Goal: Task Accomplishment & Management: Complete application form

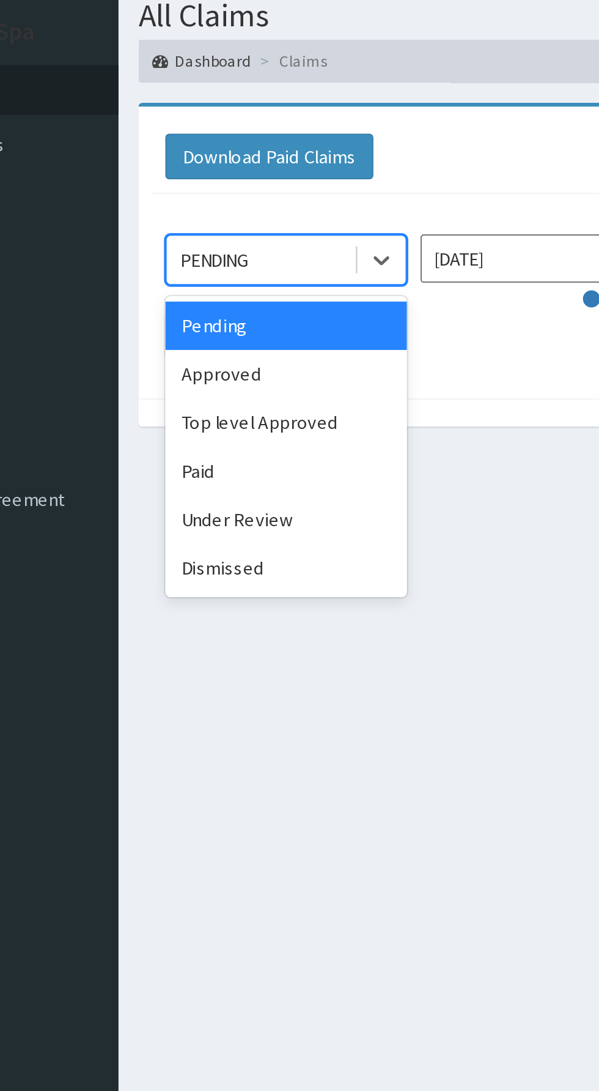
click at [231, 255] on div "Paid" at bounding box center [217, 255] width 110 height 22
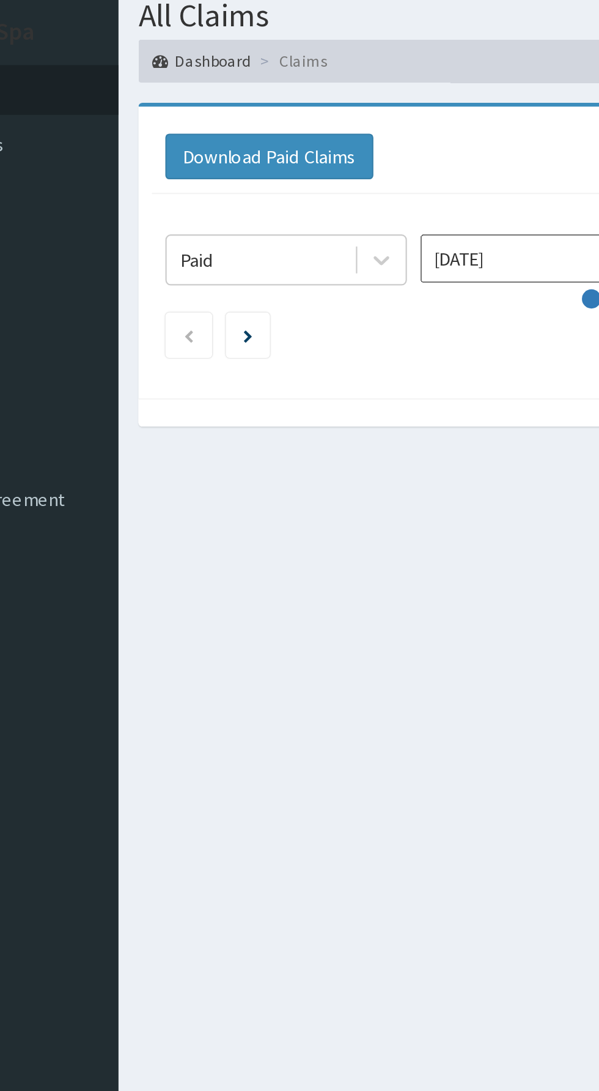
click at [326, 155] on input "Aug 2025" at bounding box center [333, 158] width 110 height 22
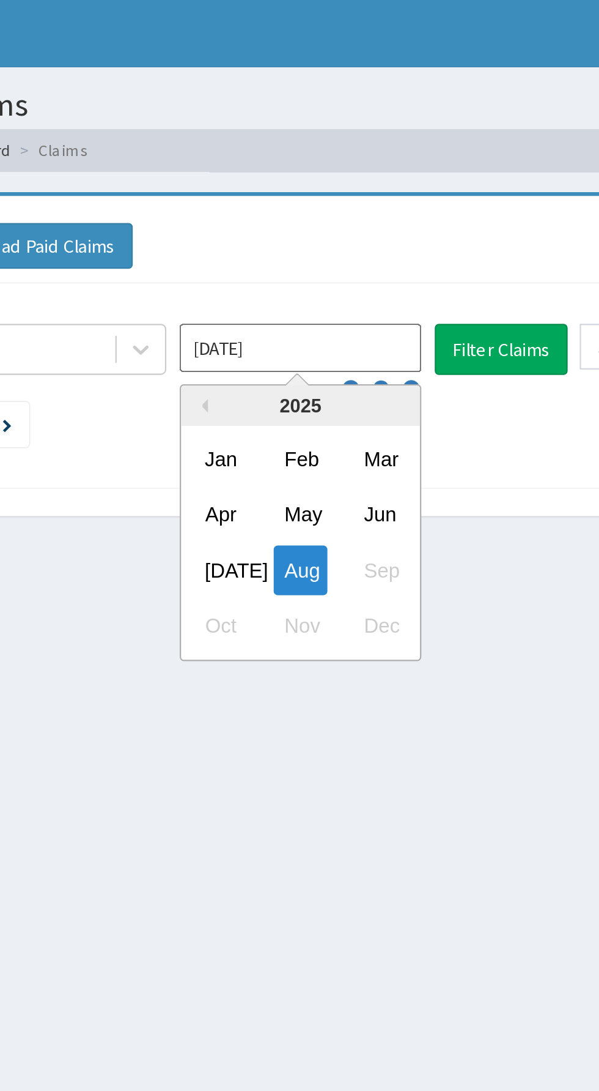
click at [287, 258] on div "Jul" at bounding box center [297, 259] width 24 height 23
type input "Jul 2025"
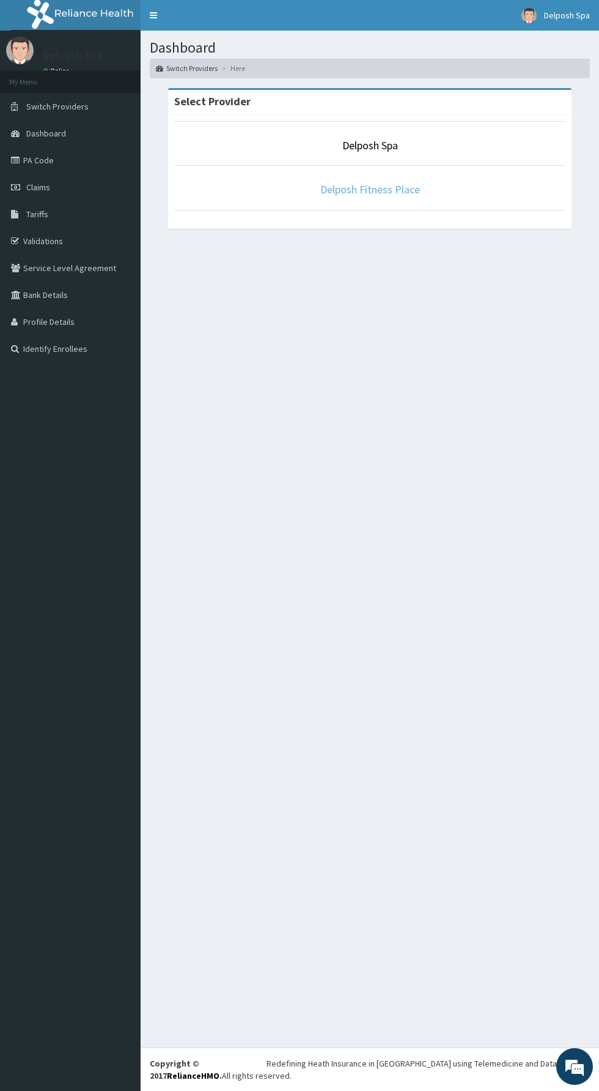
click at [390, 190] on link "Delposh Fitness Place" at bounding box center [371, 189] width 100 height 14
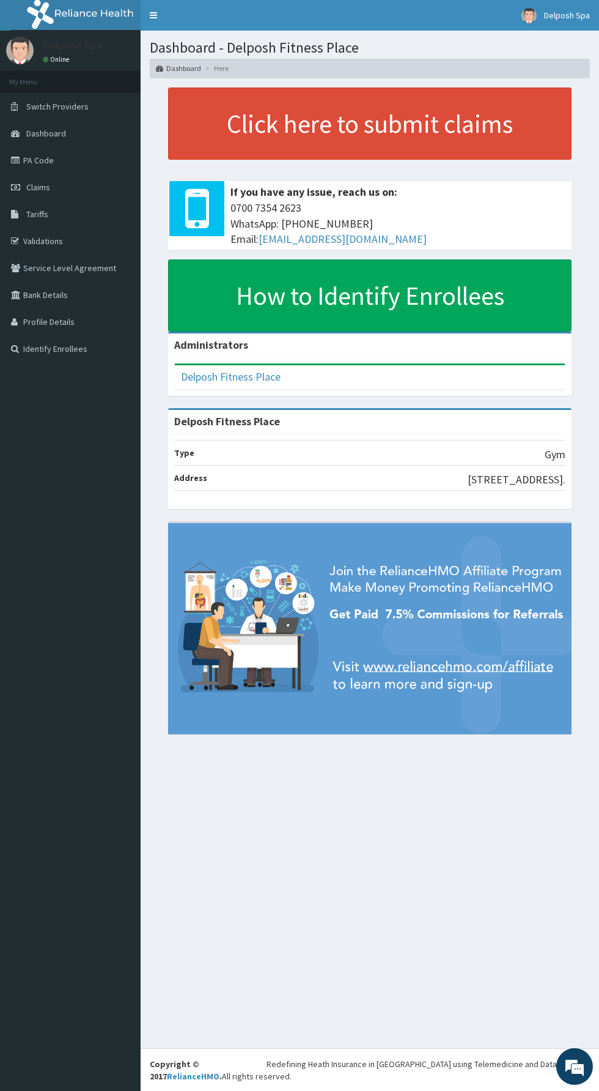
click at [72, 201] on link "Tariffs" at bounding box center [70, 214] width 141 height 27
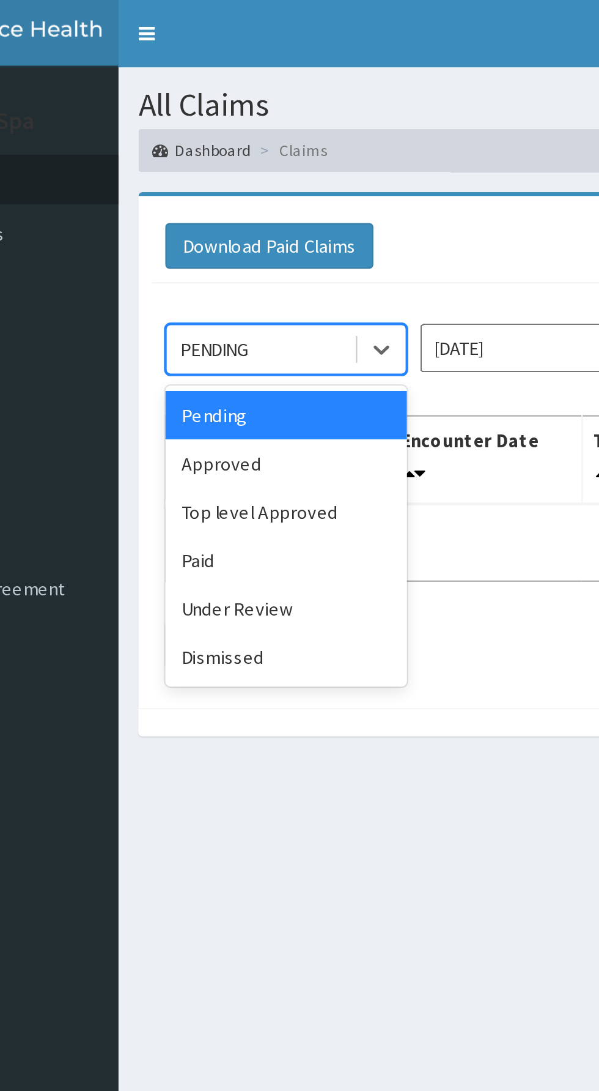
click at [229, 250] on div "Paid" at bounding box center [217, 255] width 110 height 22
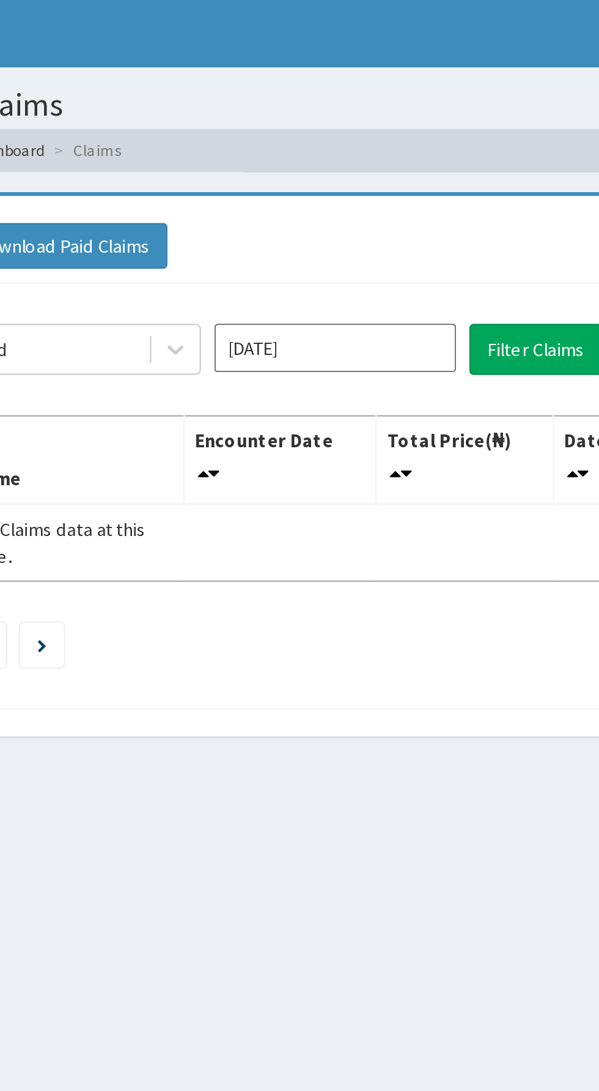
click at [344, 153] on input "Aug 2025" at bounding box center [333, 158] width 110 height 22
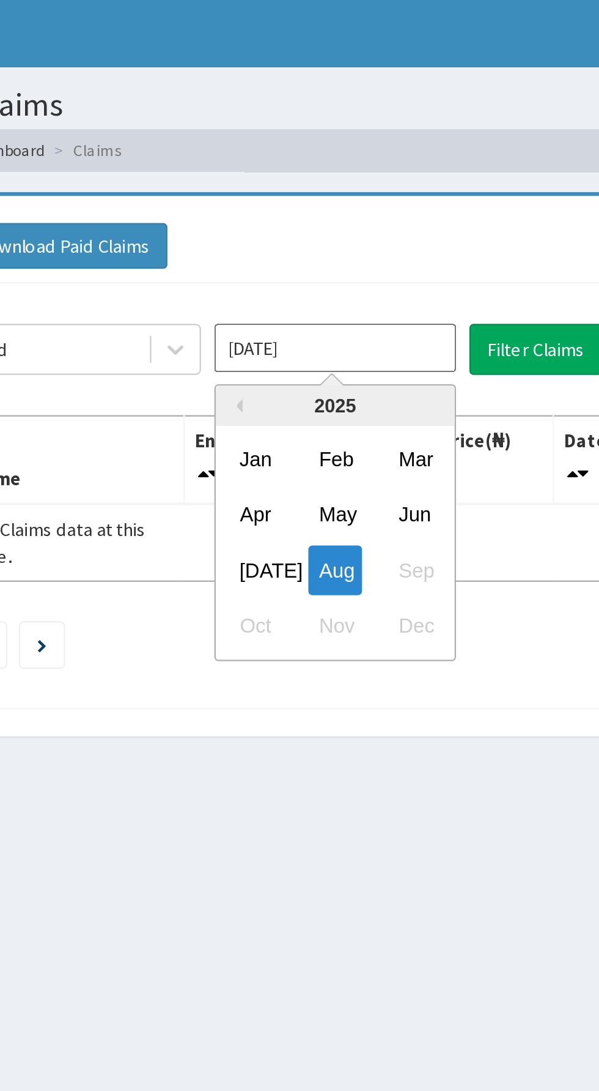
click at [374, 258] on div "Jul Aug Sep" at bounding box center [333, 259] width 109 height 25
click at [298, 259] on div "Jul" at bounding box center [297, 259] width 24 height 23
type input "Jul 2025"
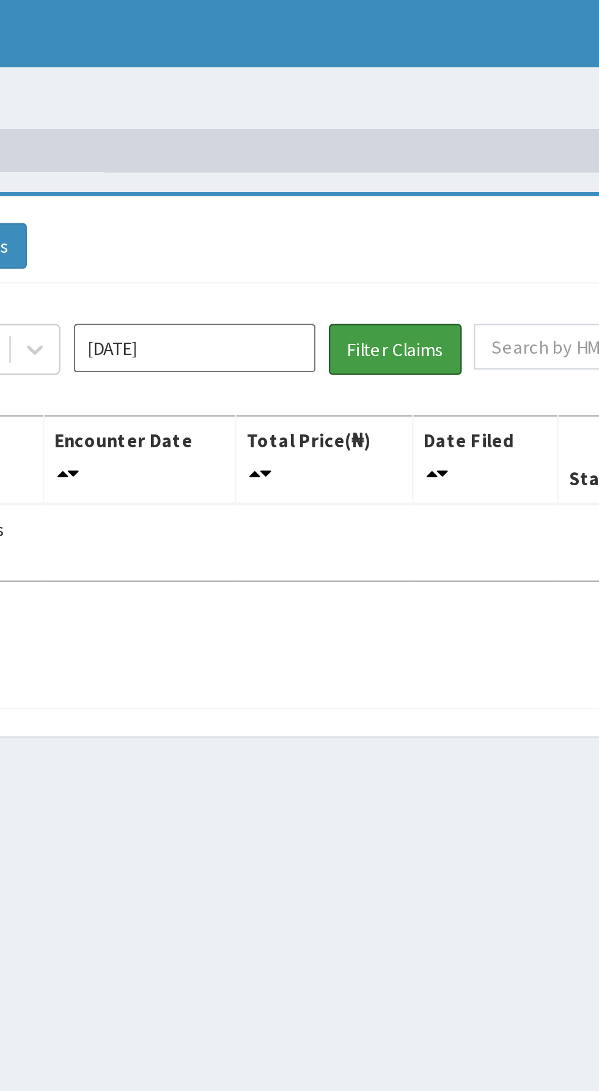
click at [437, 154] on button "Filter Claims" at bounding box center [425, 158] width 61 height 23
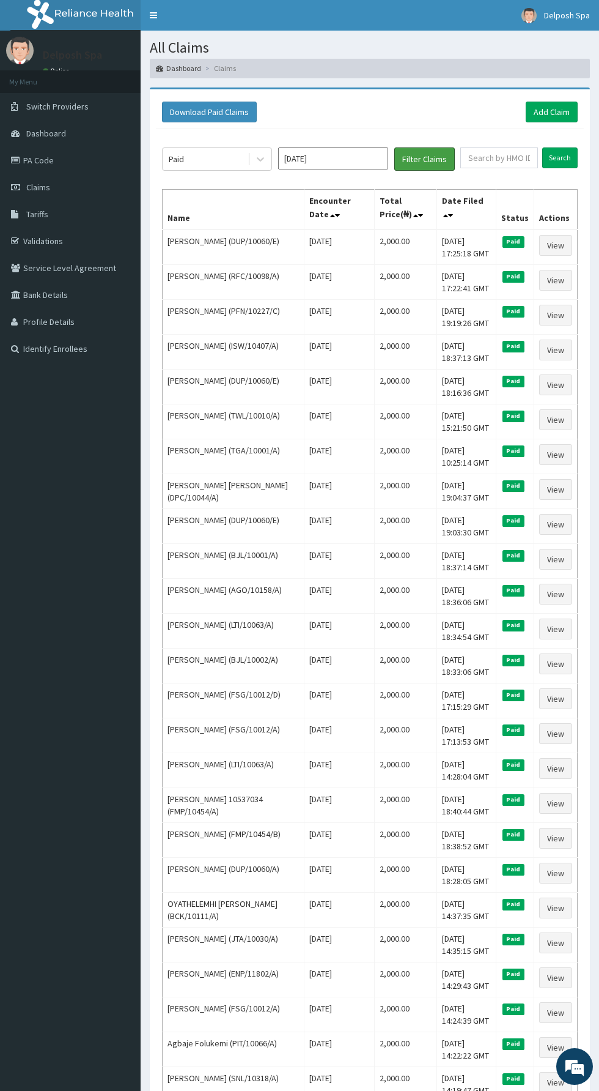
scroll to position [18, 0]
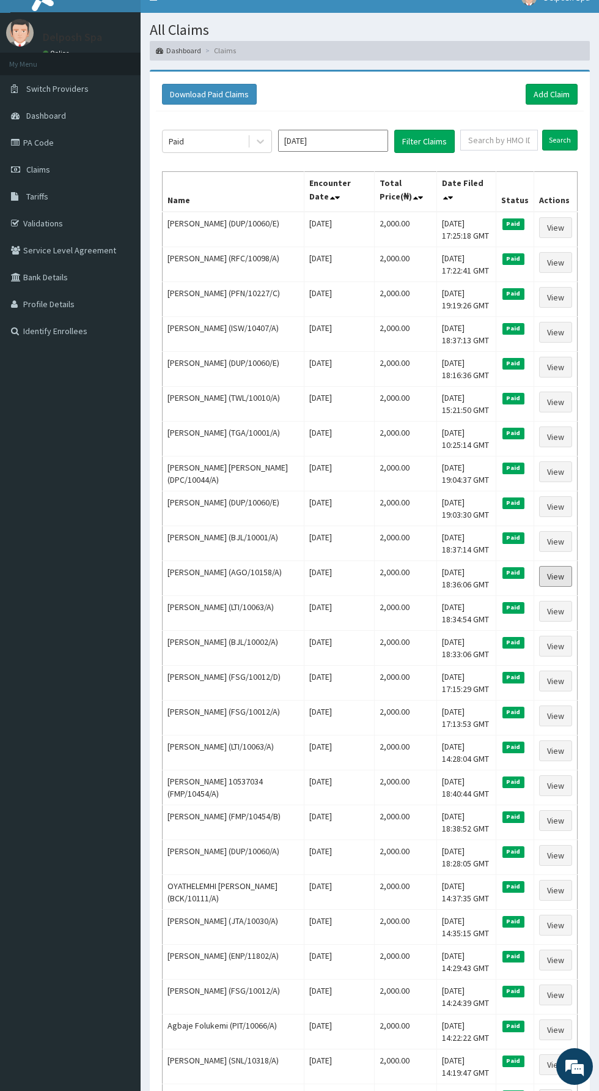
click at [547, 573] on link "View" at bounding box center [556, 576] width 33 height 21
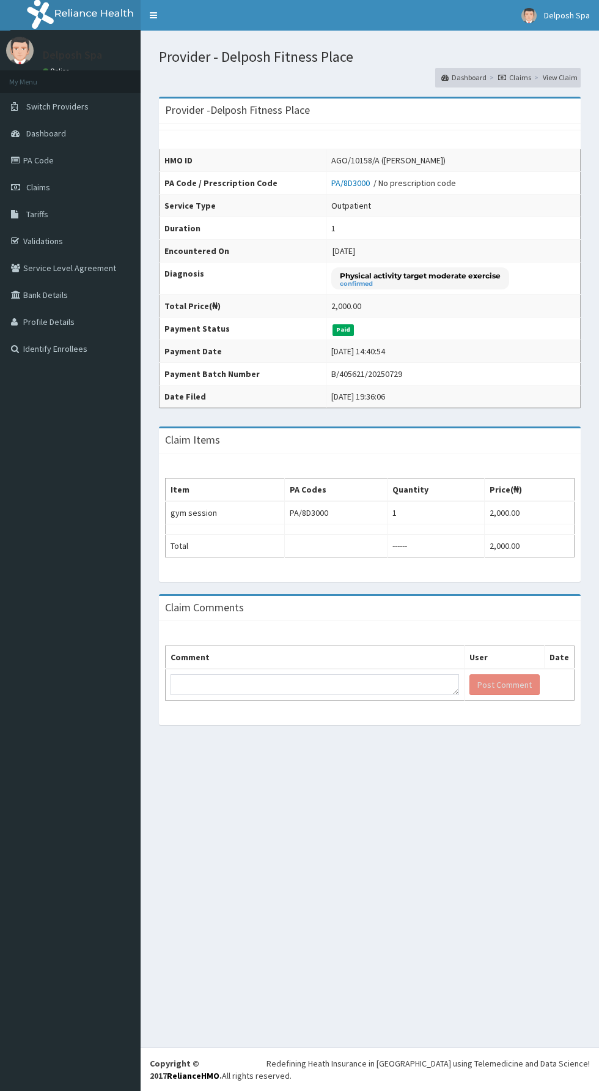
click at [85, 191] on link "Claims" at bounding box center [70, 187] width 141 height 27
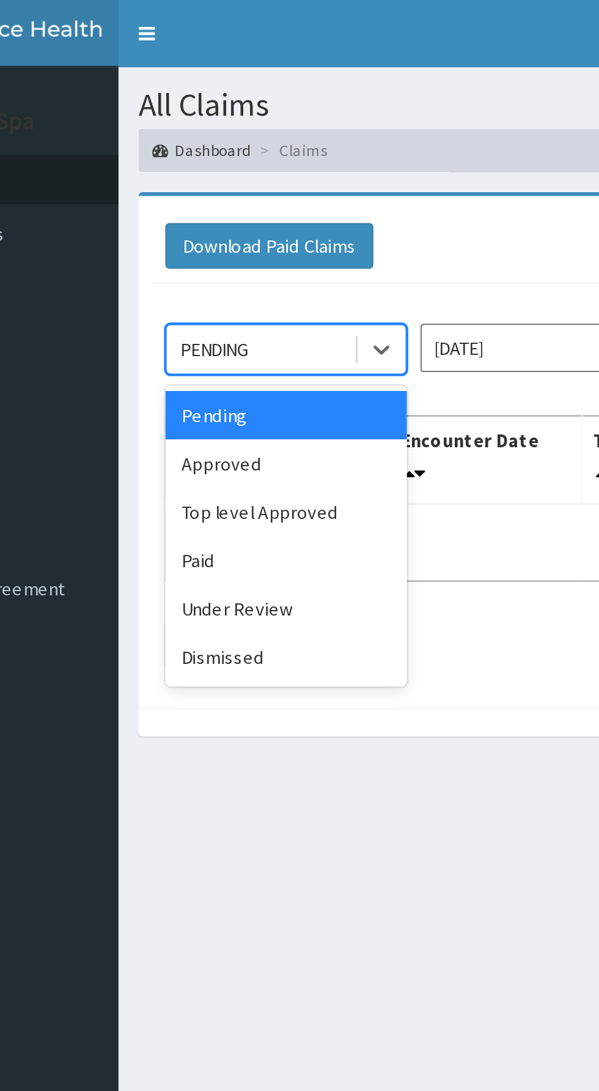
click at [212, 254] on div "Paid" at bounding box center [217, 255] width 110 height 22
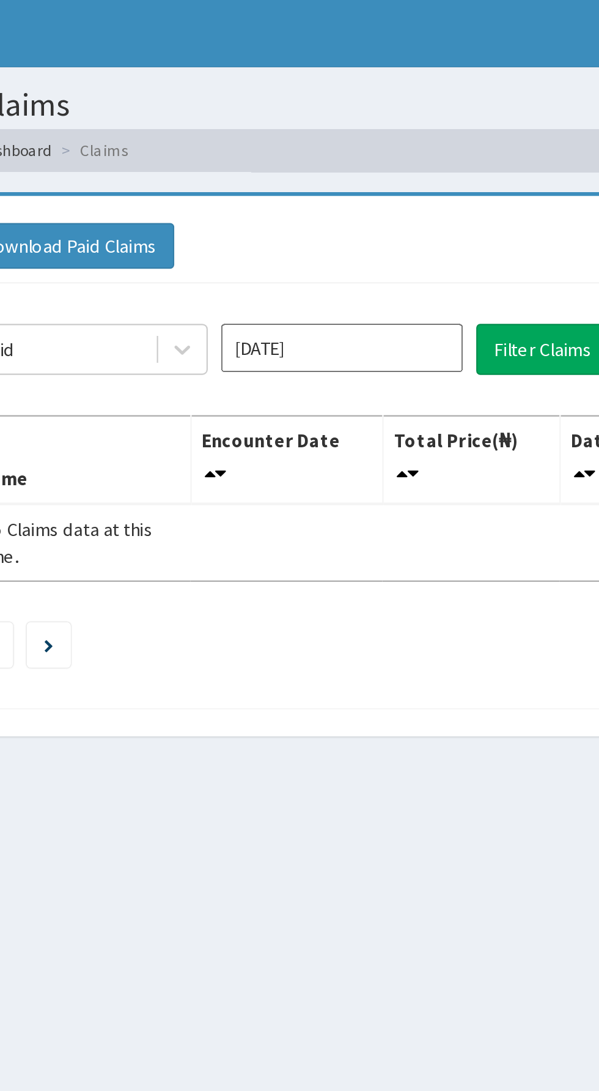
click at [360, 157] on input "[DATE]" at bounding box center [333, 158] width 110 height 22
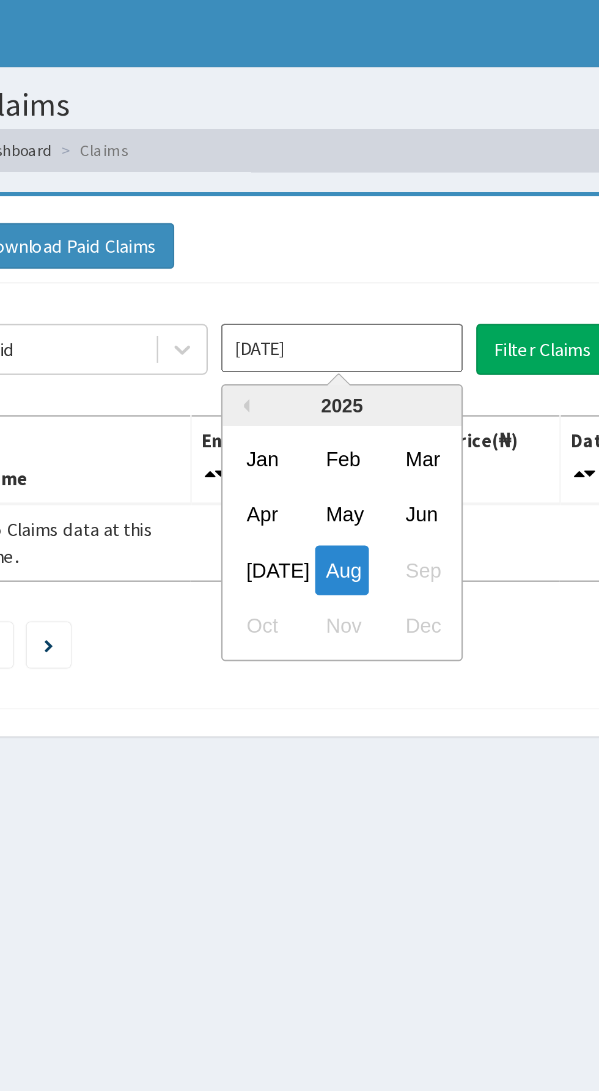
click at [297, 253] on div "Jul" at bounding box center [297, 259] width 24 height 23
type input "Jul 2025"
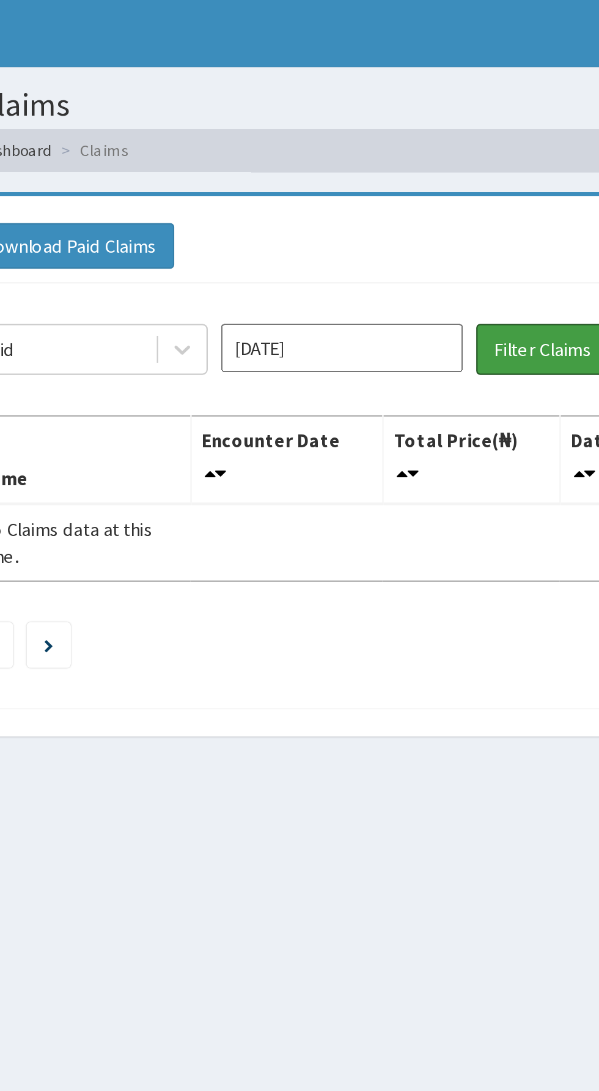
click at [424, 161] on button "Filter Claims" at bounding box center [425, 158] width 61 height 23
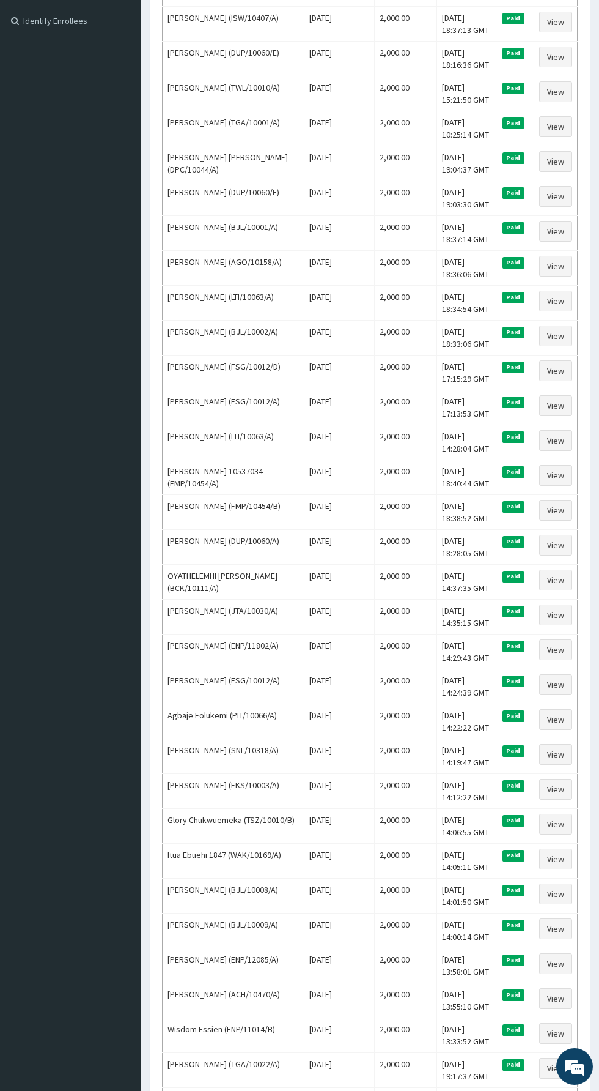
scroll to position [338, 0]
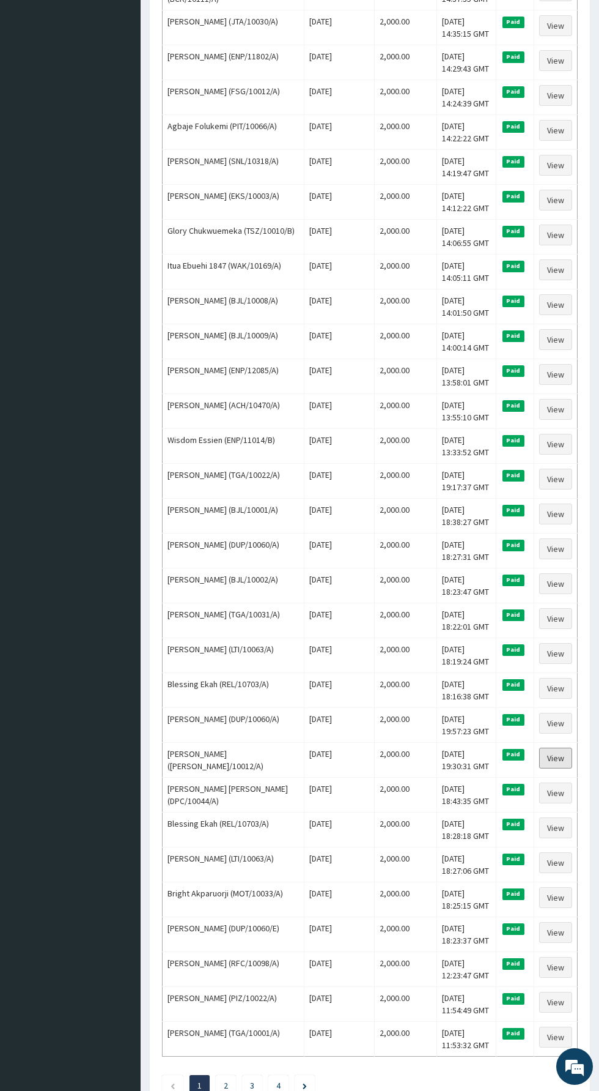
click at [545, 748] on link "View" at bounding box center [556, 758] width 33 height 21
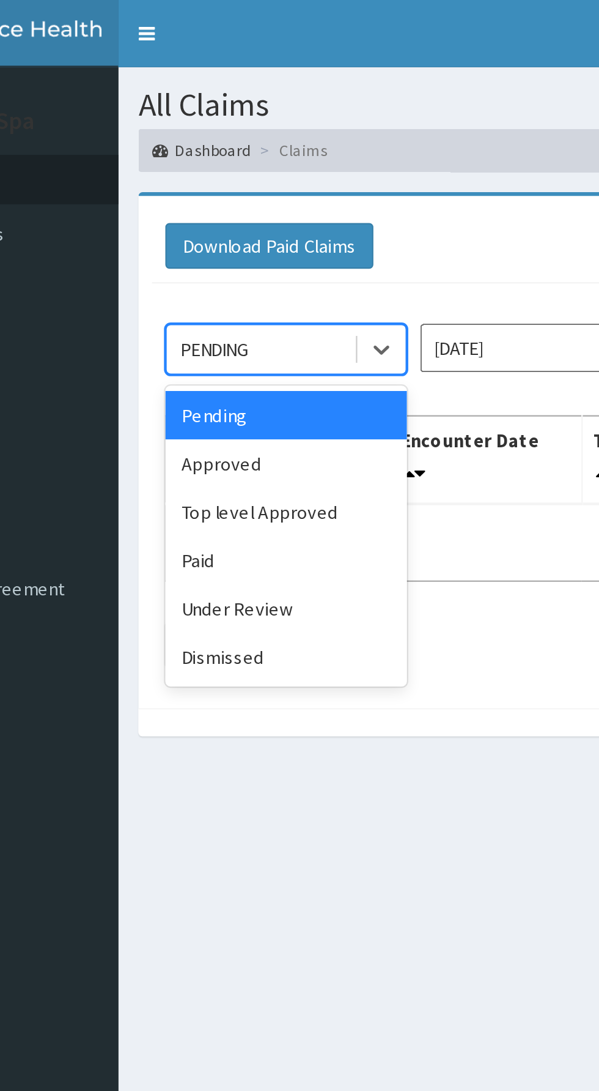
click at [221, 245] on div "Paid" at bounding box center [217, 255] width 110 height 22
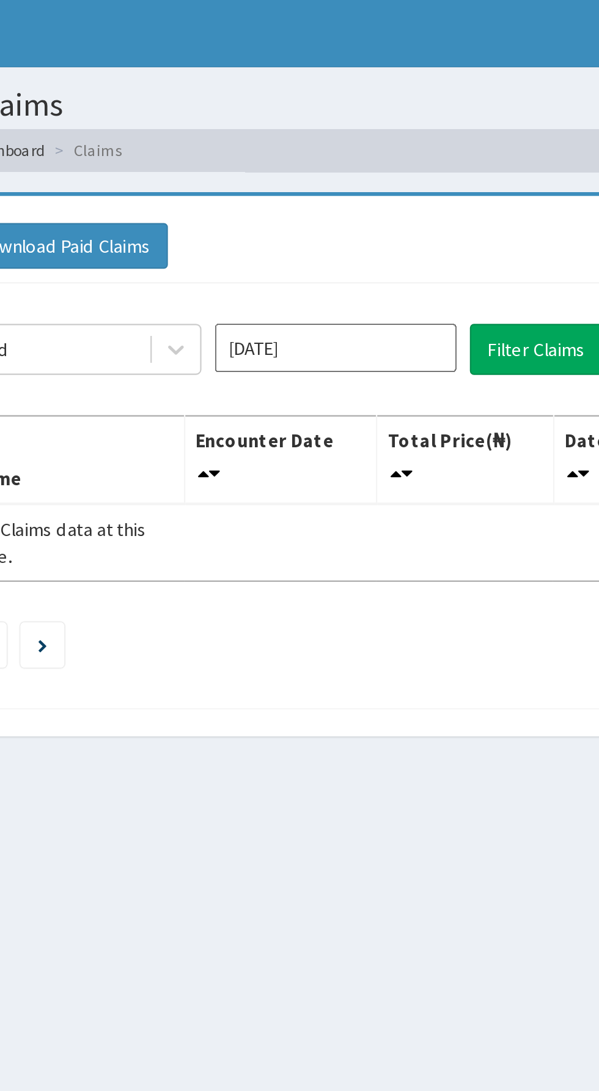
click at [364, 154] on input "[DATE]" at bounding box center [333, 158] width 110 height 22
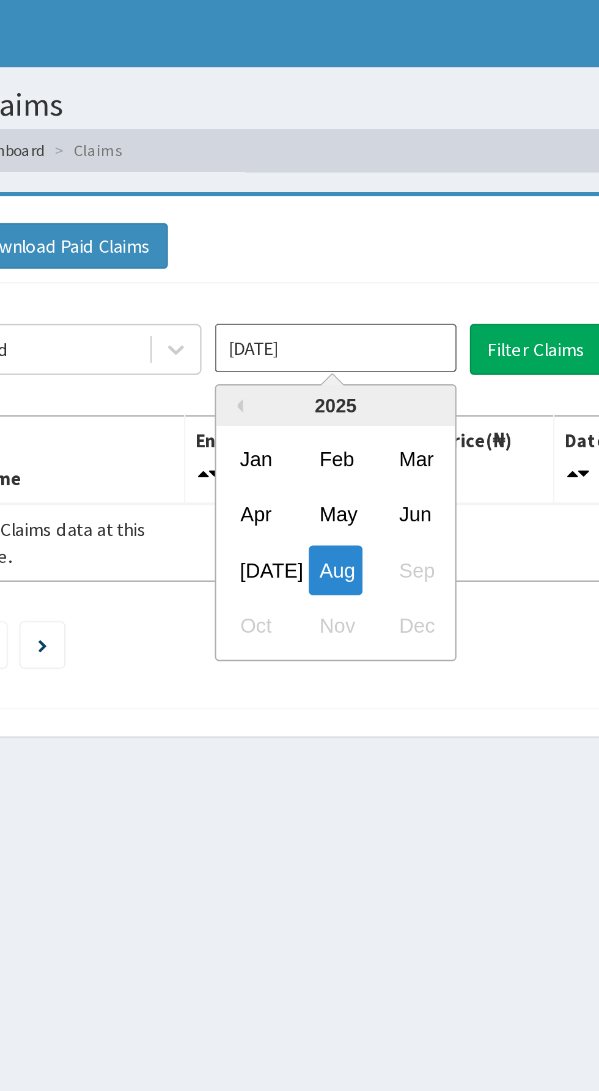
click at [307, 251] on div "Jul" at bounding box center [297, 259] width 24 height 23
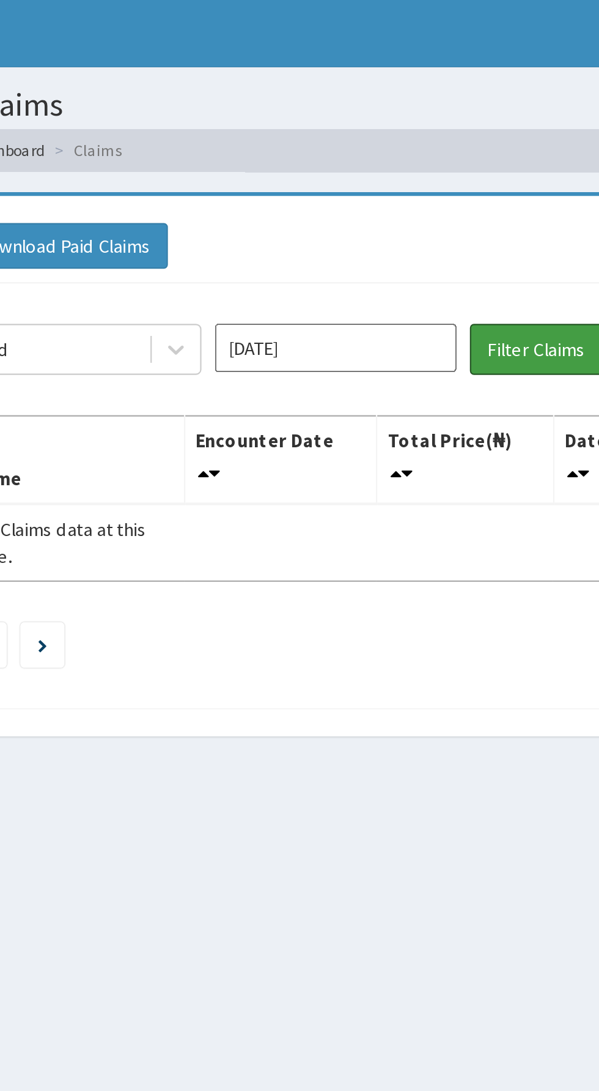
click at [430, 165] on button "Filter Claims" at bounding box center [425, 158] width 61 height 23
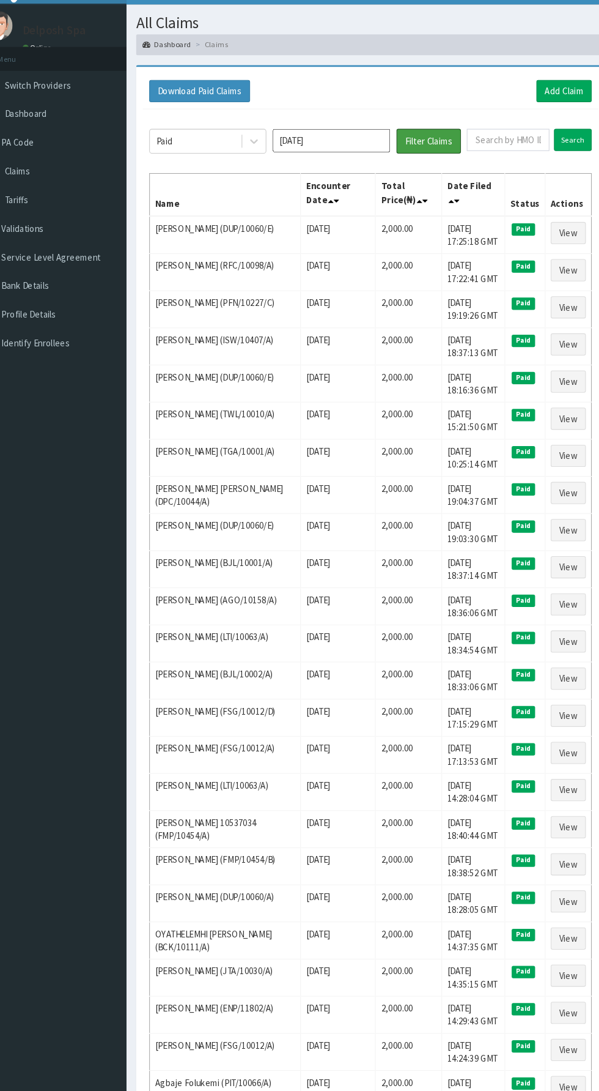
scroll to position [1, 0]
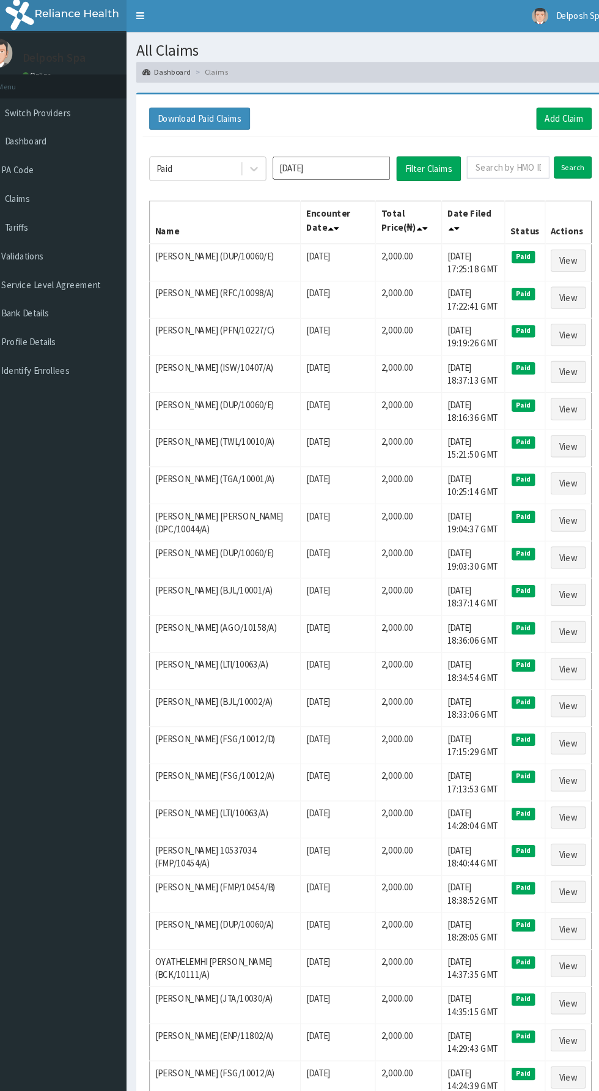
click at [517, 690] on span "Paid" at bounding box center [514, 694] width 22 height 11
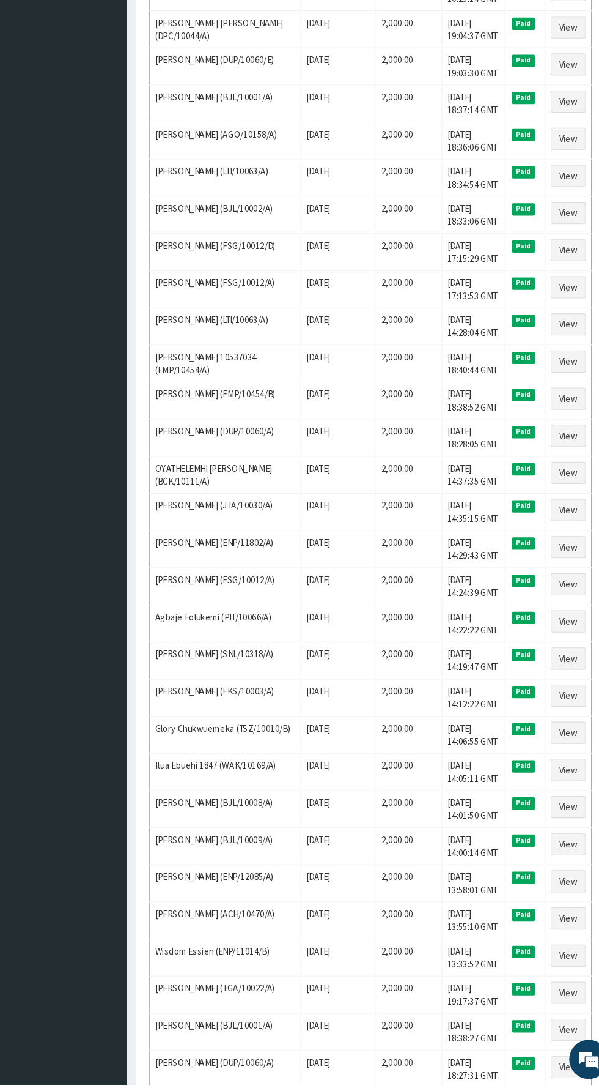
scroll to position [922, 0]
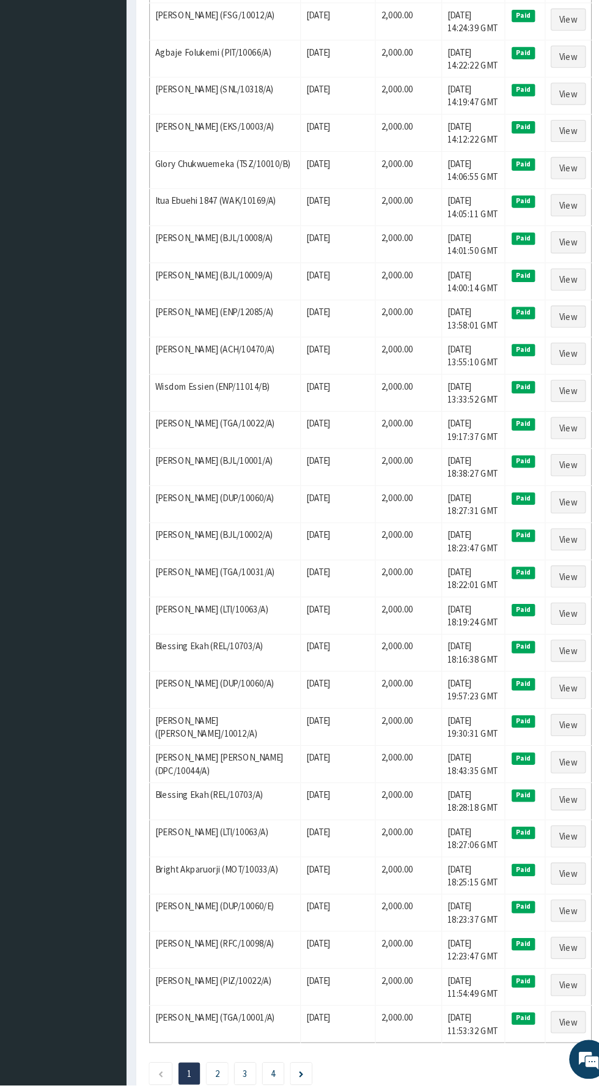
click at [228, 1074] on link "2" at bounding box center [226, 1079] width 4 height 11
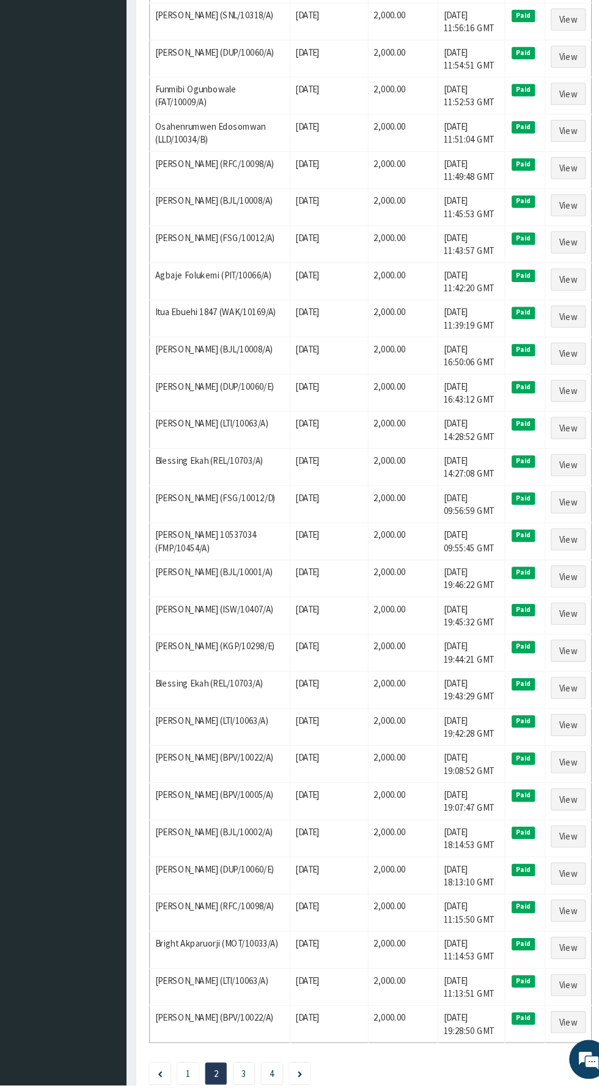
click at [253, 1074] on link "3" at bounding box center [251, 1079] width 4 height 11
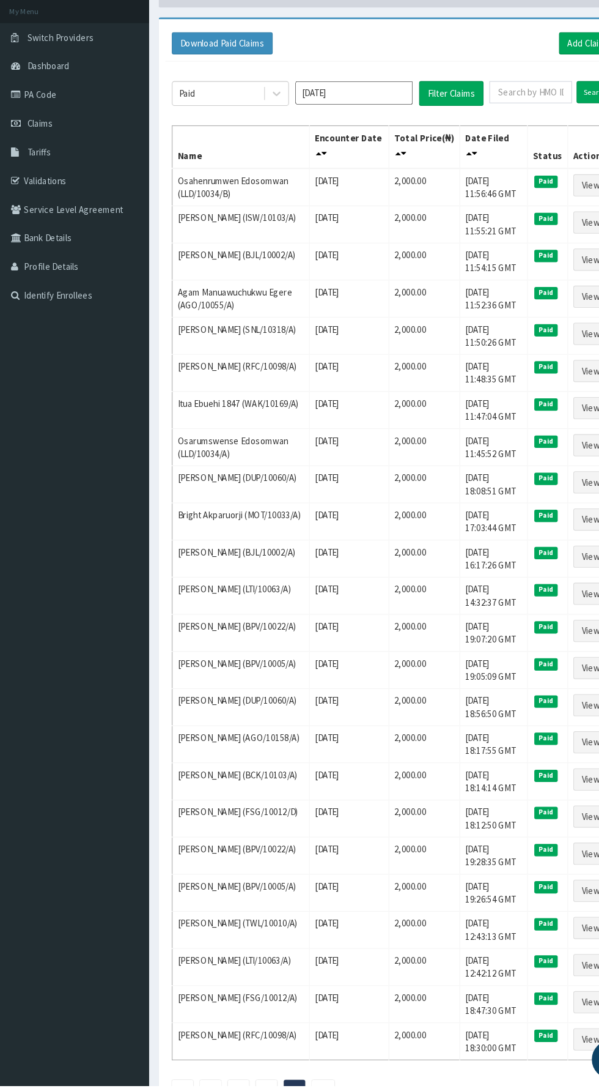
scroll to position [20, 0]
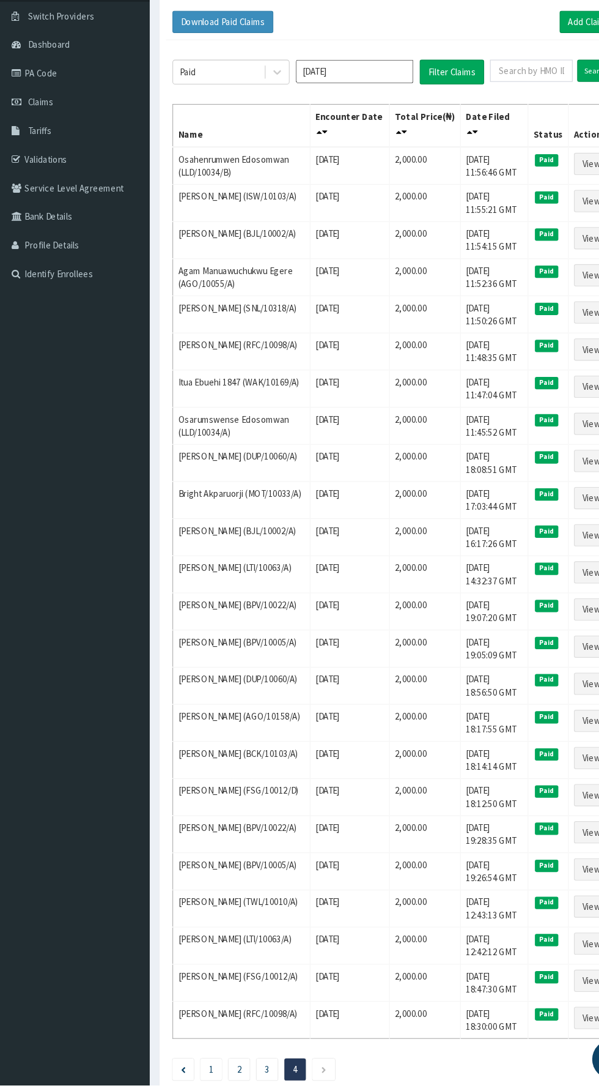
click at [253, 1070] on link "3" at bounding box center [251, 1075] width 4 height 11
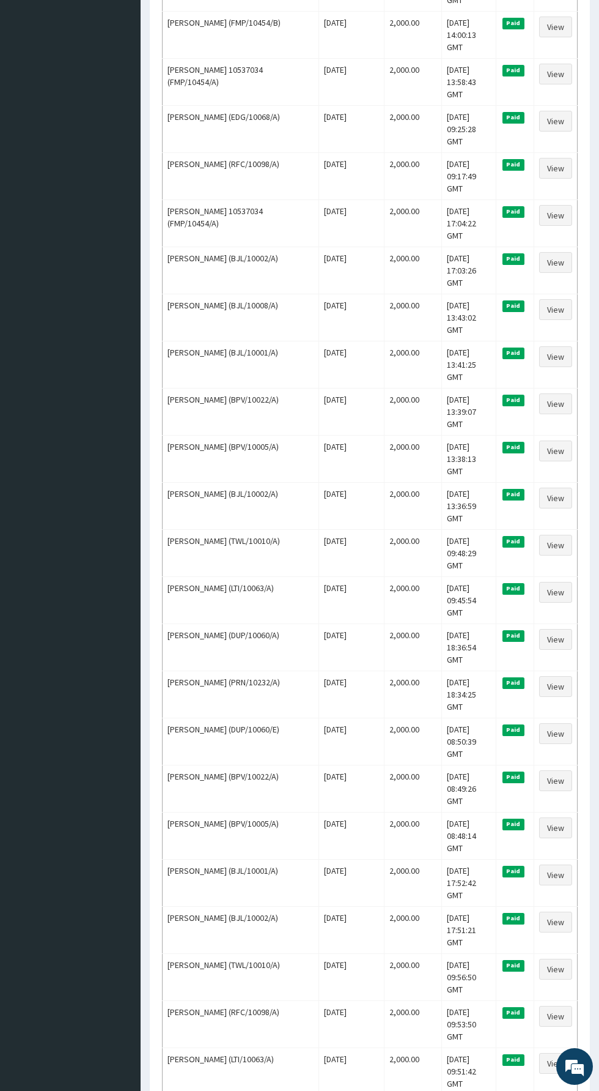
scroll to position [922, 0]
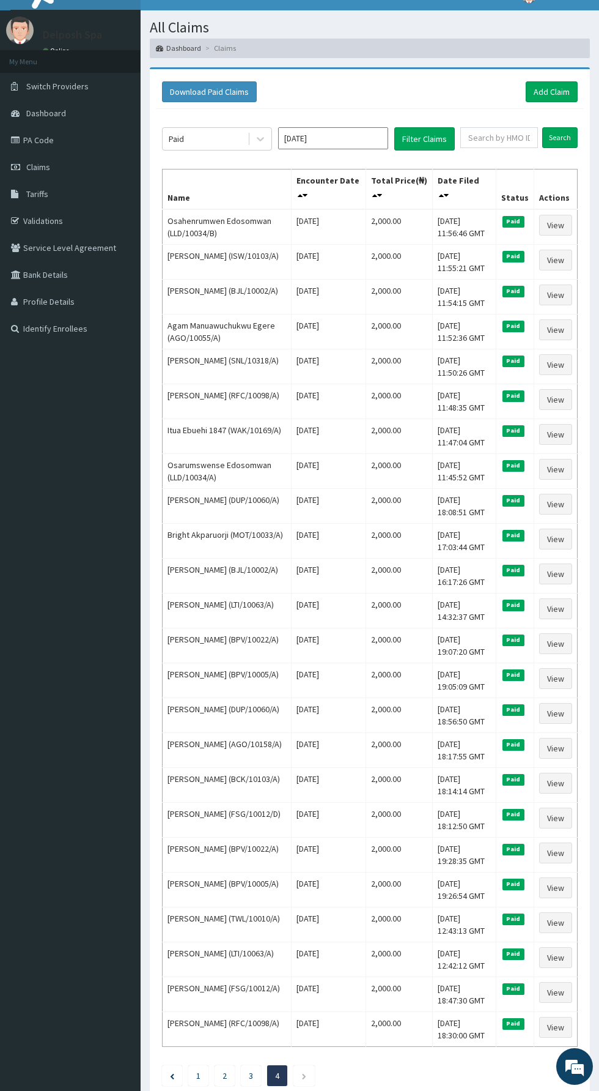
scroll to position [0, 0]
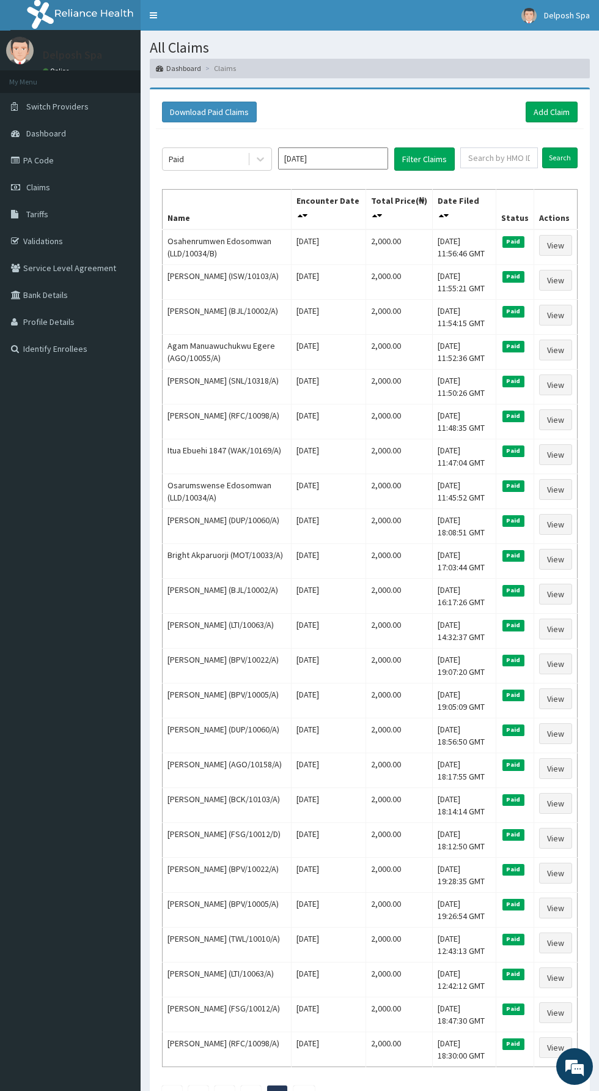
click at [367, 154] on input "[DATE]" at bounding box center [333, 158] width 110 height 22
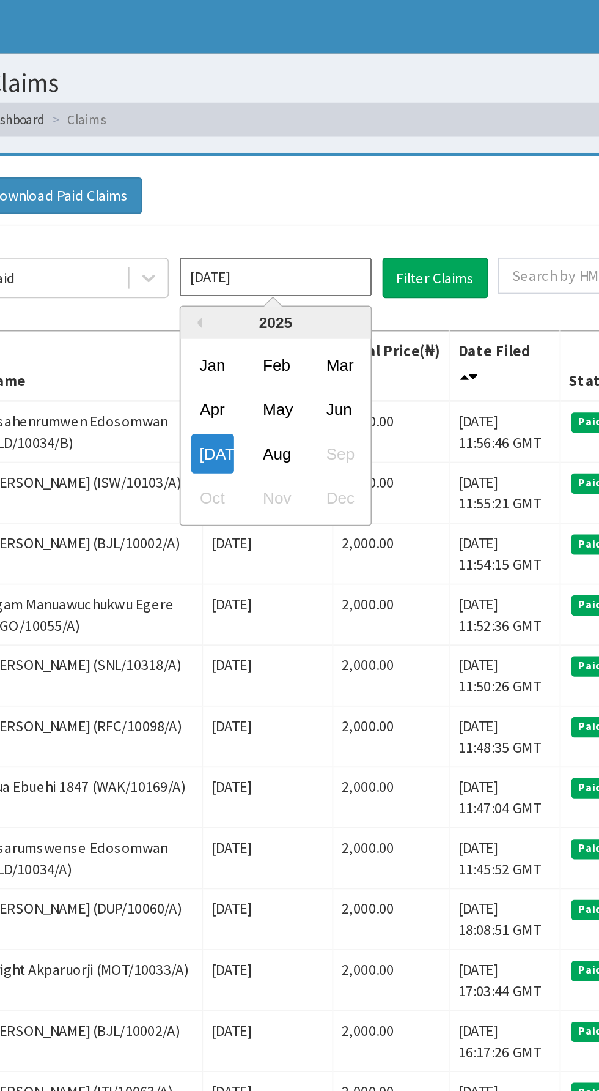
click at [338, 254] on div "Aug" at bounding box center [333, 259] width 24 height 23
type input "[DATE]"
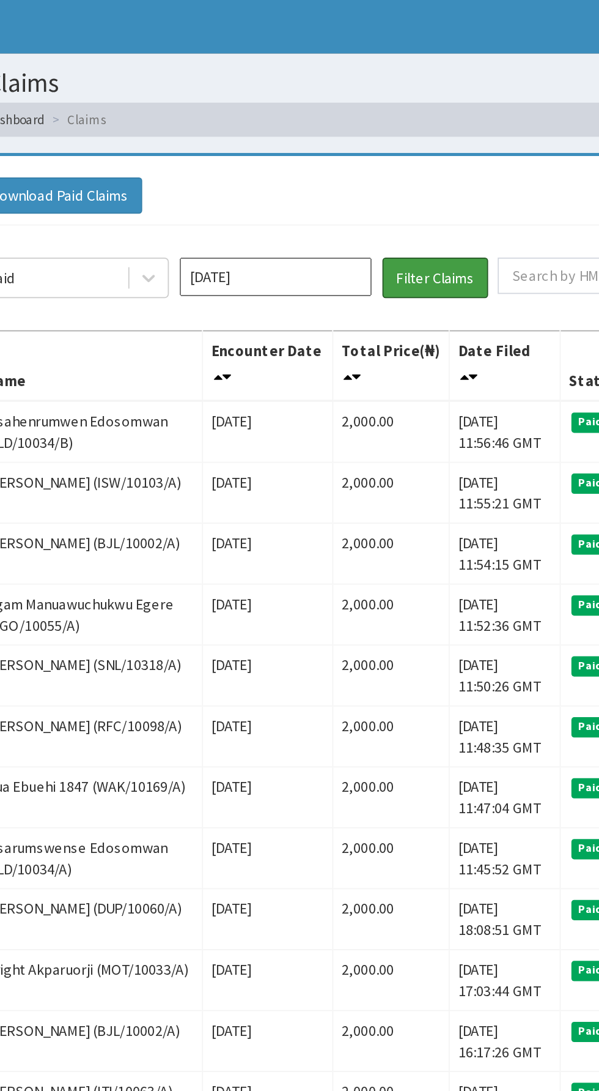
click at [432, 155] on button "Filter Claims" at bounding box center [425, 158] width 61 height 23
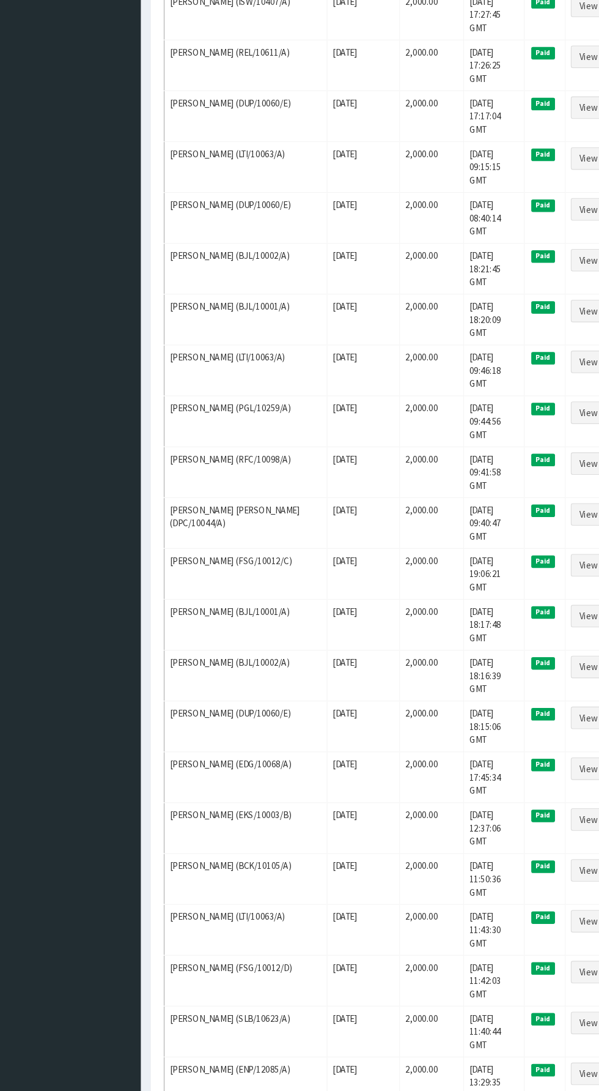
scroll to position [845, 0]
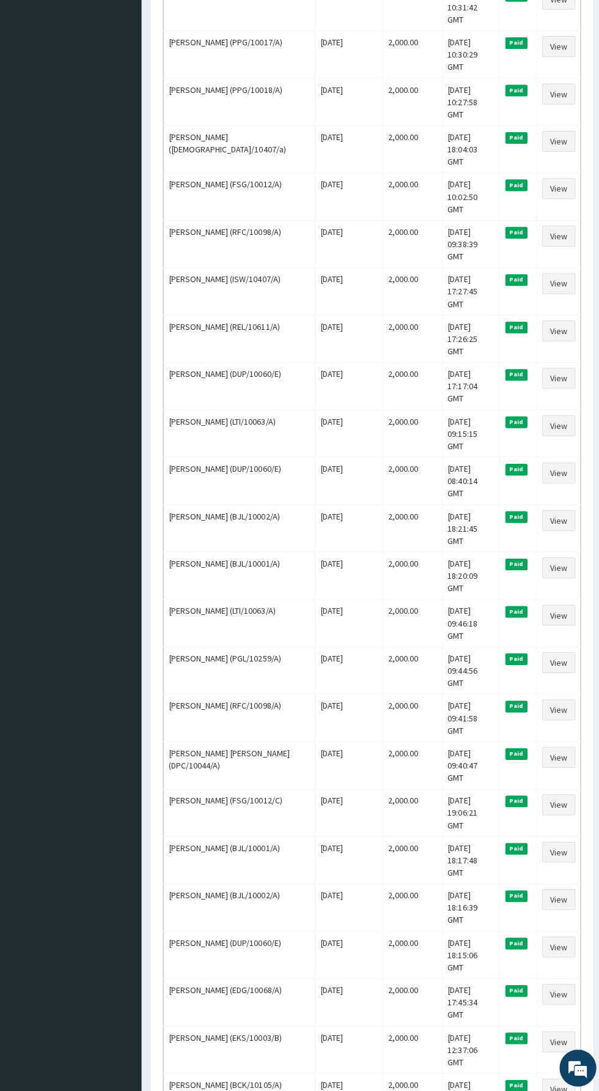
scroll to position [587, 0]
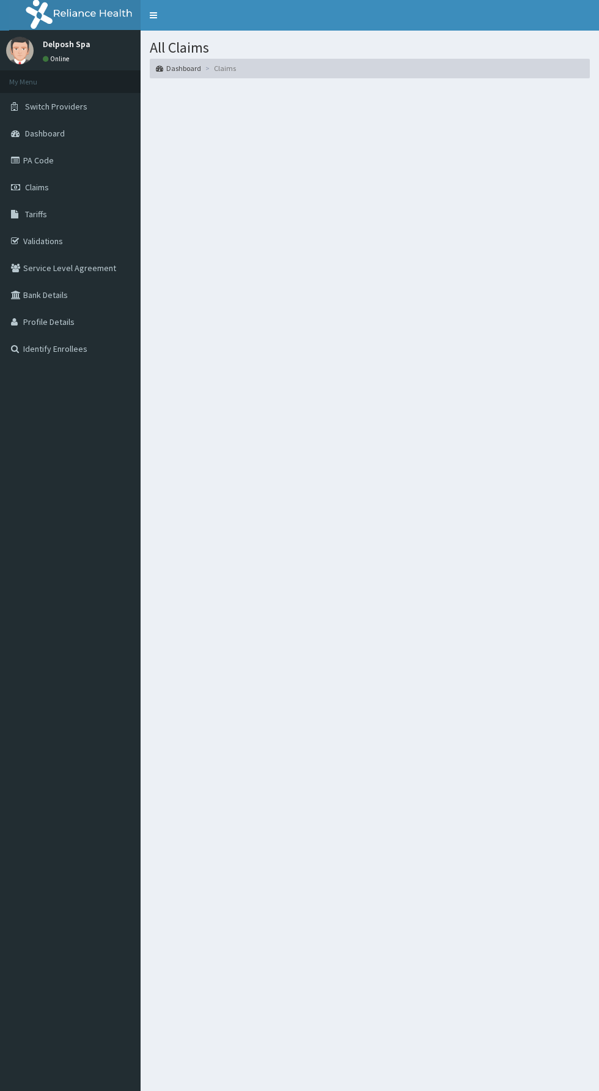
click at [18, 1023] on aside "Delposh Spa Online My Menu Switch Providers Dashboard PA Code Claims Tariffs Va…" at bounding box center [70, 545] width 141 height 1091
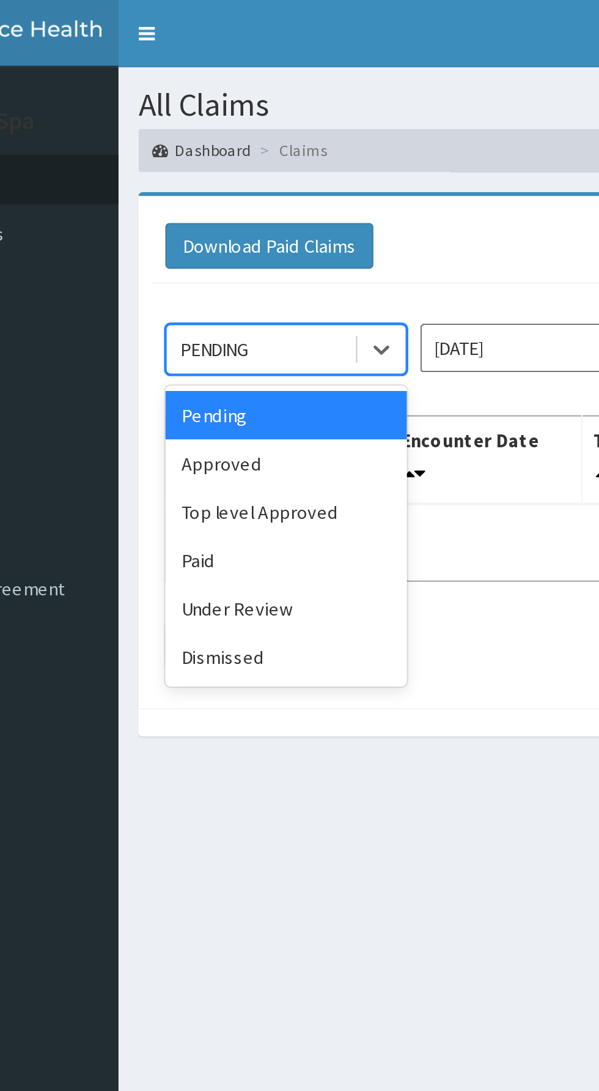
click at [217, 245] on div "Paid" at bounding box center [217, 255] width 110 height 22
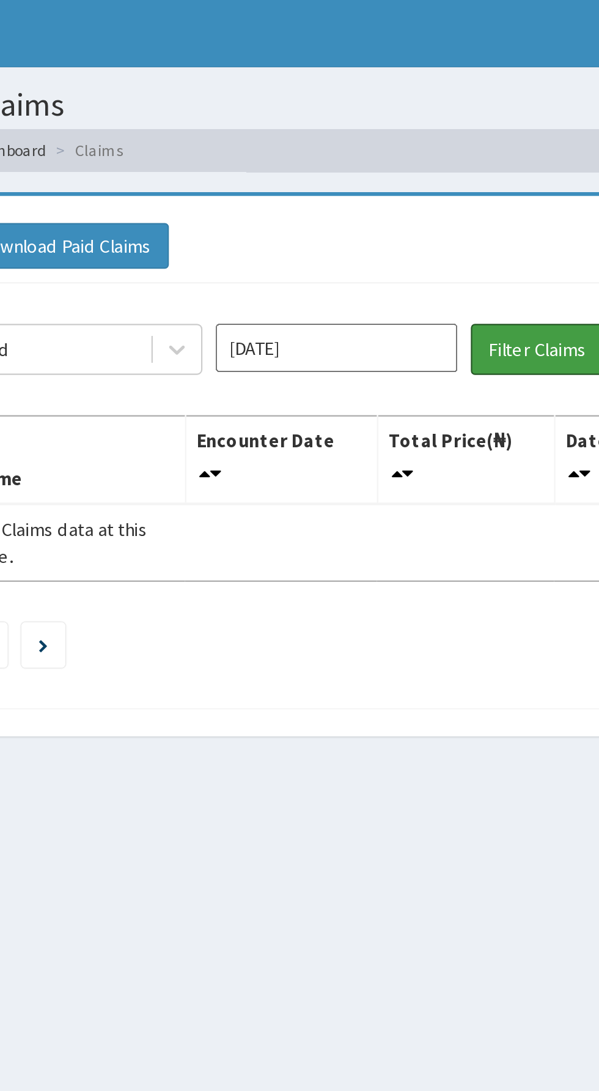
click at [418, 160] on button "Filter Claims" at bounding box center [425, 158] width 61 height 23
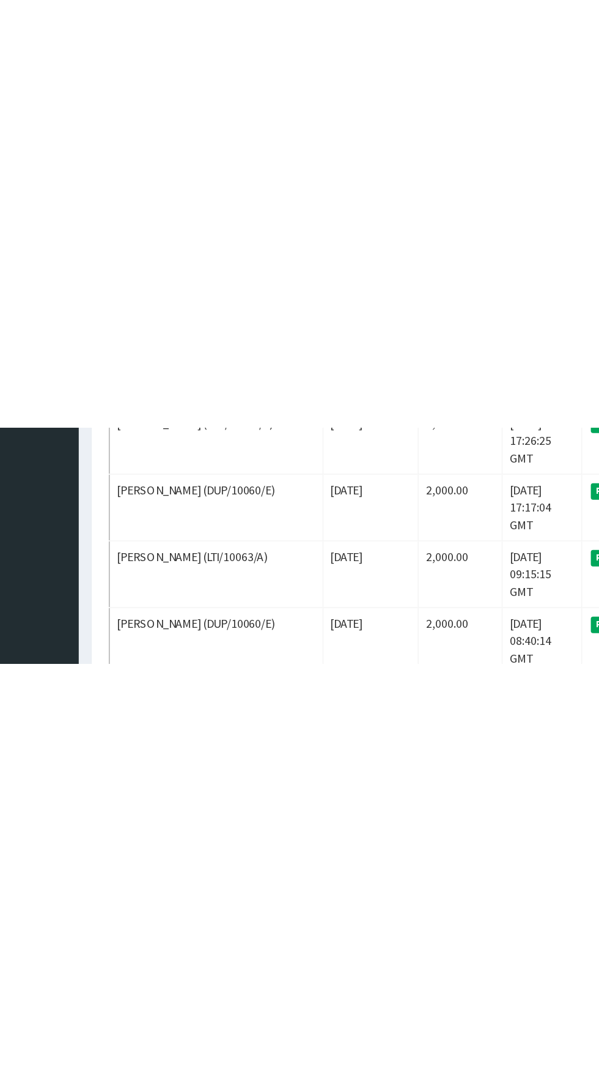
scroll to position [852, 0]
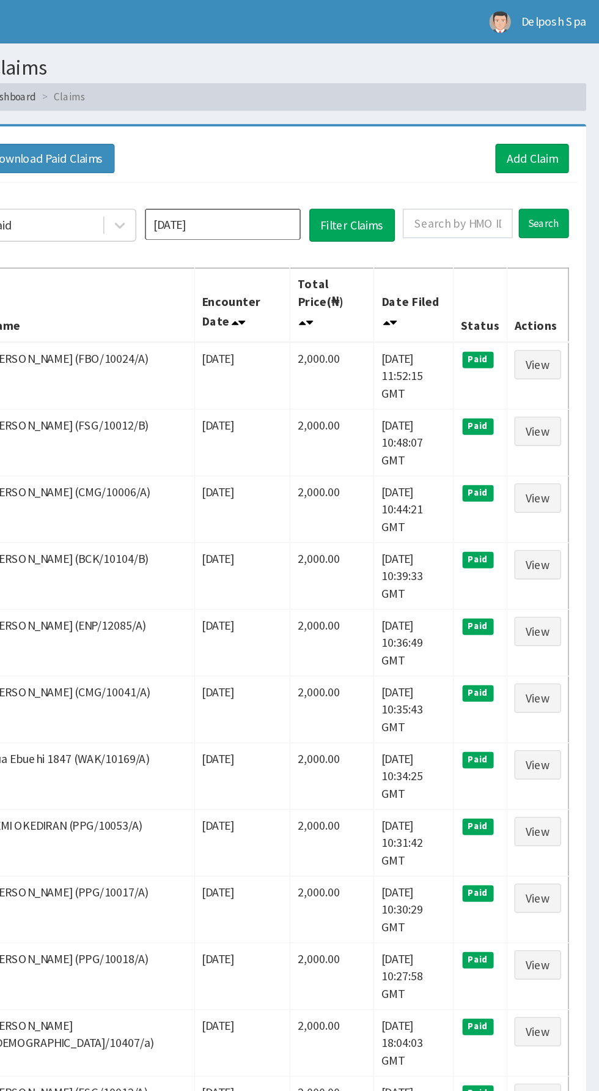
scroll to position [0, 0]
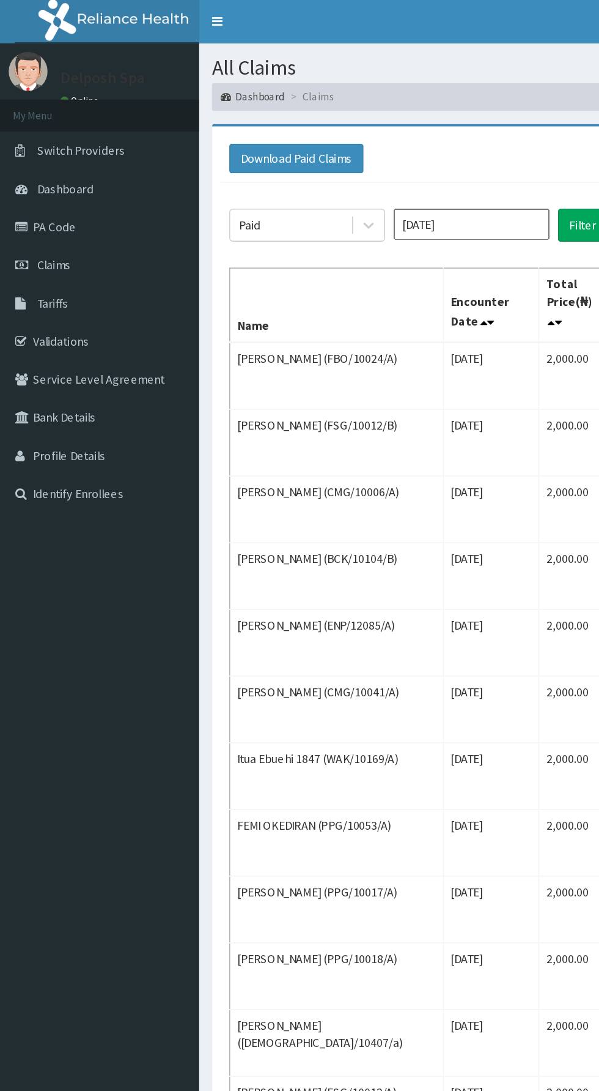
click at [41, 164] on link "PA Code" at bounding box center [70, 160] width 141 height 27
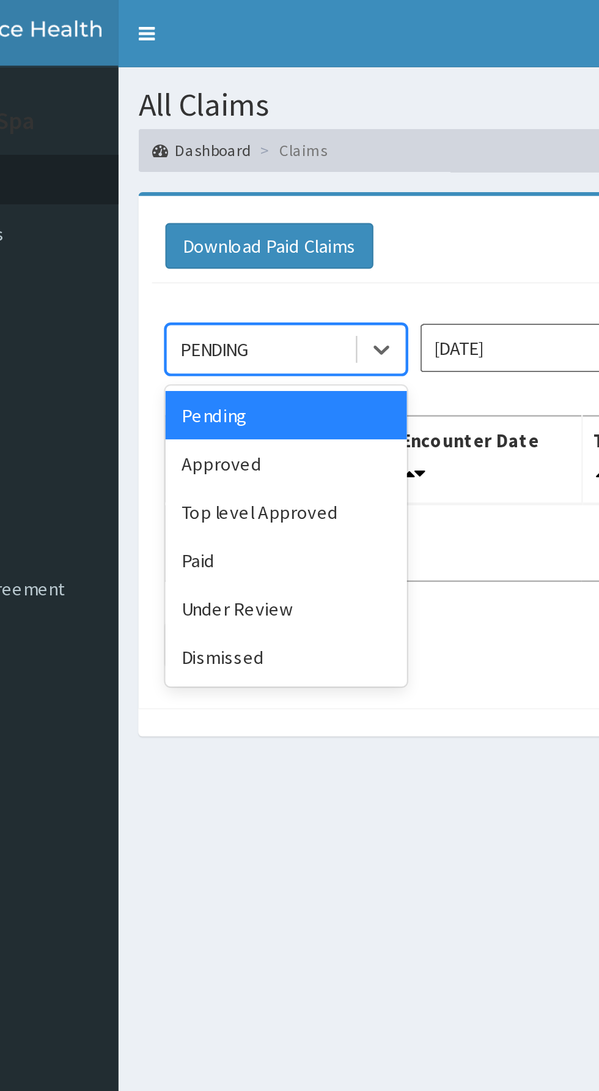
click at [179, 251] on div "Paid" at bounding box center [217, 255] width 110 height 22
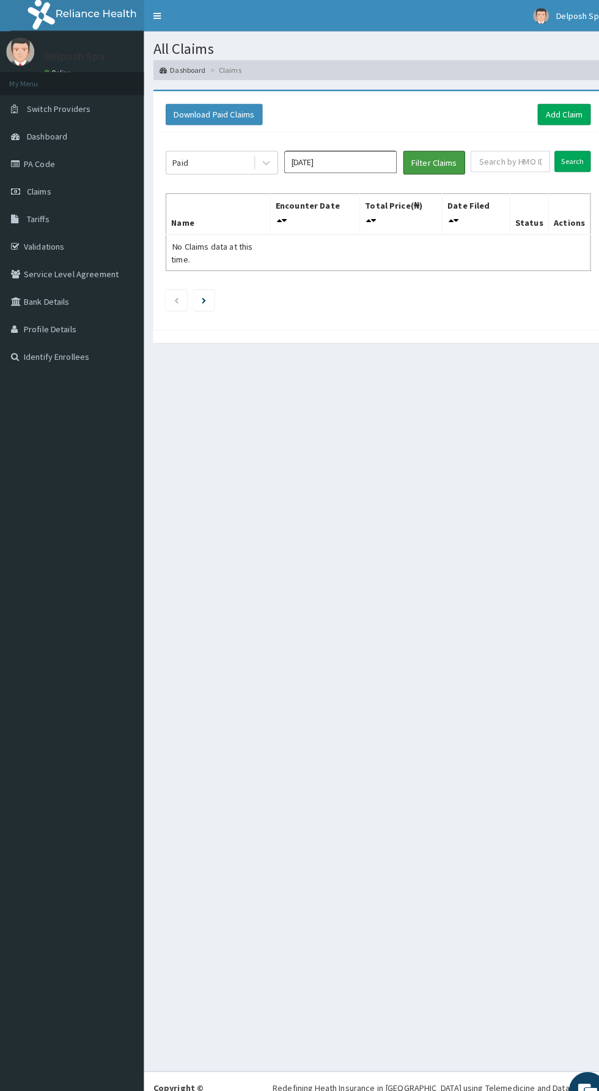
click at [418, 158] on button "Filter Claims" at bounding box center [425, 158] width 61 height 23
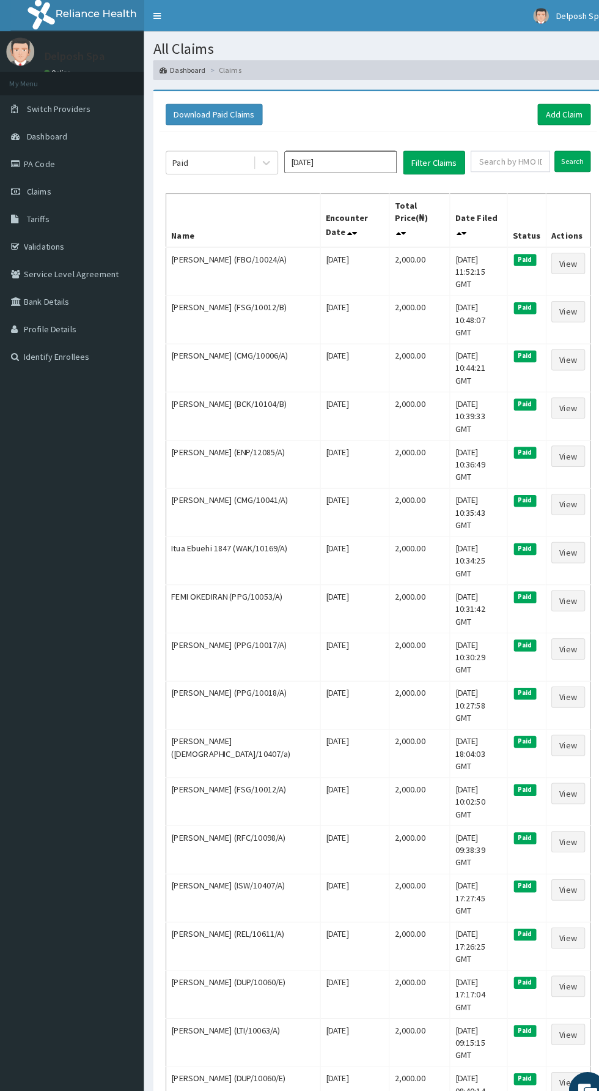
click at [342, 157] on input "Aug 2025" at bounding box center [333, 158] width 110 height 22
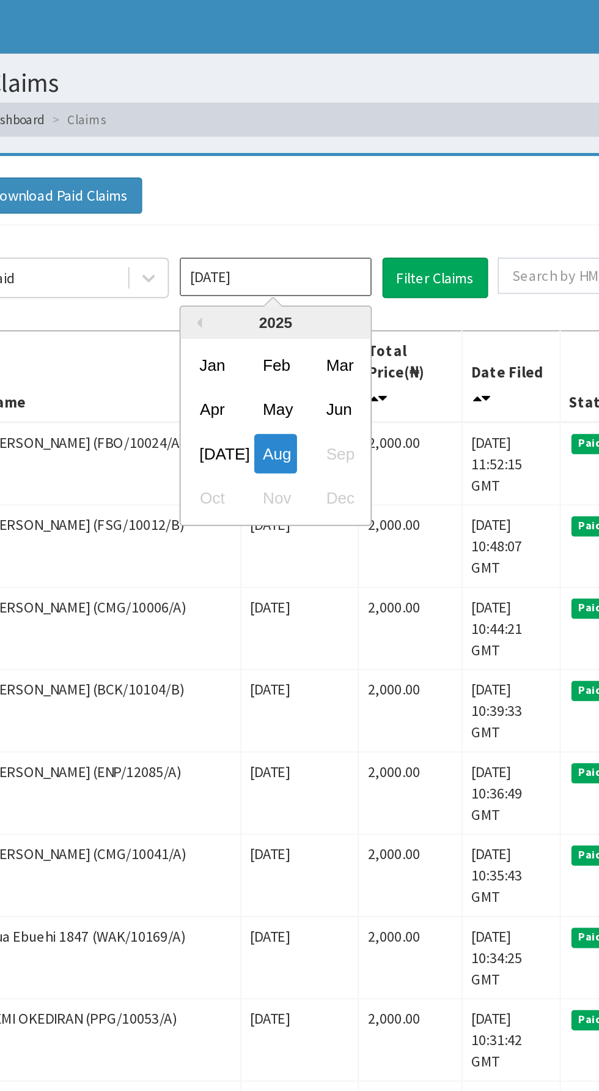
click at [291, 257] on div "Jul" at bounding box center [297, 259] width 24 height 23
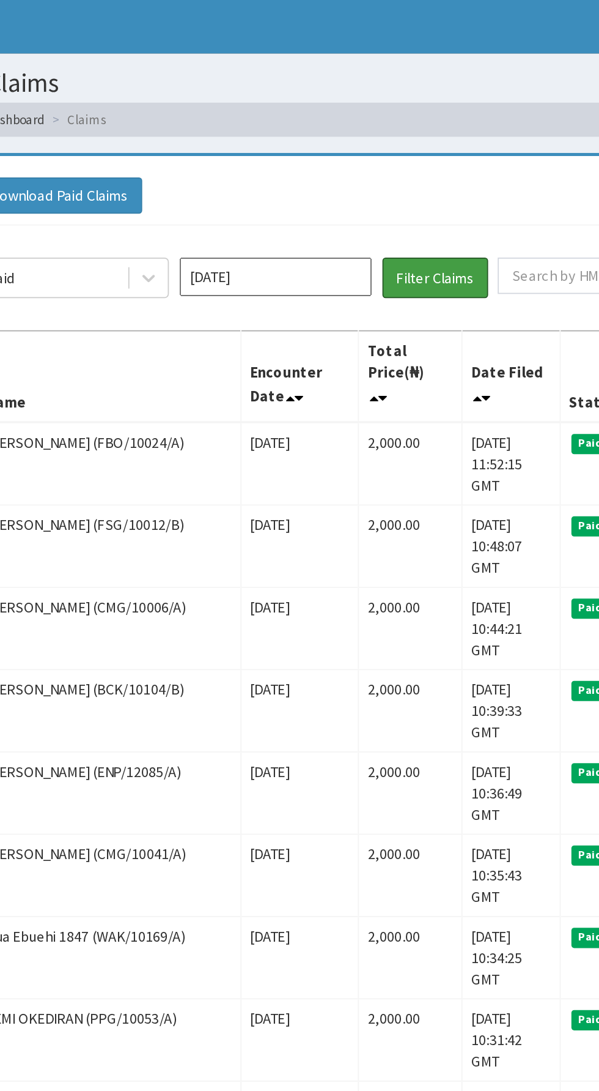
click at [426, 154] on button "Filter Claims" at bounding box center [425, 158] width 61 height 23
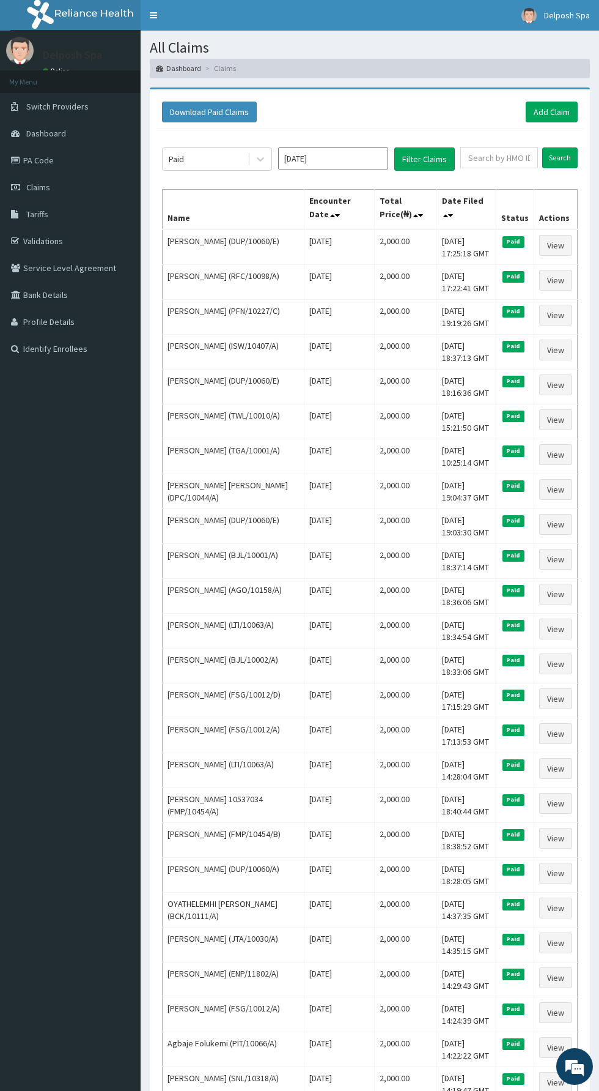
click at [318, 157] on input "Jul 2025" at bounding box center [333, 158] width 110 height 22
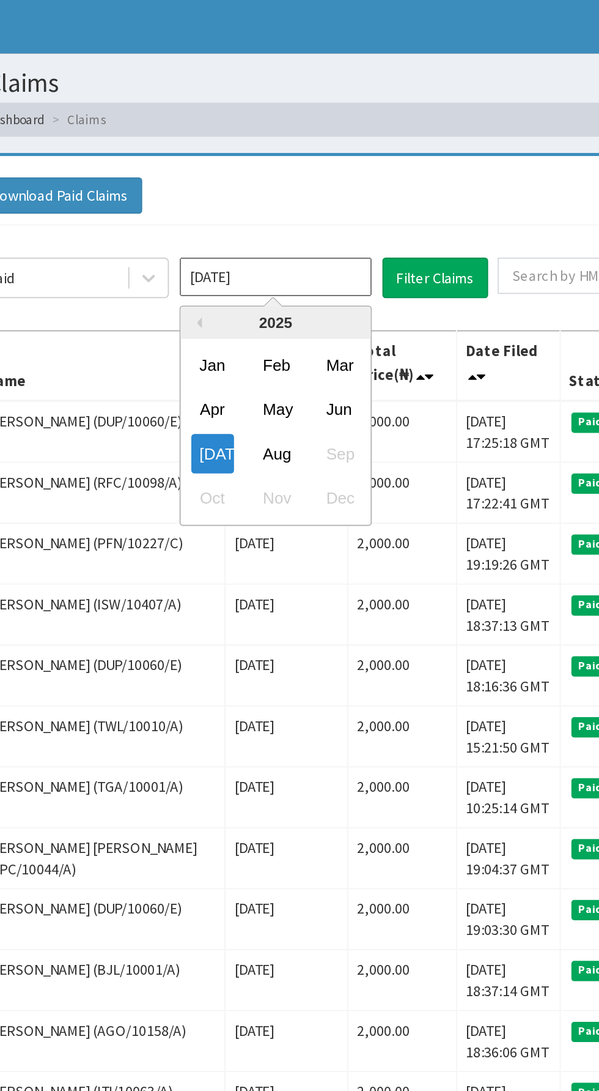
click at [338, 253] on div "Aug" at bounding box center [333, 259] width 24 height 23
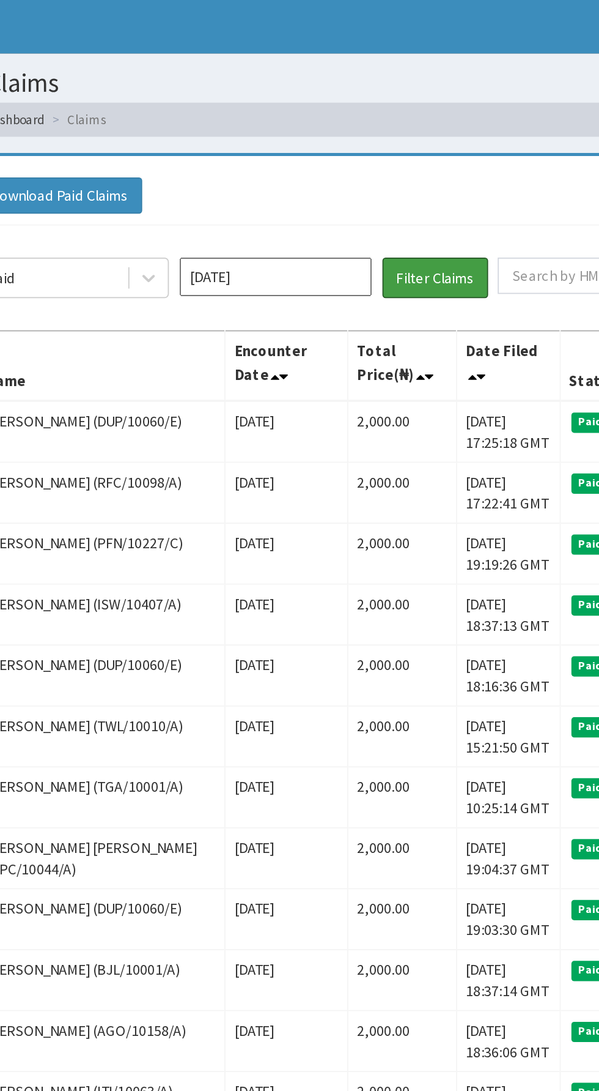
click at [418, 157] on button "Filter Claims" at bounding box center [425, 158] width 61 height 23
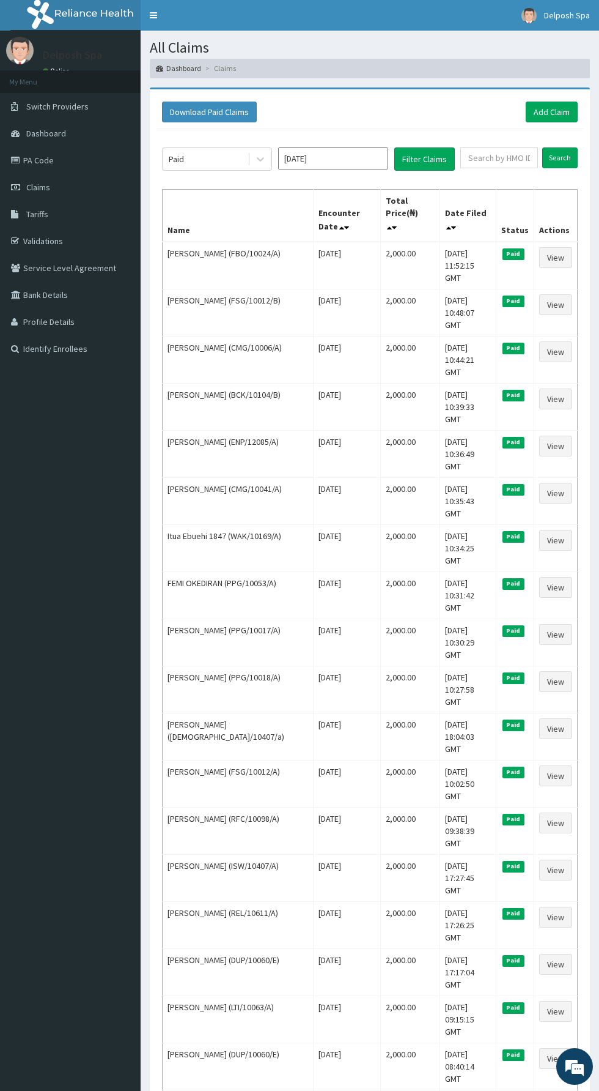
click at [313, 162] on input "[DATE]" at bounding box center [333, 158] width 110 height 22
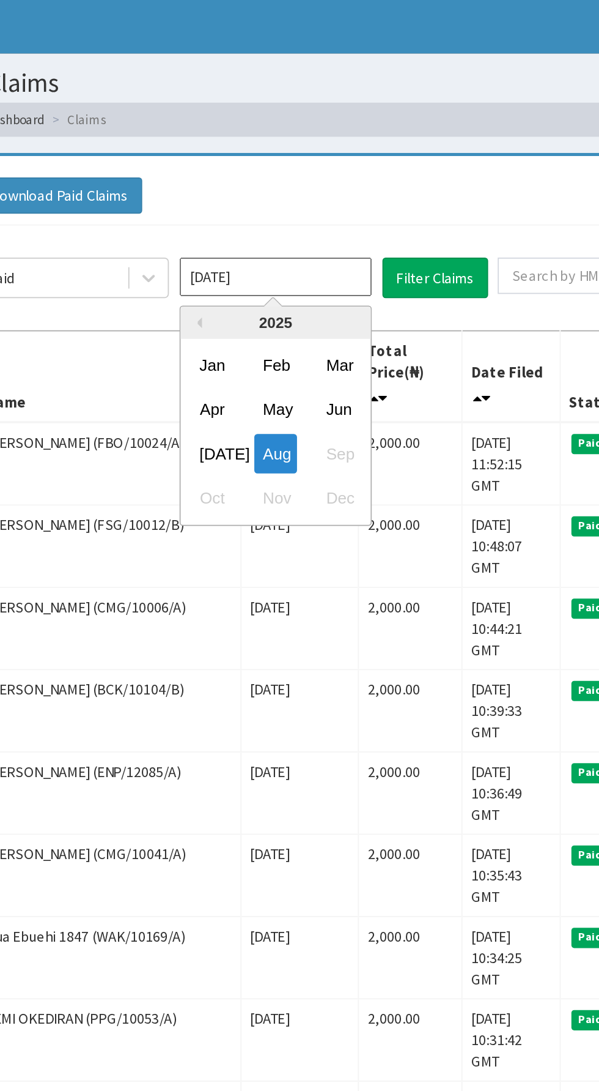
click at [301, 258] on div "Jul" at bounding box center [297, 259] width 24 height 23
type input "Jul 2025"
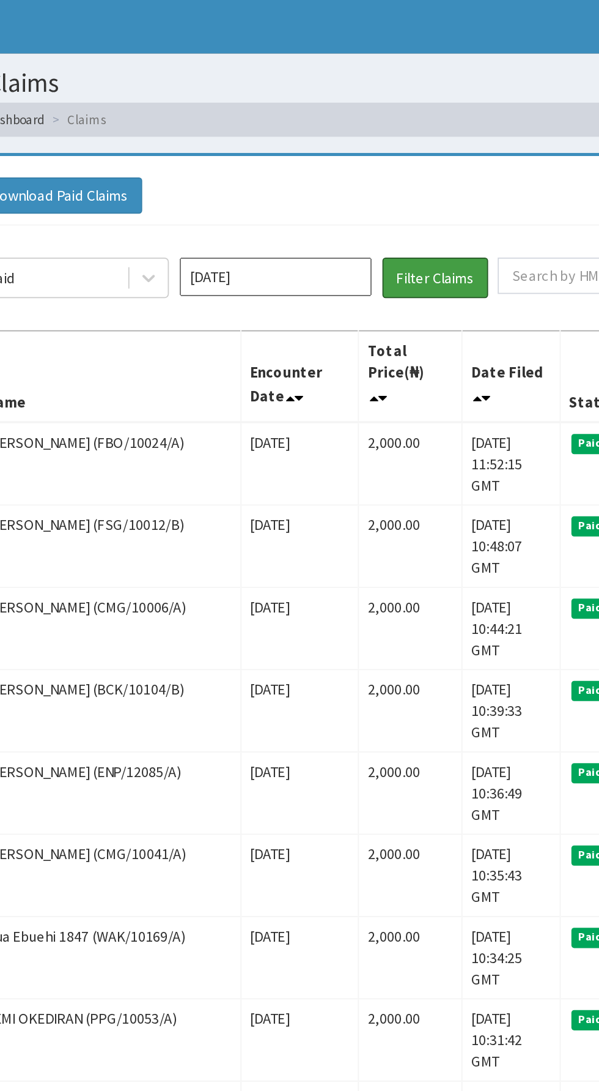
click at [432, 161] on button "Filter Claims" at bounding box center [425, 158] width 61 height 23
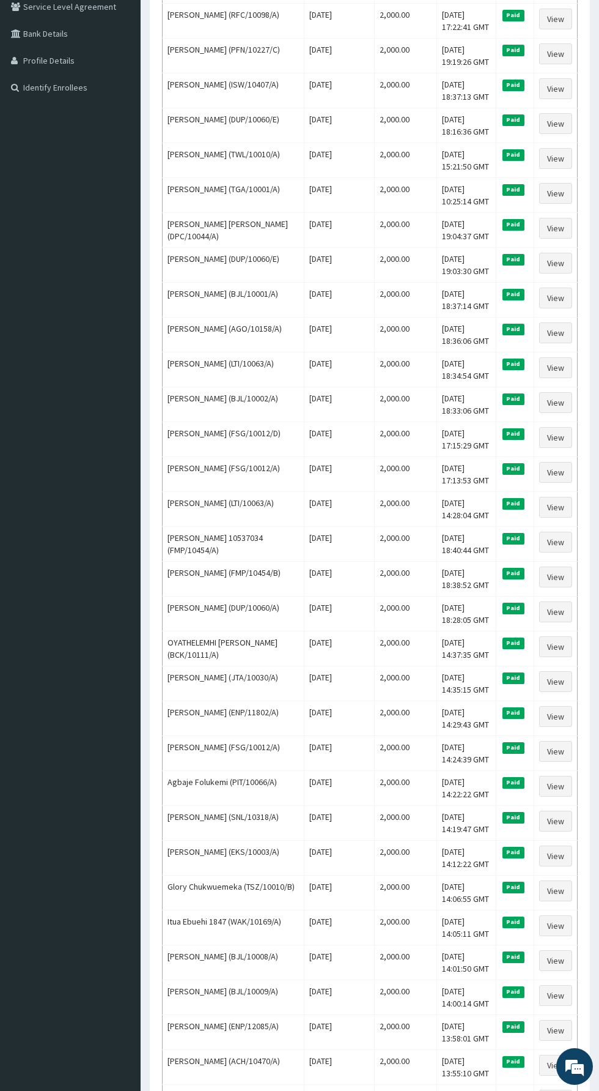
scroll to position [922, 0]
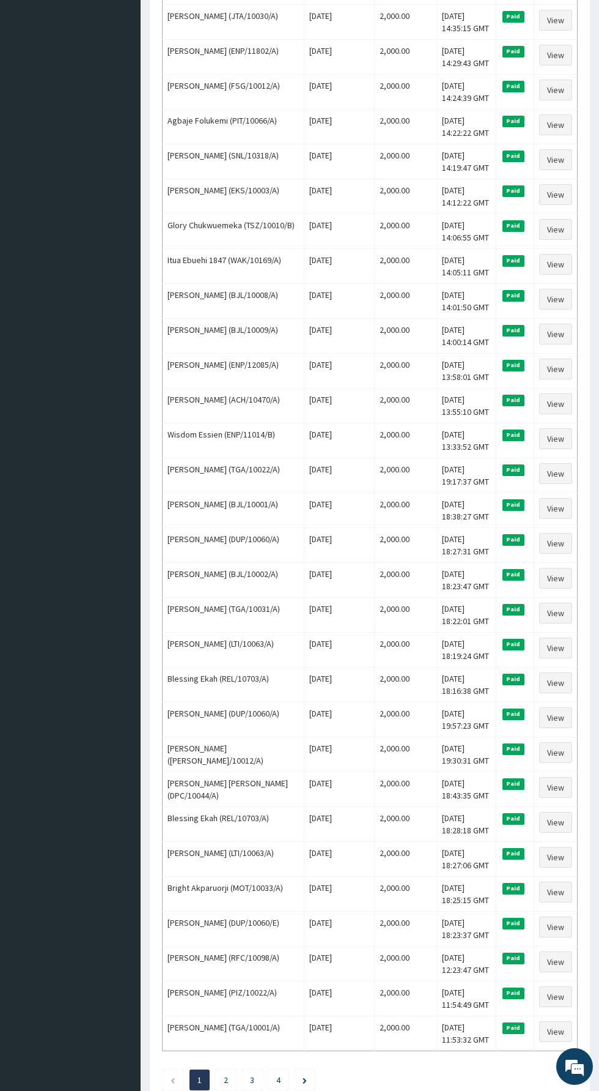
click at [254, 1074] on link "3" at bounding box center [252, 1079] width 4 height 11
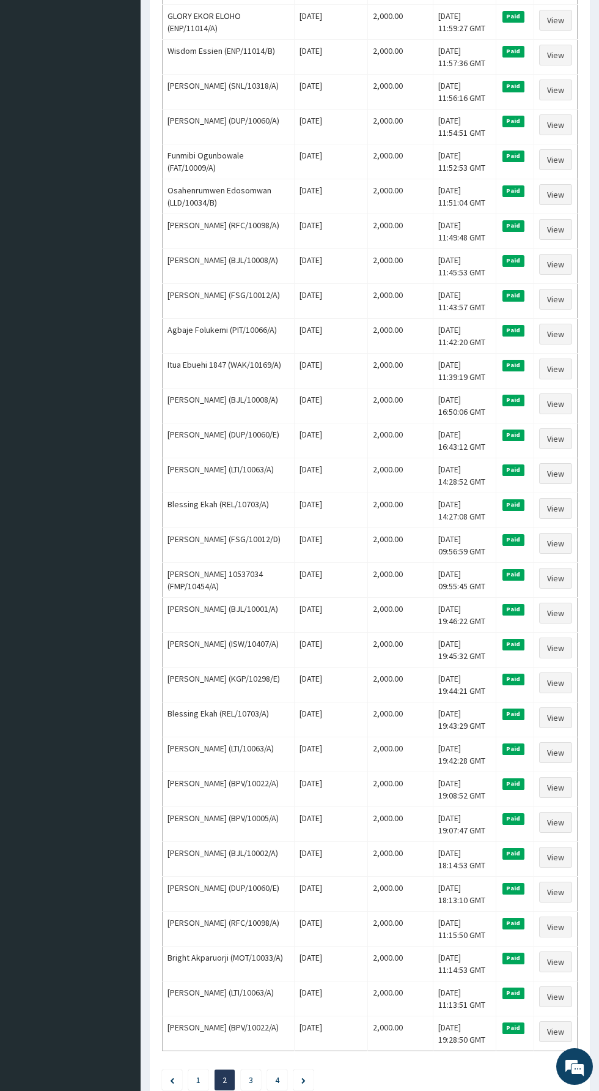
click at [253, 1074] on link "3" at bounding box center [251, 1079] width 4 height 11
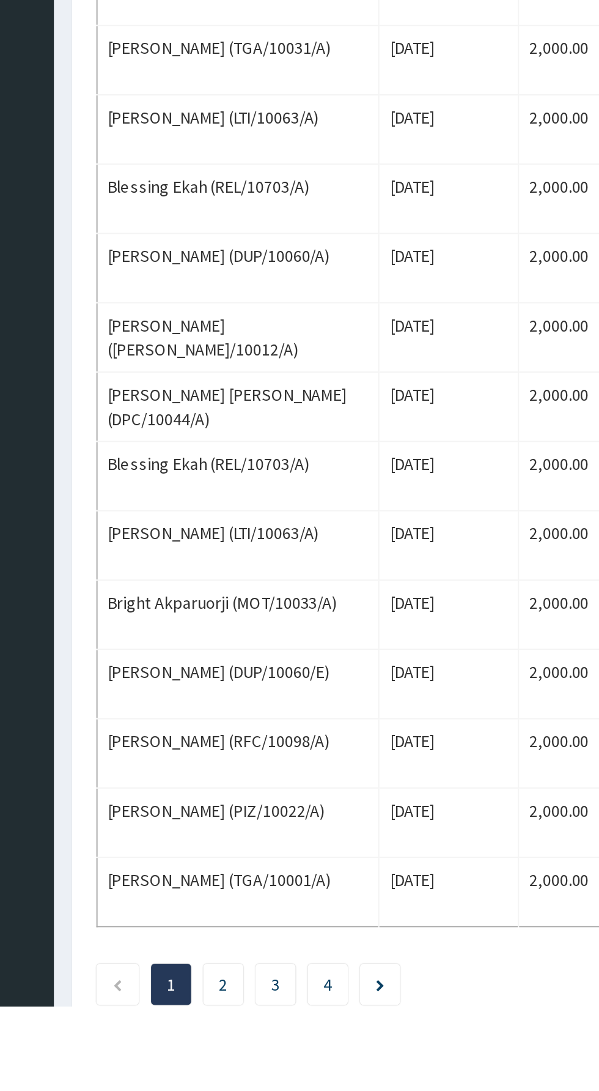
click at [226, 1074] on link "2" at bounding box center [226, 1079] width 4 height 11
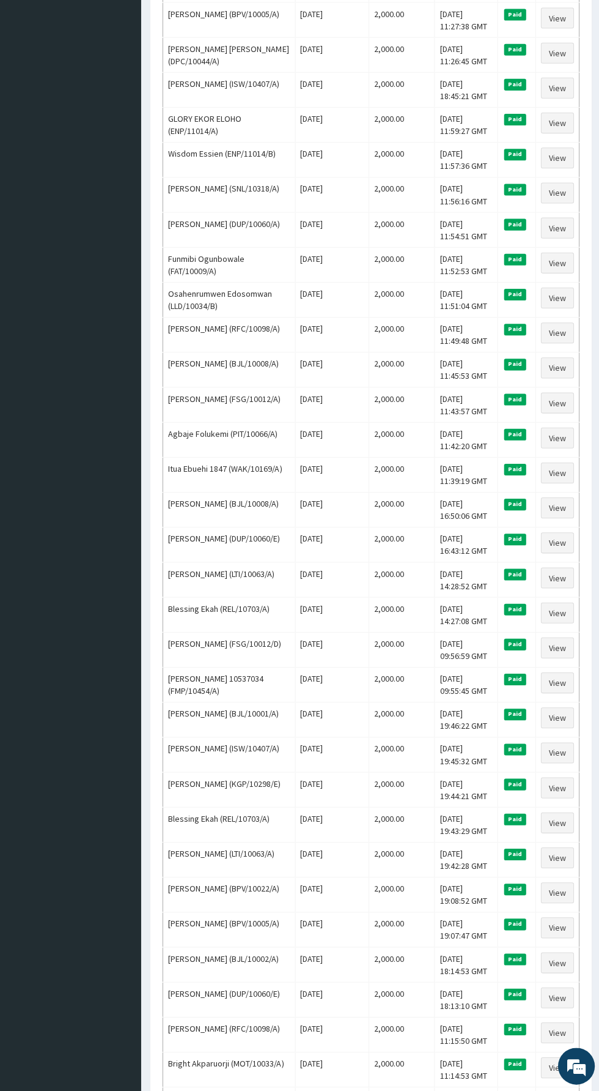
scroll to position [922, 0]
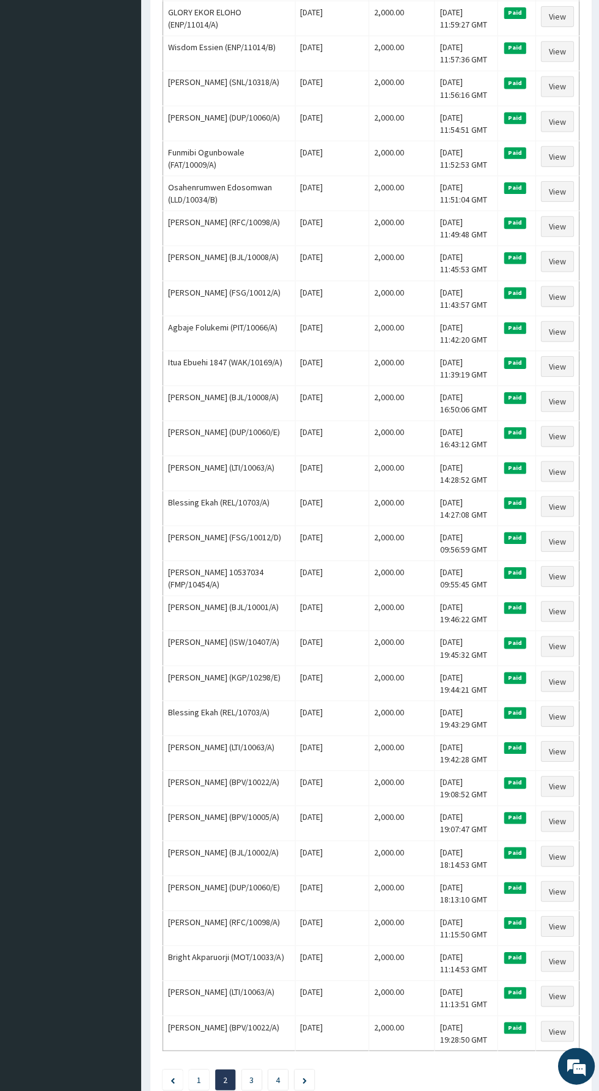
click at [197, 1074] on link "1" at bounding box center [198, 1079] width 4 height 11
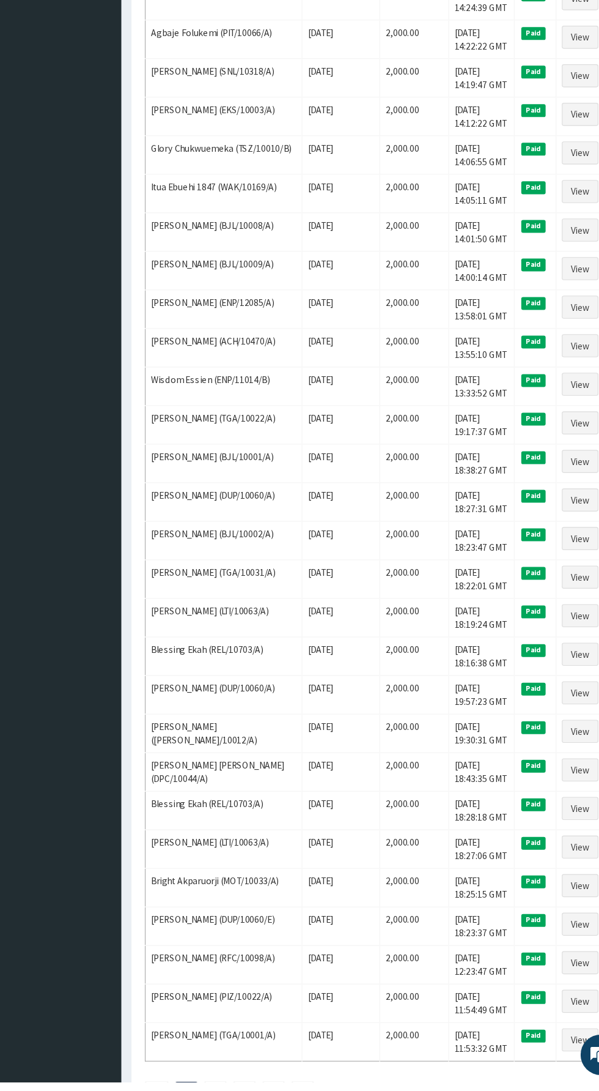
scroll to position [901, 0]
click at [228, 1090] on link "2" at bounding box center [226, 1101] width 4 height 11
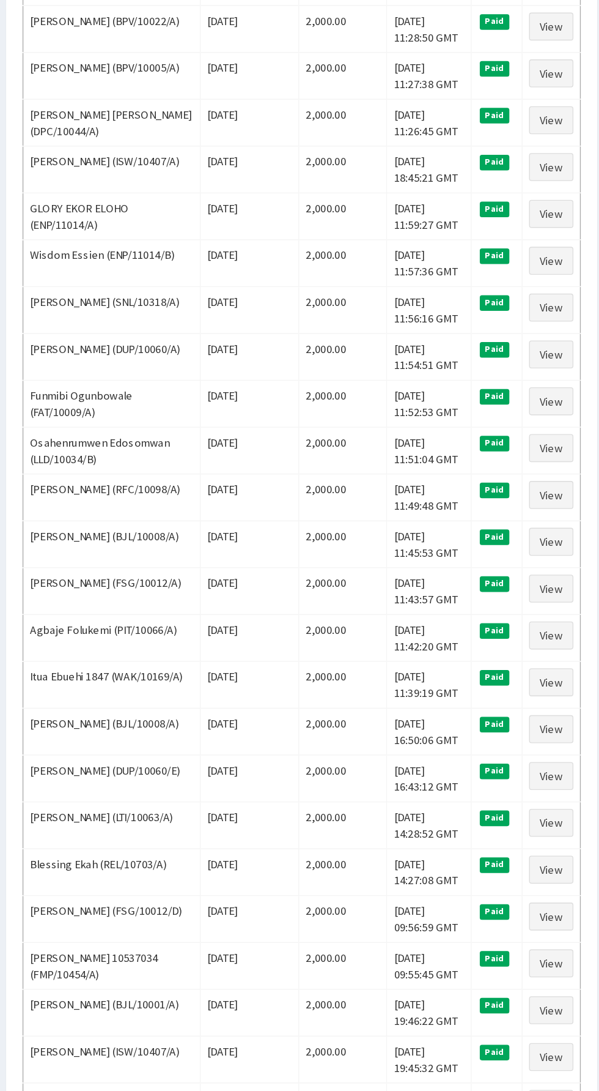
scroll to position [588, 0]
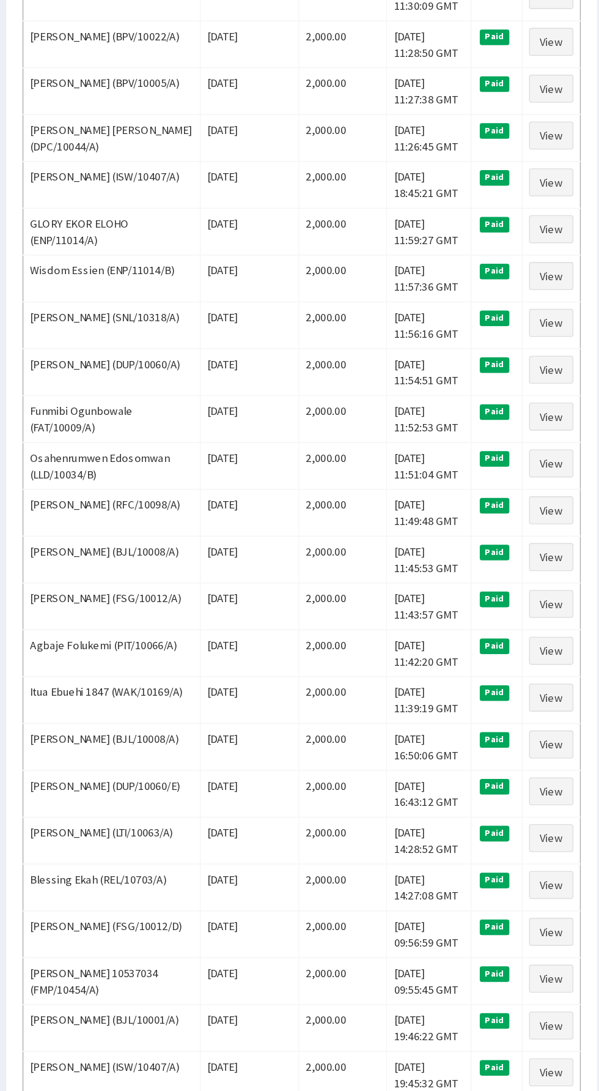
click at [184, 524] on td "Osahenrumwen Edosomwan (LLD/10034/B)" at bounding box center [229, 530] width 132 height 35
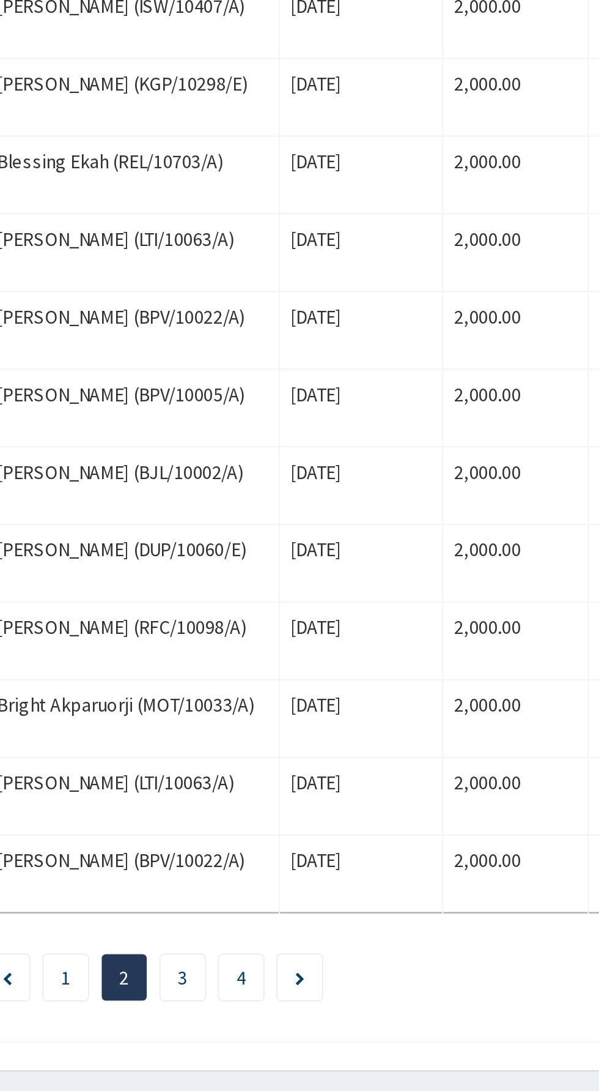
scroll to position [1008, 0]
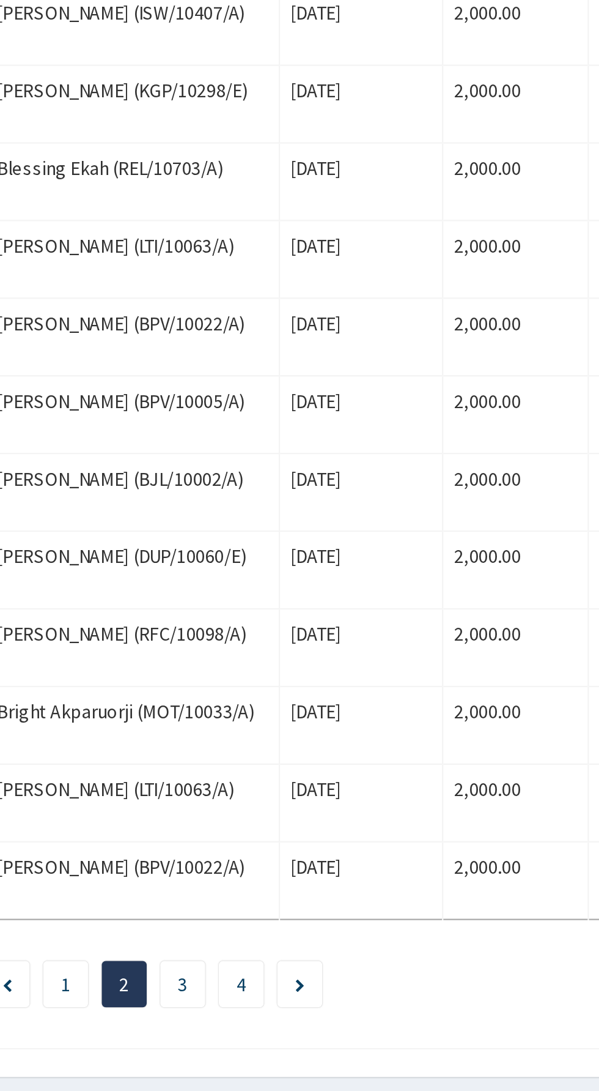
click at [253, 989] on link "3" at bounding box center [251, 994] width 4 height 11
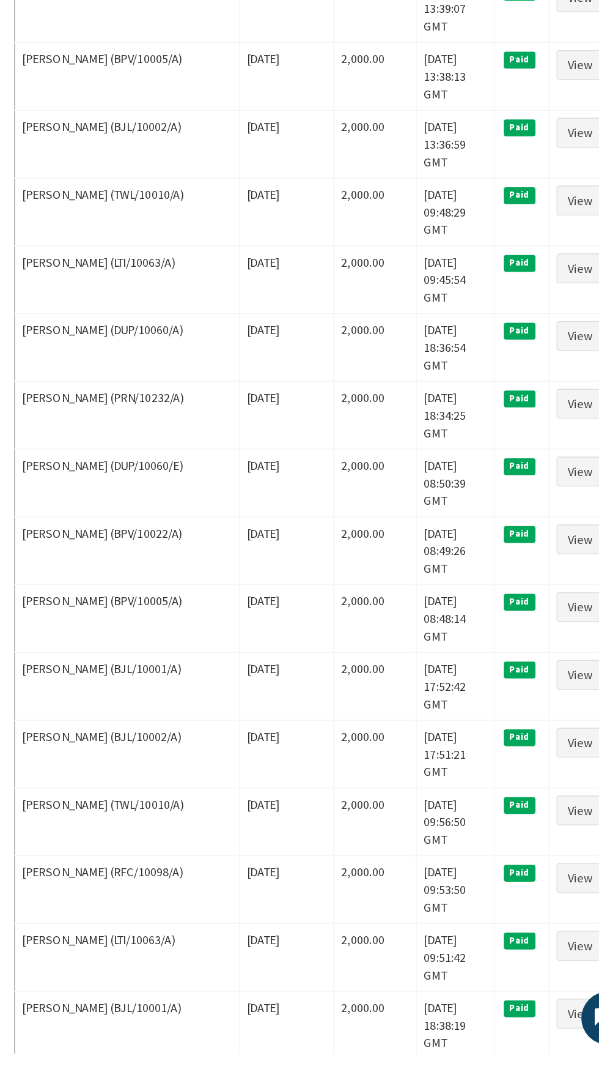
scroll to position [844, 0]
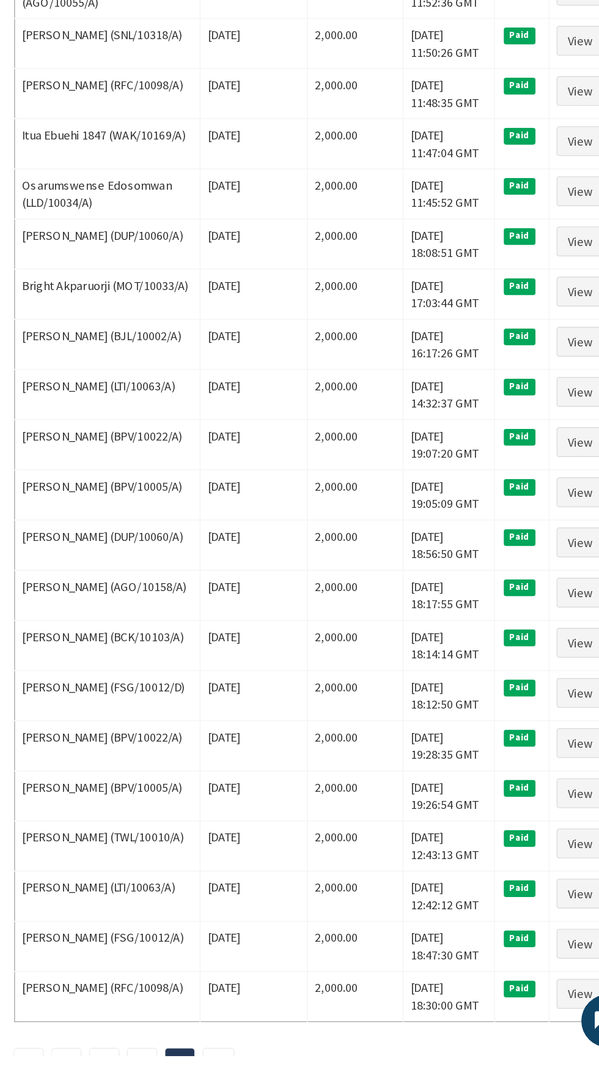
scroll to position [20, 0]
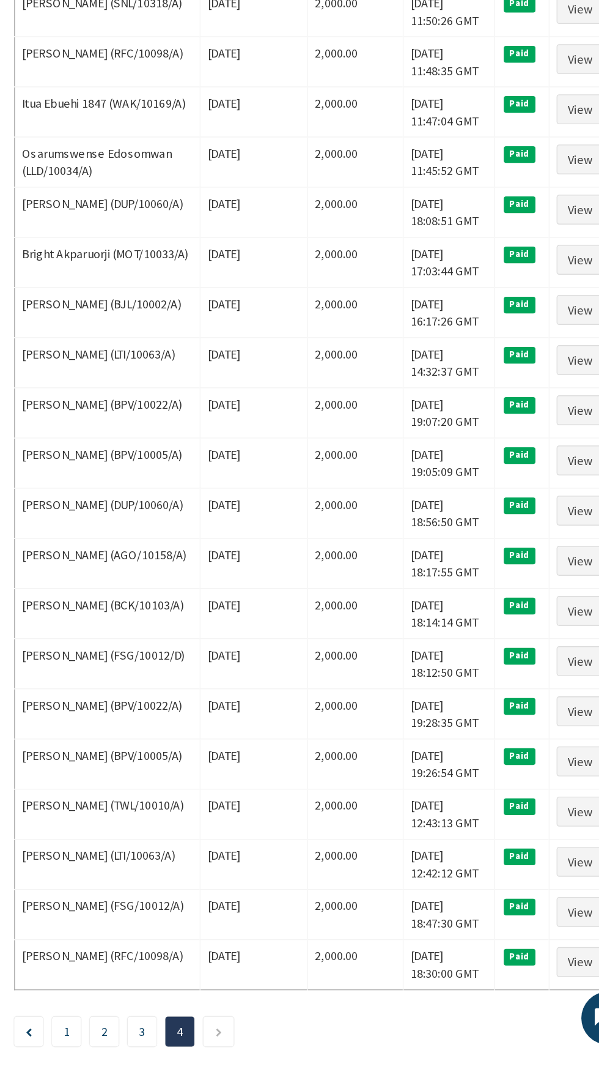
click at [251, 1071] on link "3" at bounding box center [251, 1075] width 4 height 11
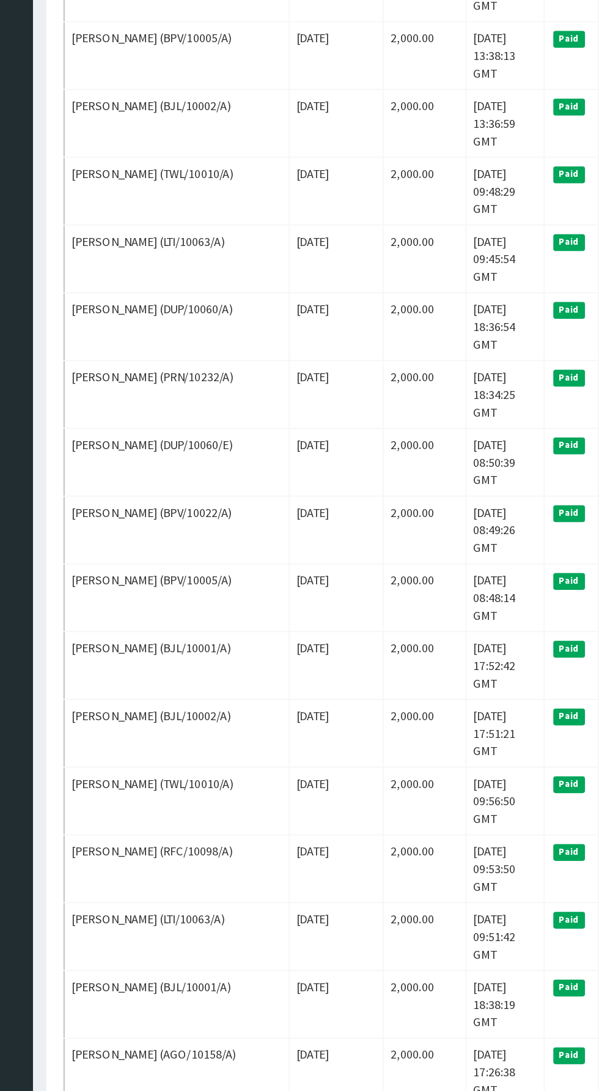
scroll to position [922, 0]
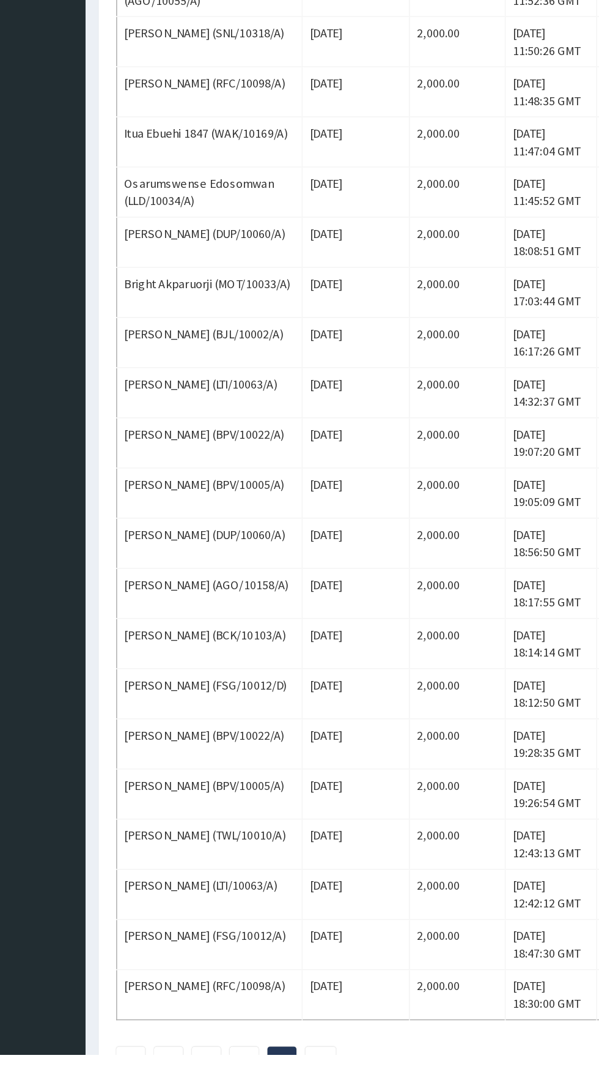
scroll to position [20, 0]
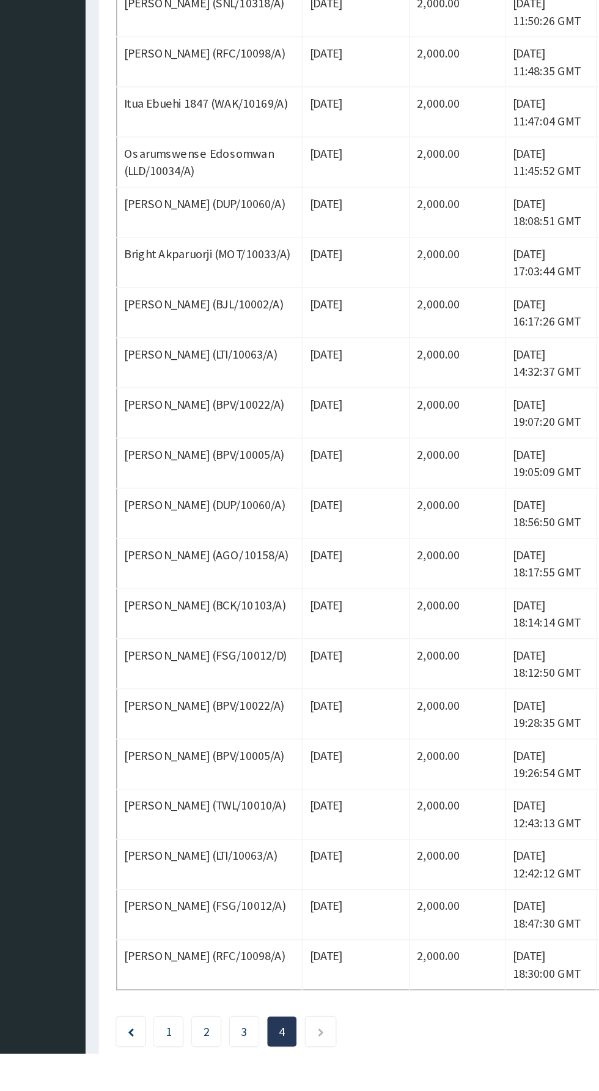
click at [253, 1070] on link "3" at bounding box center [251, 1075] width 4 height 11
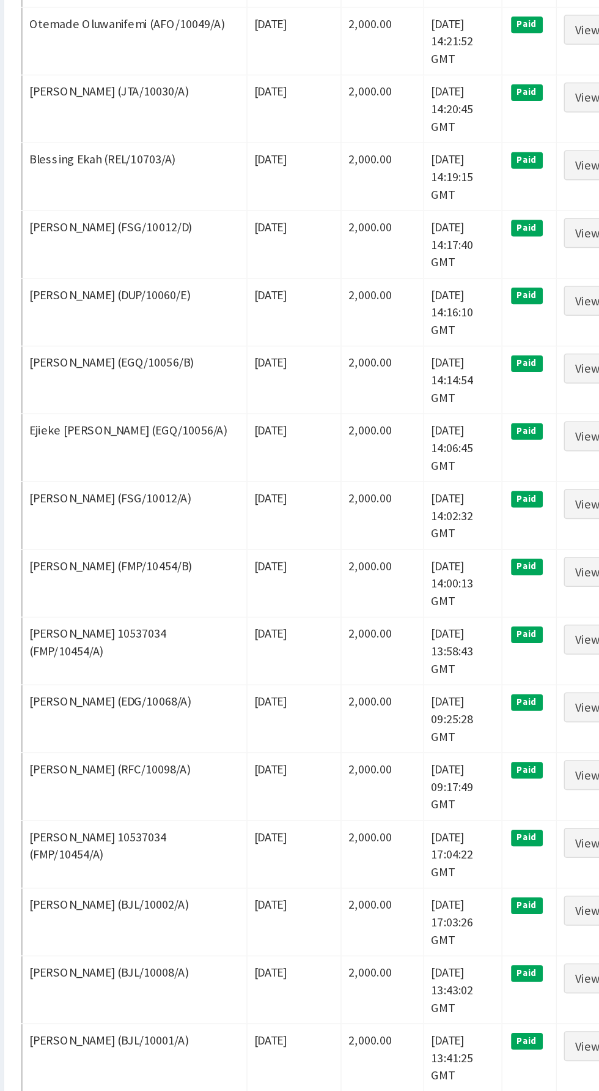
scroll to position [302, 0]
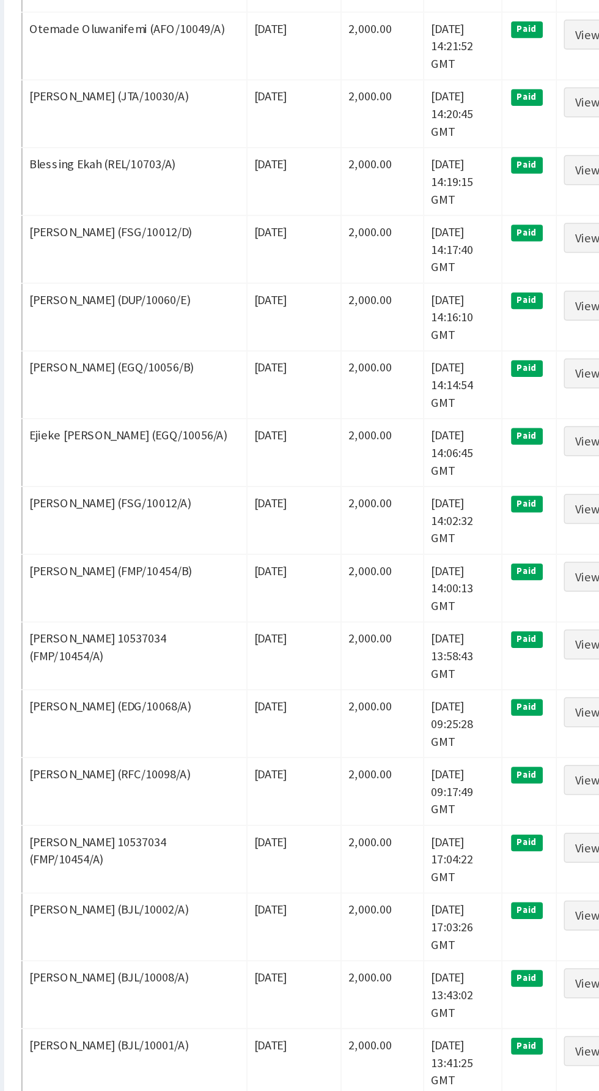
click at [226, 929] on td "OSAGIE VICTOR (BPV/10005/A)" at bounding box center [241, 952] width 157 height 47
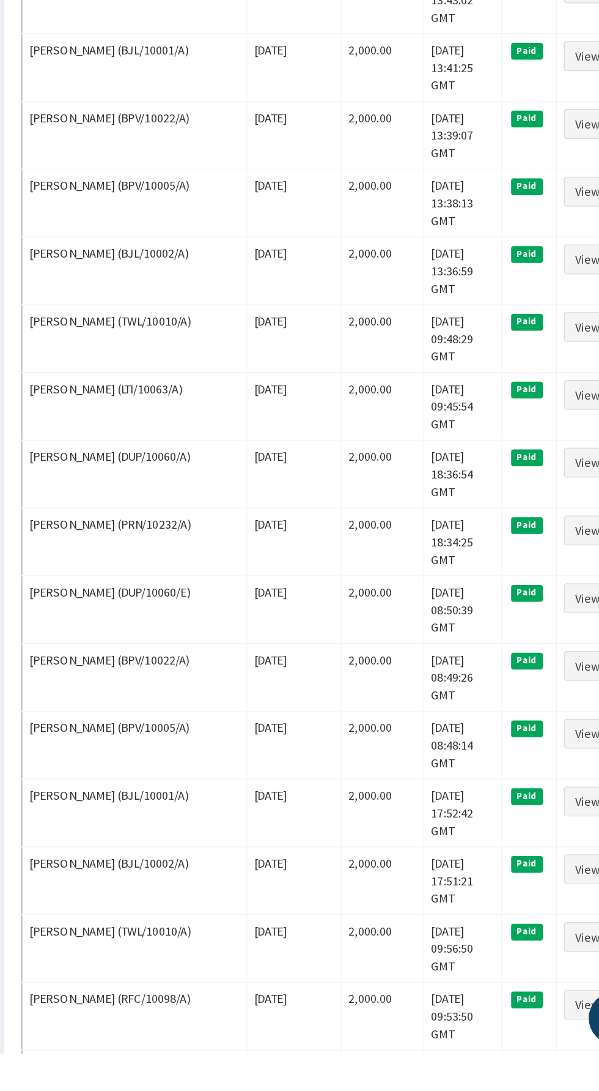
scroll to position [922, 0]
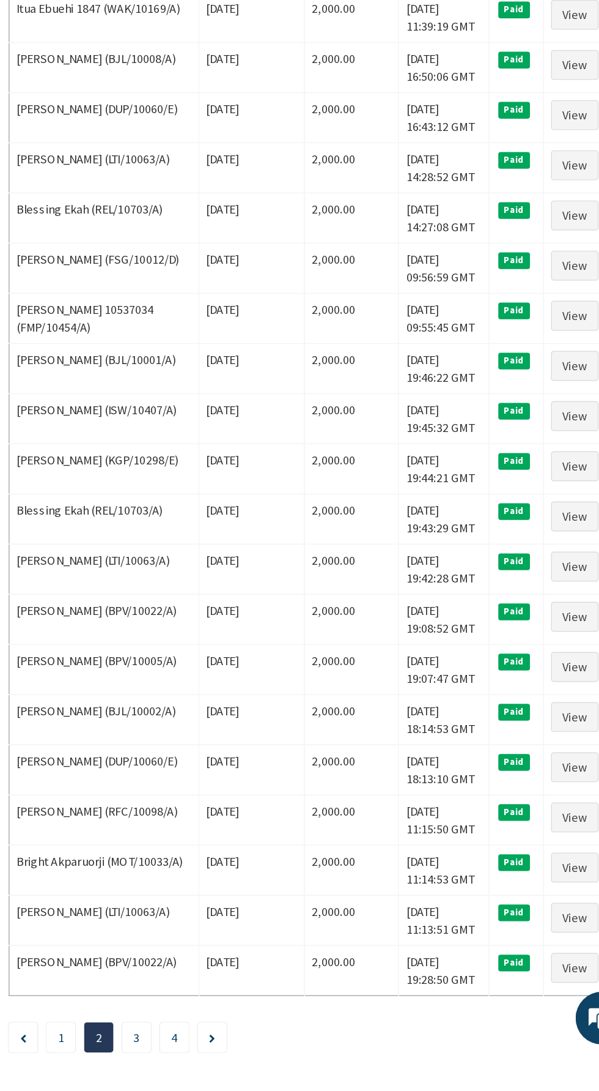
click at [253, 1074] on link "3" at bounding box center [251, 1079] width 4 height 11
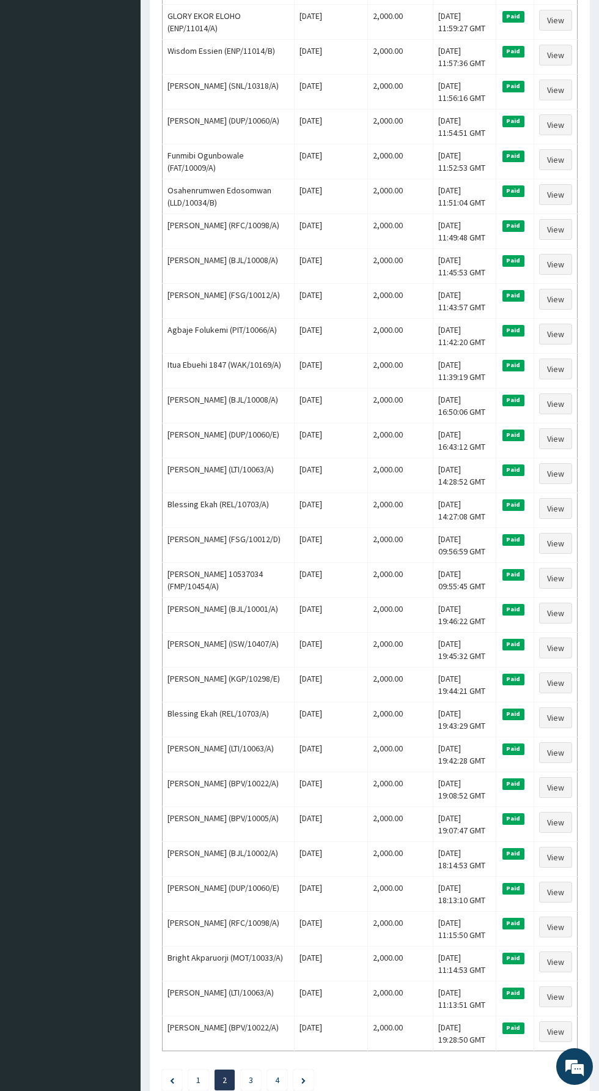
click at [199, 1074] on link "1" at bounding box center [198, 1079] width 4 height 11
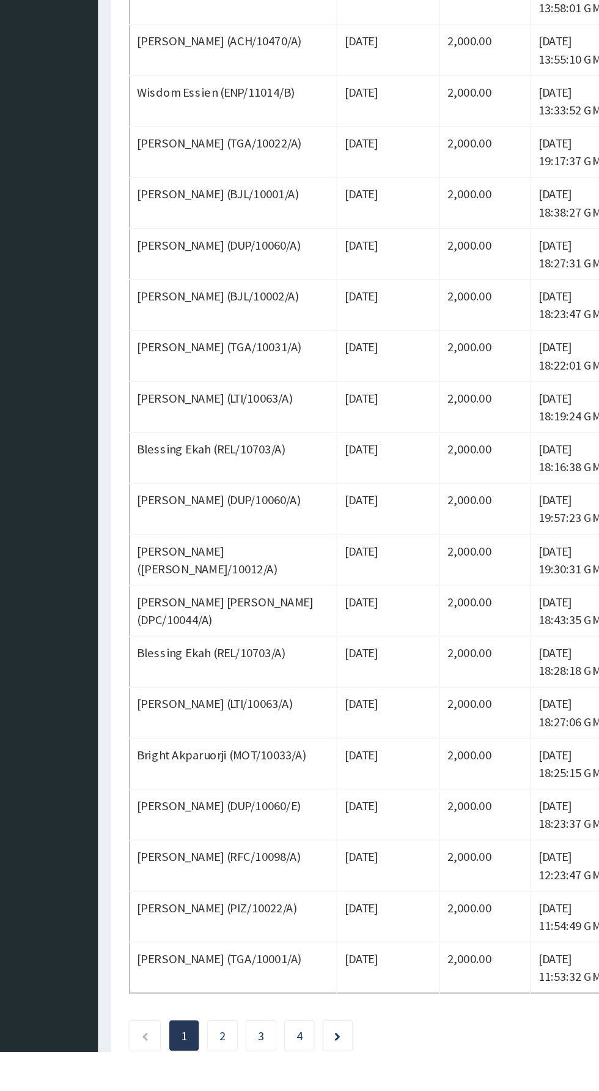
click at [227, 1074] on link "2" at bounding box center [226, 1079] width 4 height 11
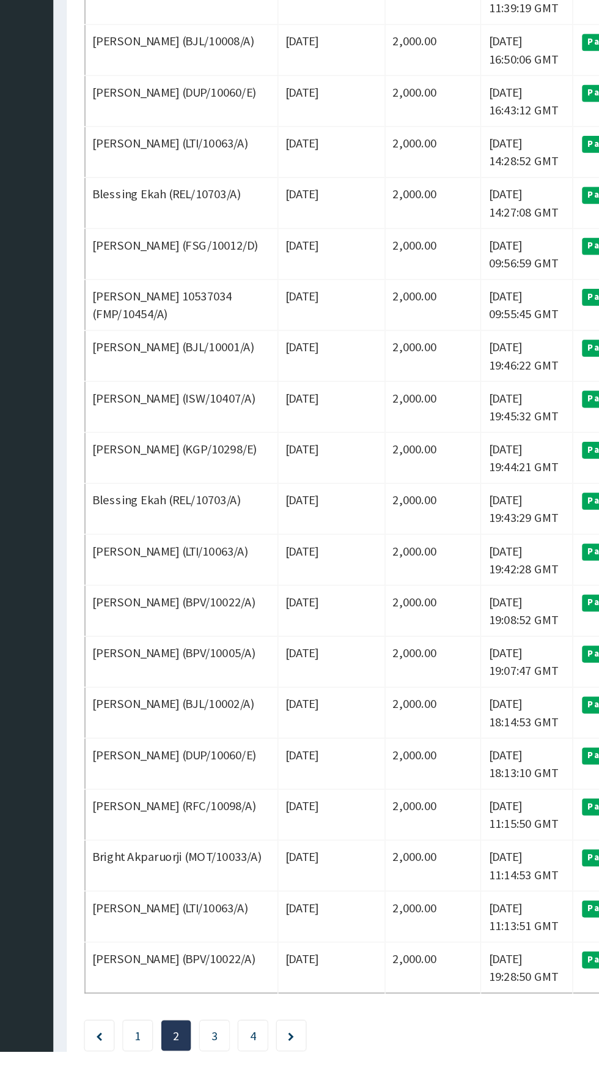
click at [198, 1074] on link "1" at bounding box center [198, 1079] width 4 height 11
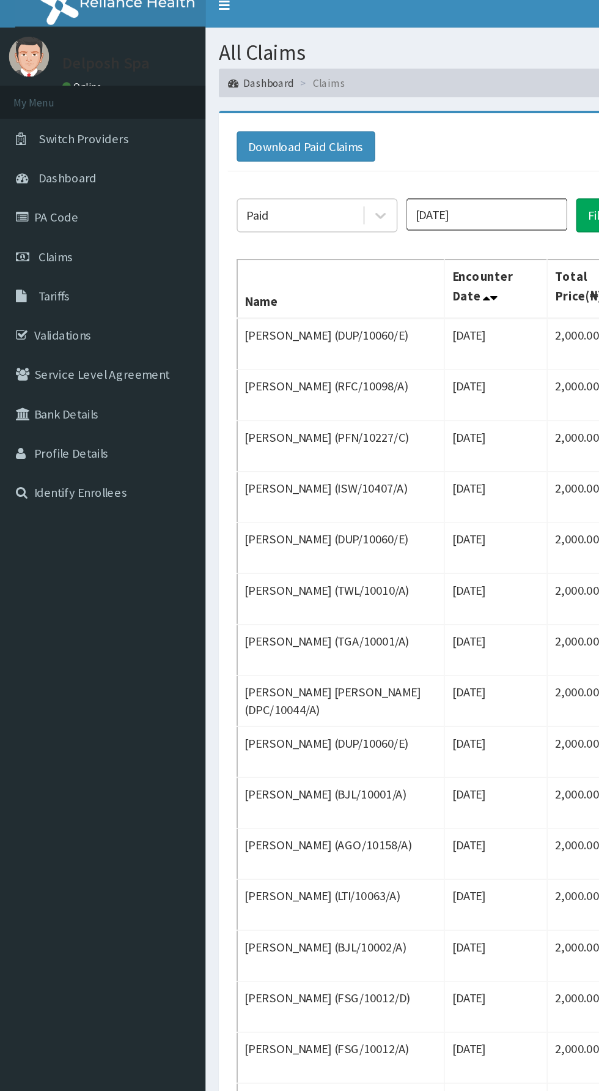
scroll to position [0, 0]
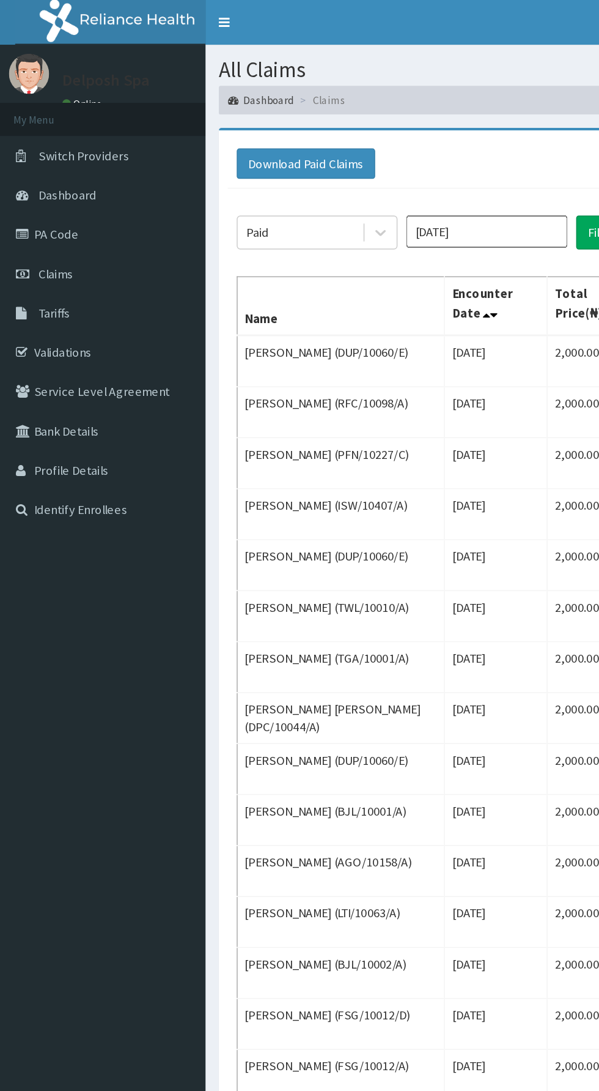
click at [32, 155] on link "PA Code" at bounding box center [70, 160] width 141 height 27
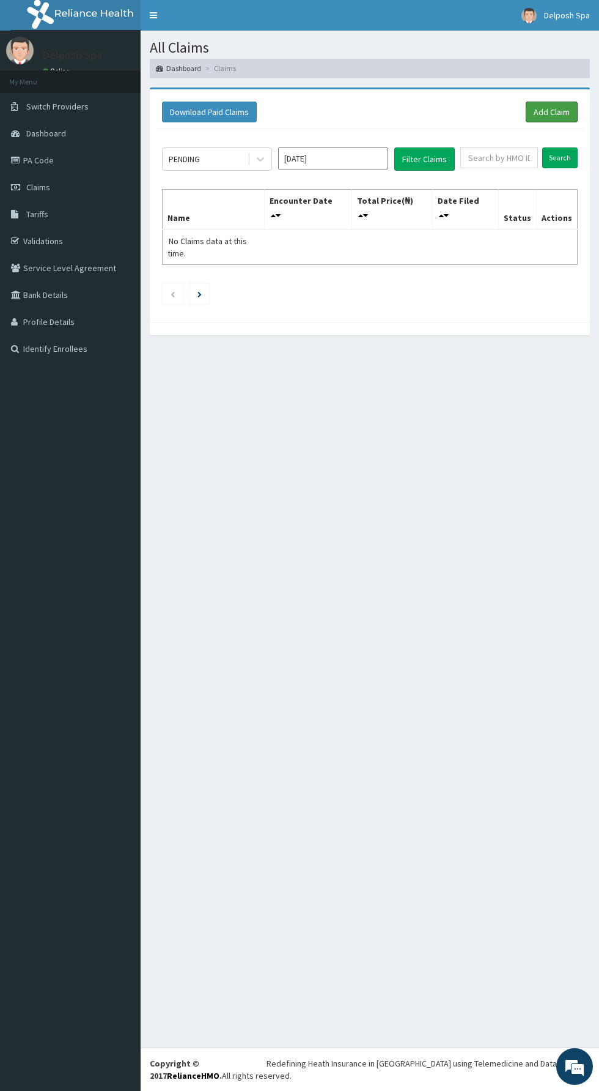
click at [555, 116] on link "Add Claim" at bounding box center [552, 112] width 52 height 21
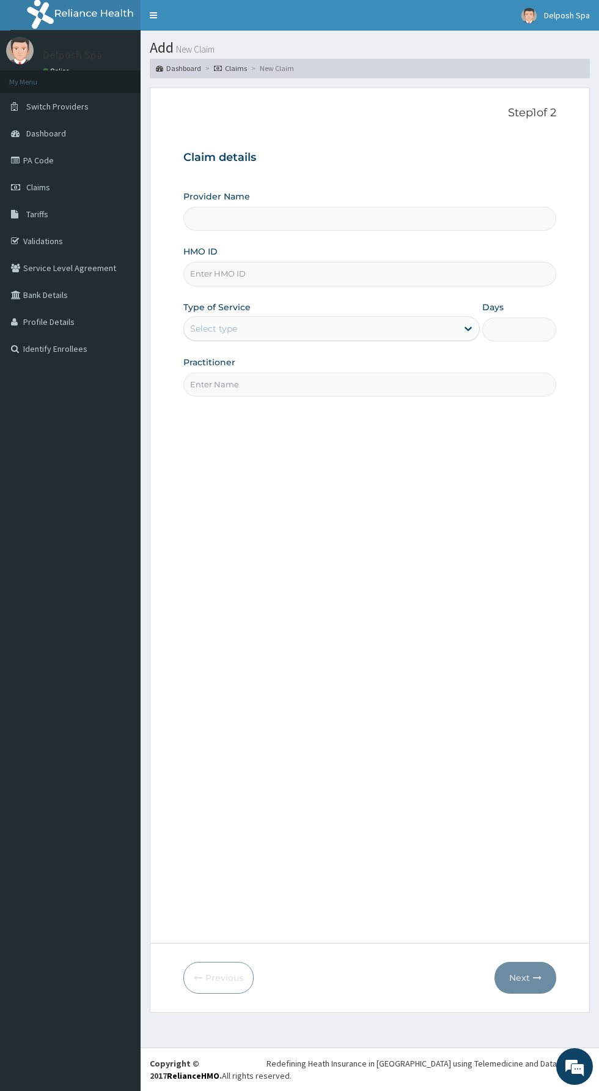
type input "Delposh Fitness Place"
type input "1"
click at [315, 273] on input "HMO ID" at bounding box center [370, 274] width 373 height 24
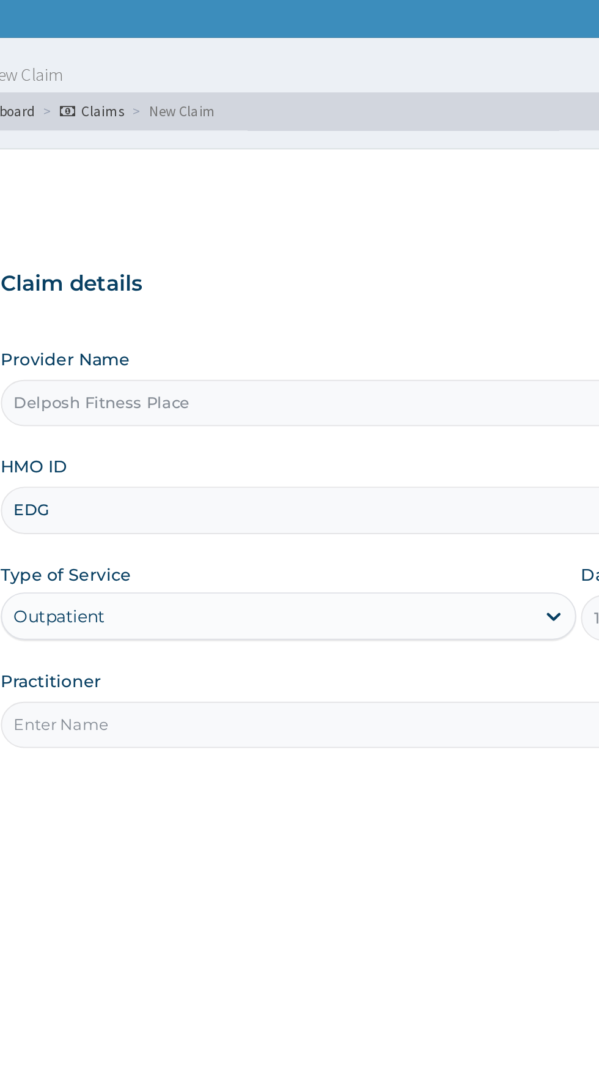
type input "EDG/10068/A"
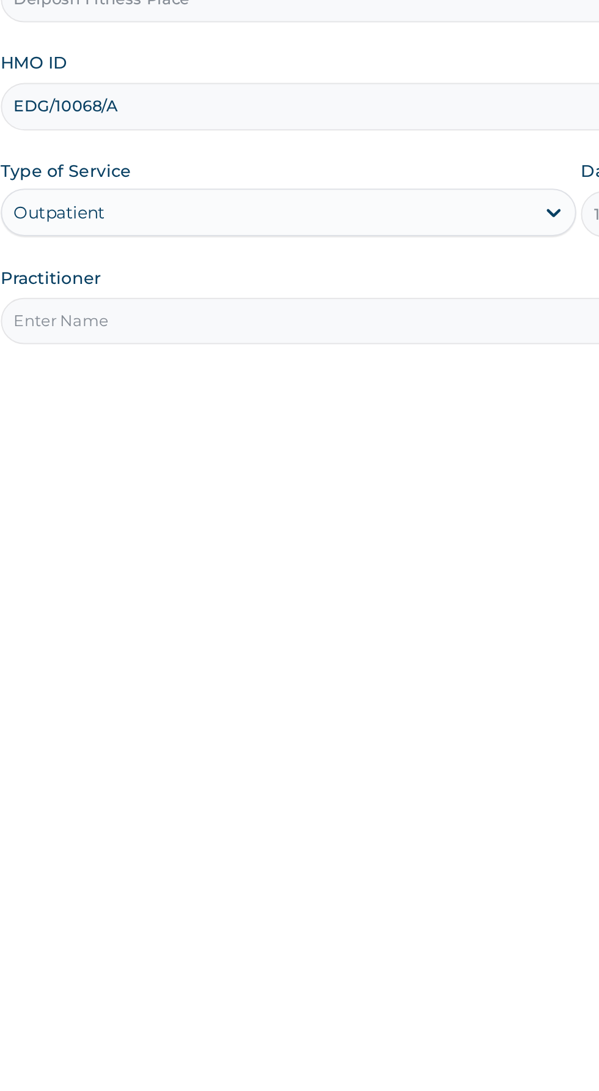
click at [430, 384] on input "Practitioner" at bounding box center [370, 385] width 373 height 24
type input "[PERSON_NAME]"
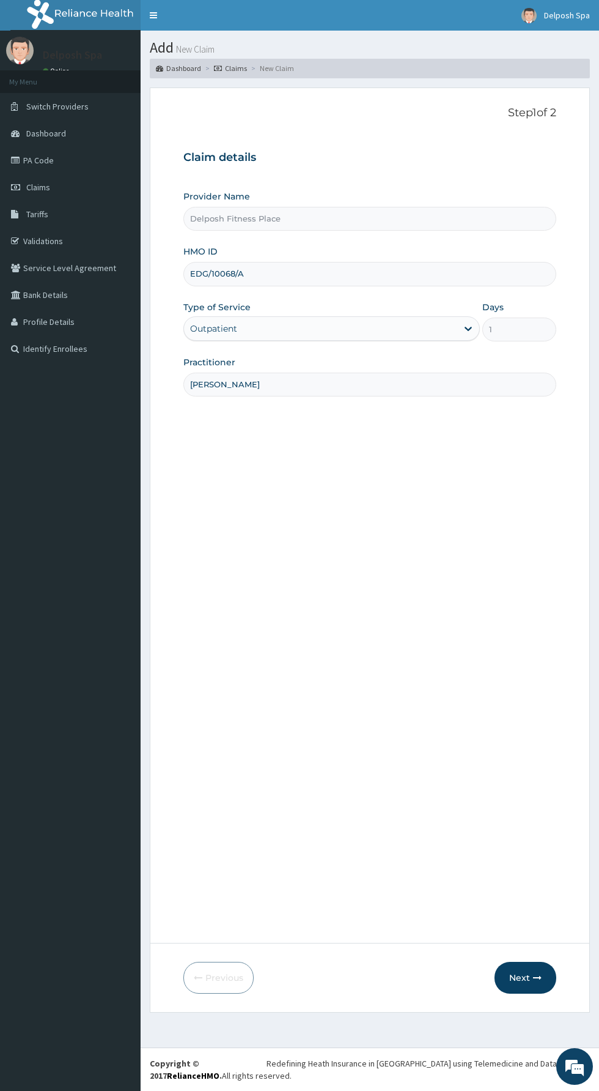
click at [537, 974] on icon "button" at bounding box center [537, 977] width 9 height 9
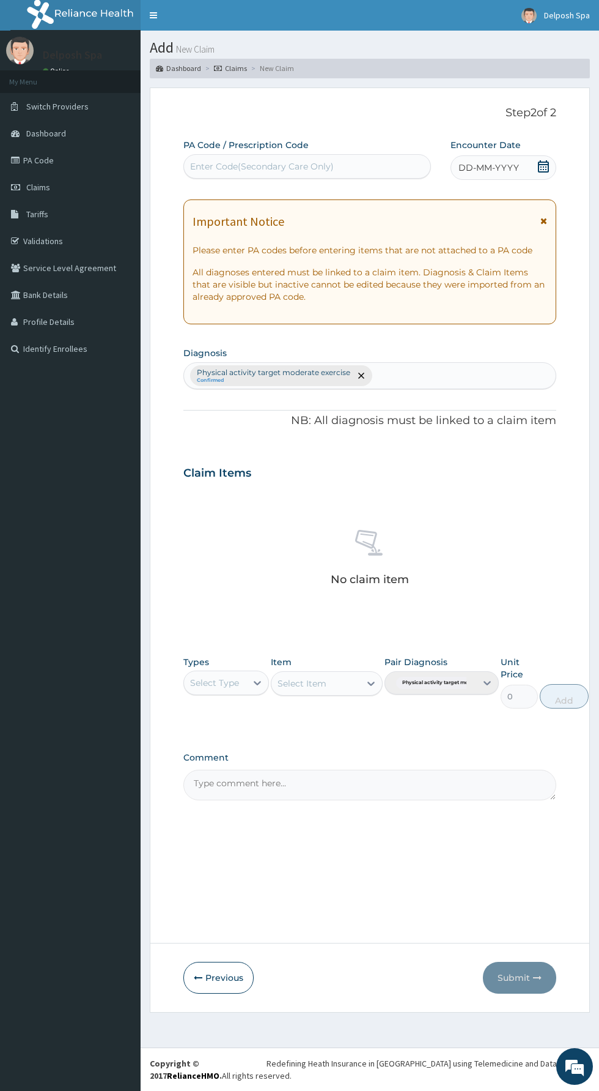
click at [300, 166] on div "Enter Code(Secondary Care Only)" at bounding box center [262, 166] width 144 height 12
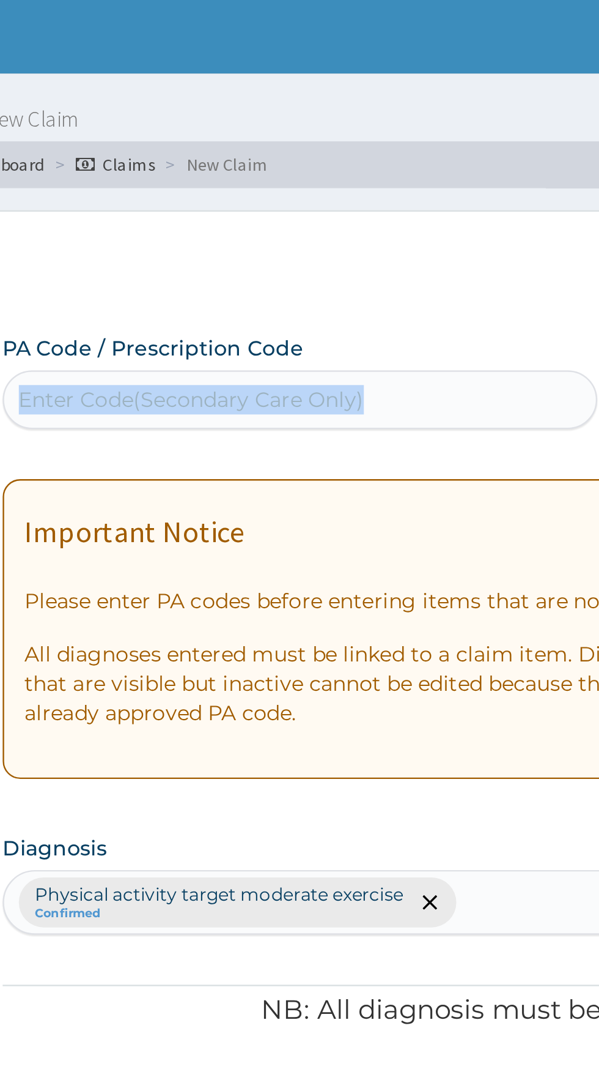
click at [369, 188] on div "PA Code / Prescription Code Enter Code(Secondary Care Only) Encounter Date DD-M…" at bounding box center [370, 469] width 373 height 661
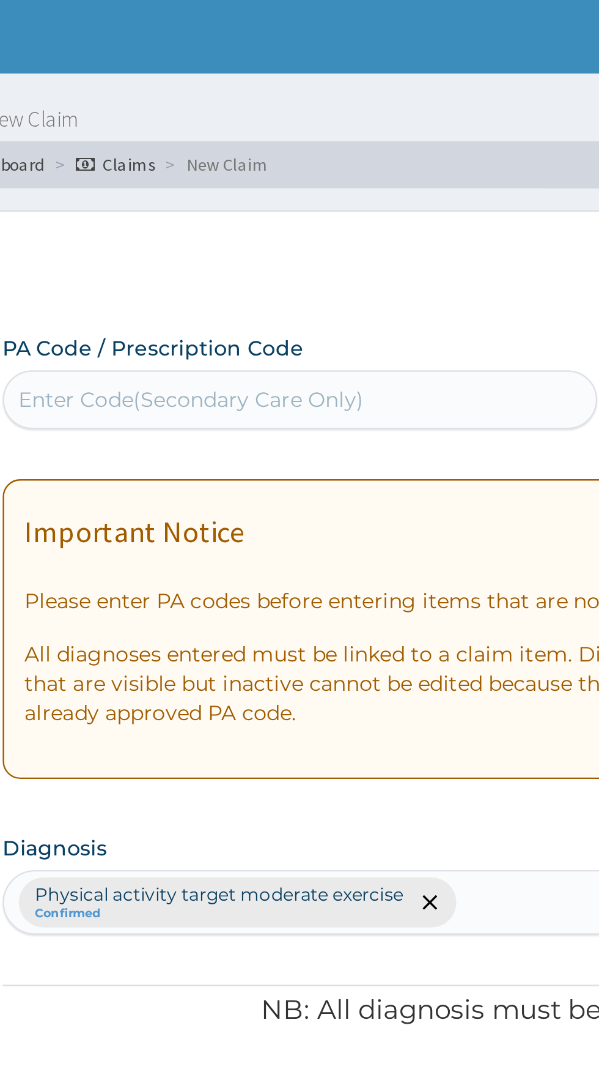
click at [376, 170] on div "Enter Code(Secondary Care Only)" at bounding box center [307, 167] width 247 height 20
click at [299, 171] on div "Enter Code(Secondary Care Only)" at bounding box center [262, 166] width 144 height 12
type input "GG"
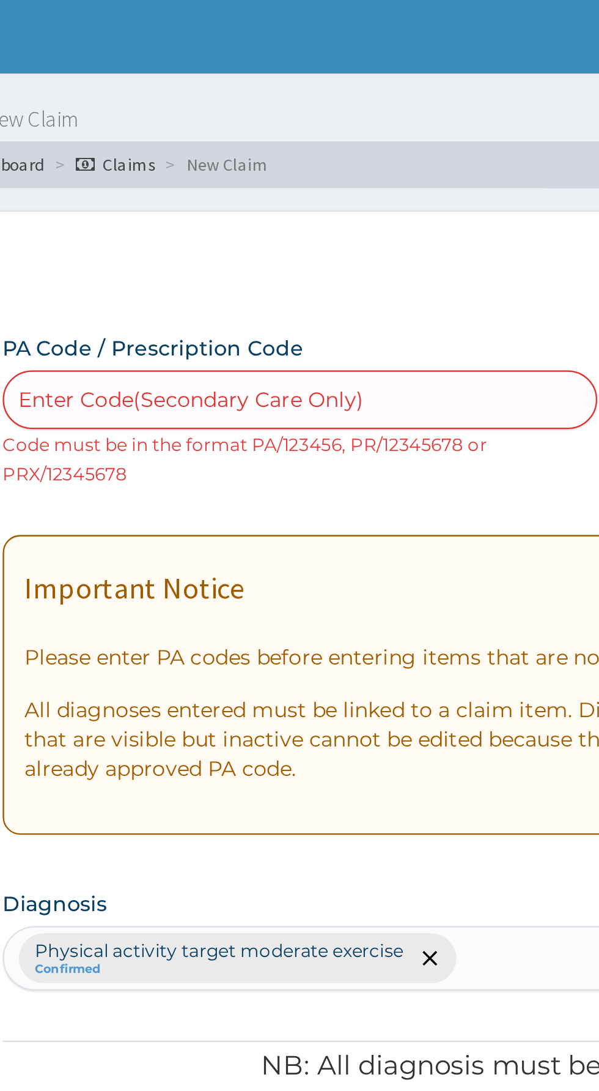
click at [360, 160] on div "Enter Code(Secondary Care Only)" at bounding box center [307, 167] width 247 height 20
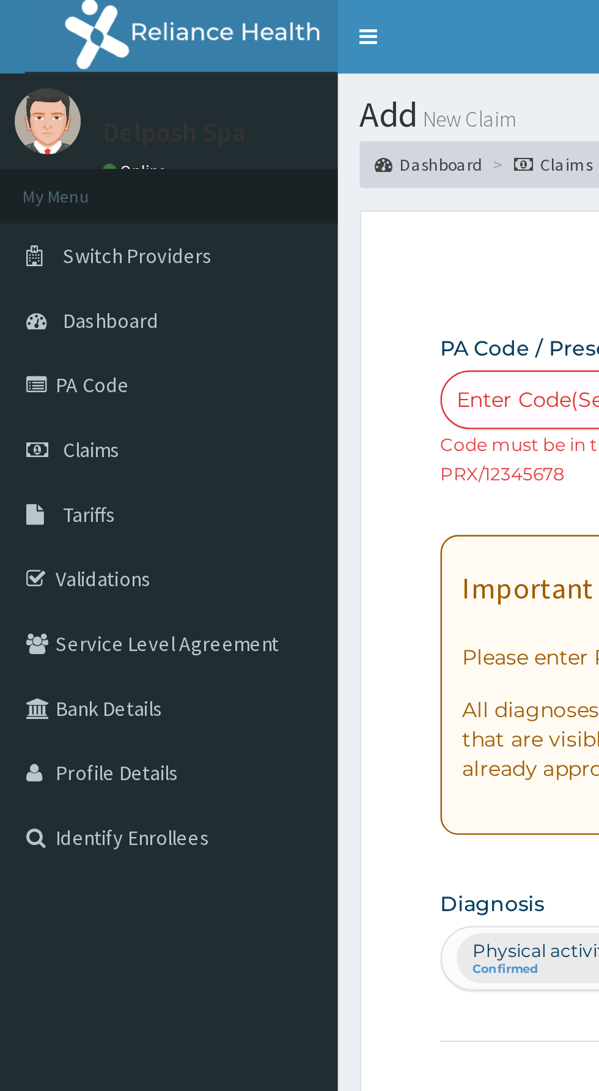
click at [64, 159] on link "PA Code" at bounding box center [70, 160] width 141 height 27
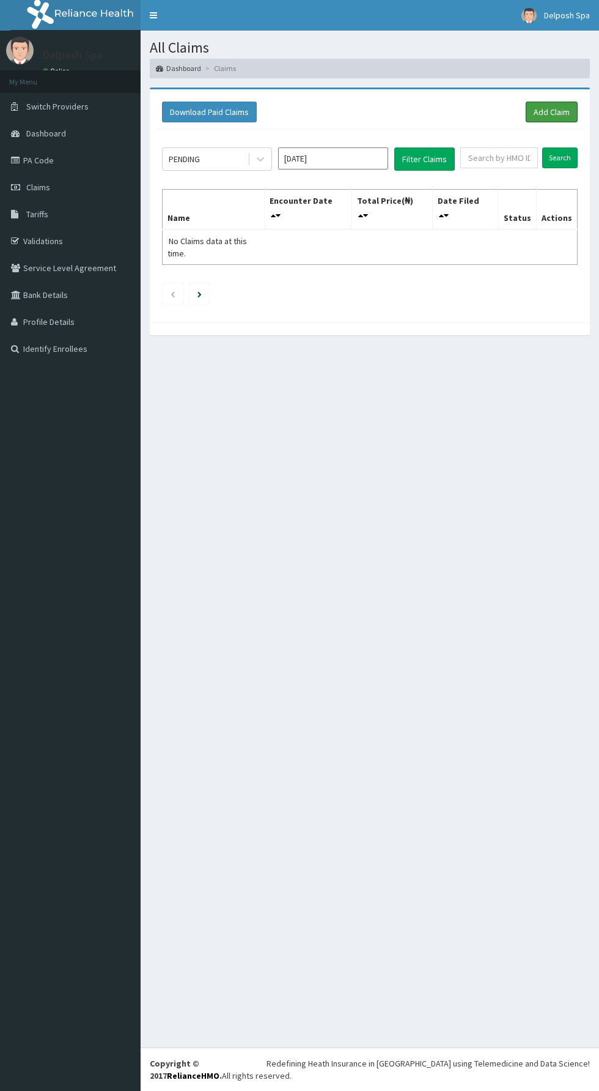
click at [540, 111] on link "Add Claim" at bounding box center [552, 112] width 52 height 21
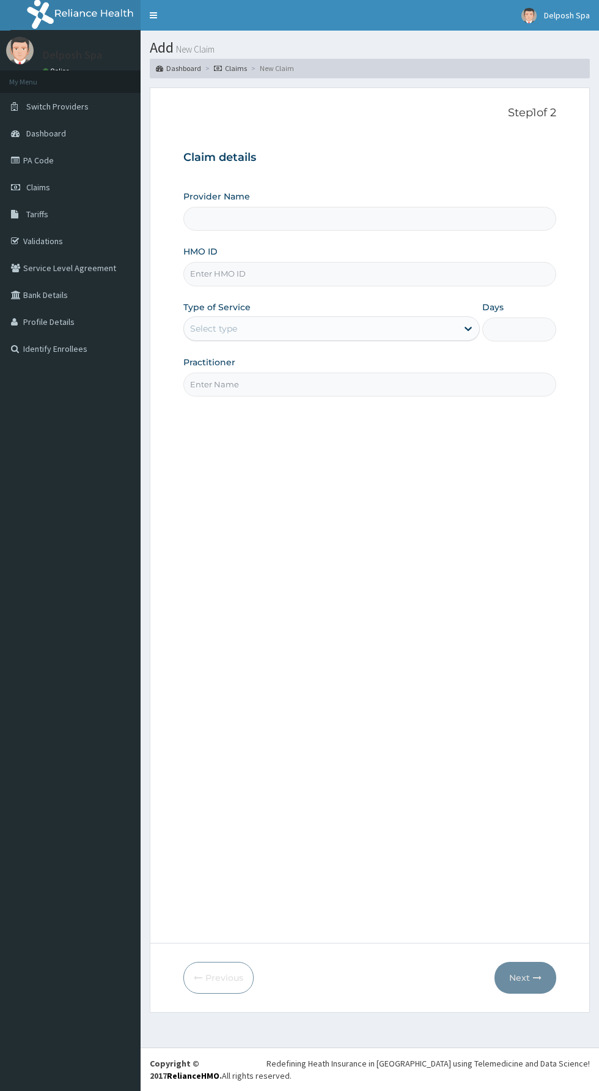
type input "Delposh Fitness Place"
type input "1"
click at [310, 275] on input "HMO ID" at bounding box center [370, 274] width 373 height 24
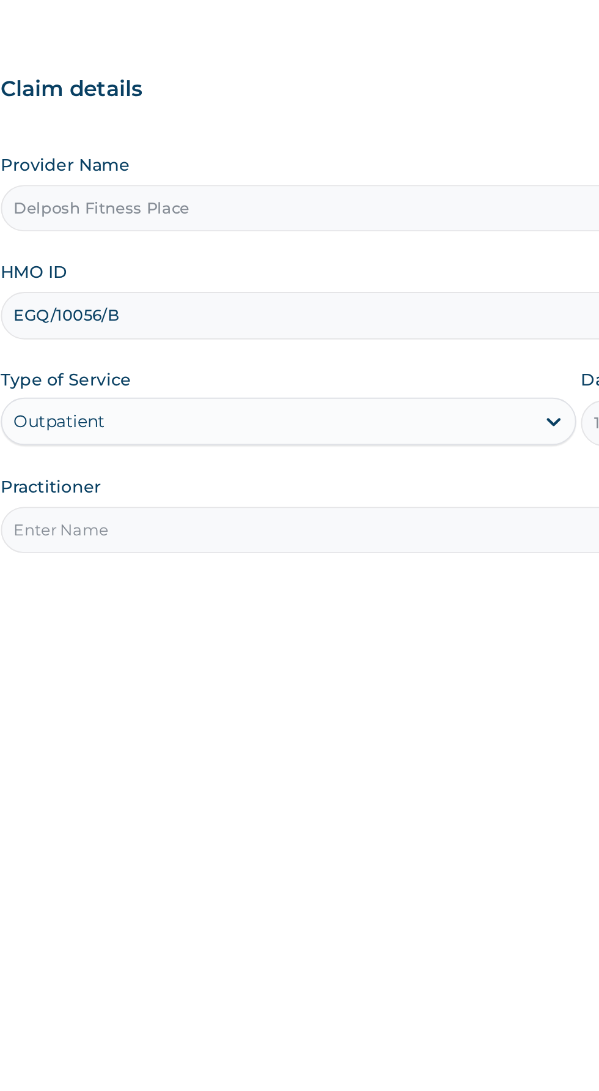
click at [286, 275] on input "EGQ/10056/B" at bounding box center [370, 274] width 373 height 24
type input "E"
type input "EDG/10068/A"
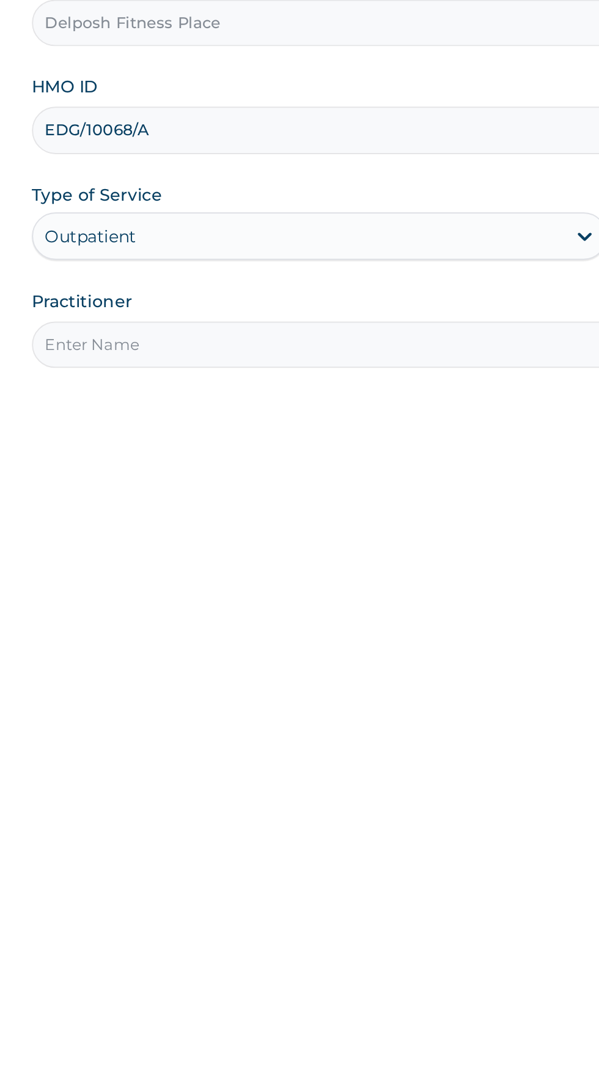
click at [322, 384] on input "Practitioner" at bounding box center [370, 385] width 373 height 24
type input "[PERSON_NAME]"
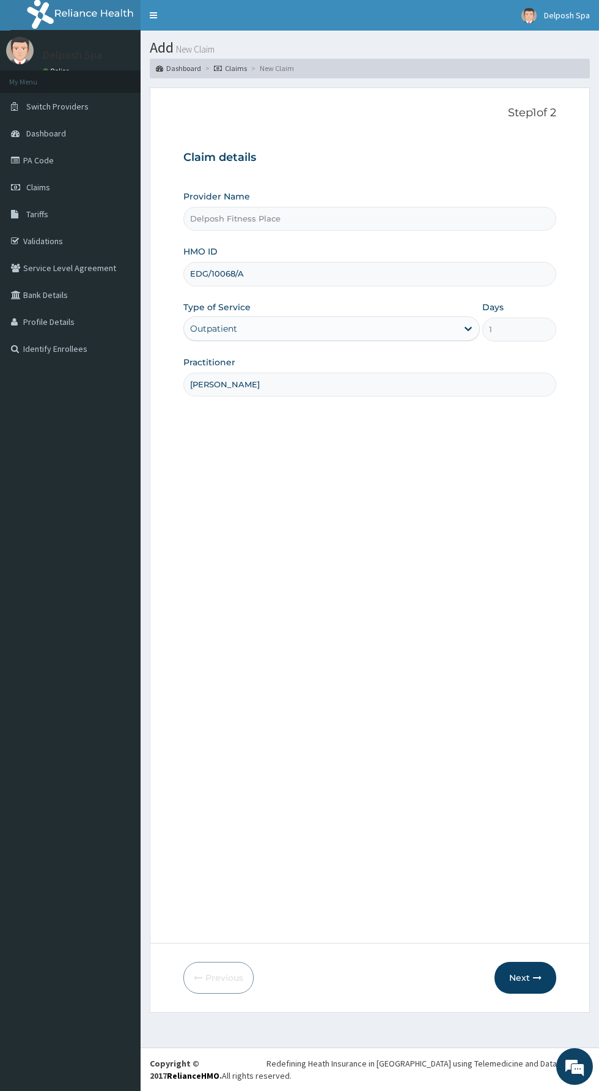
click at [518, 977] on button "Next" at bounding box center [526, 978] width 62 height 32
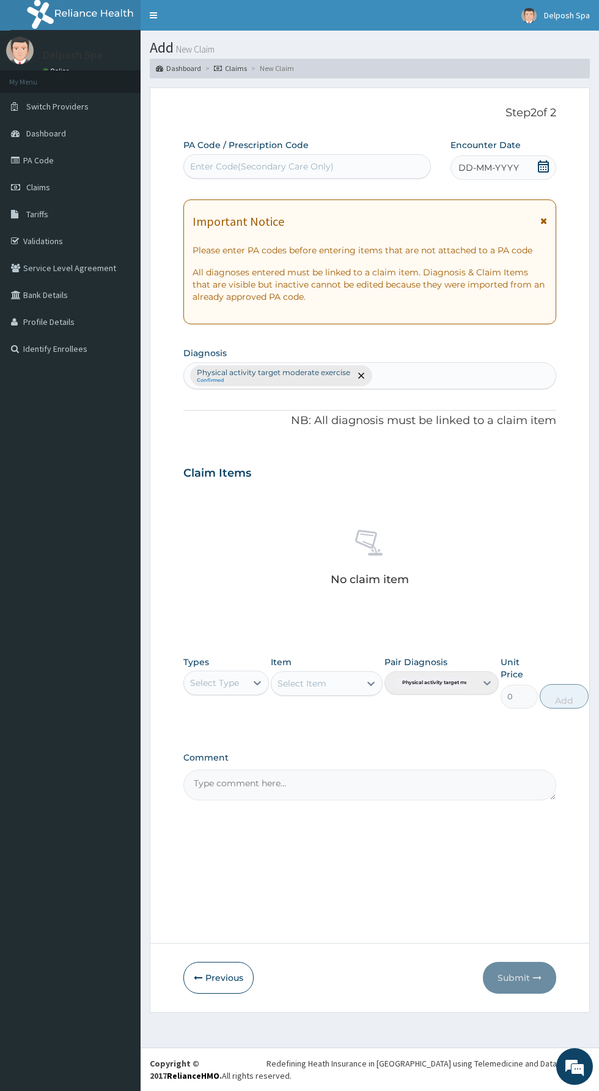
click at [349, 160] on div "Enter Code(Secondary Care Only)" at bounding box center [307, 167] width 247 height 20
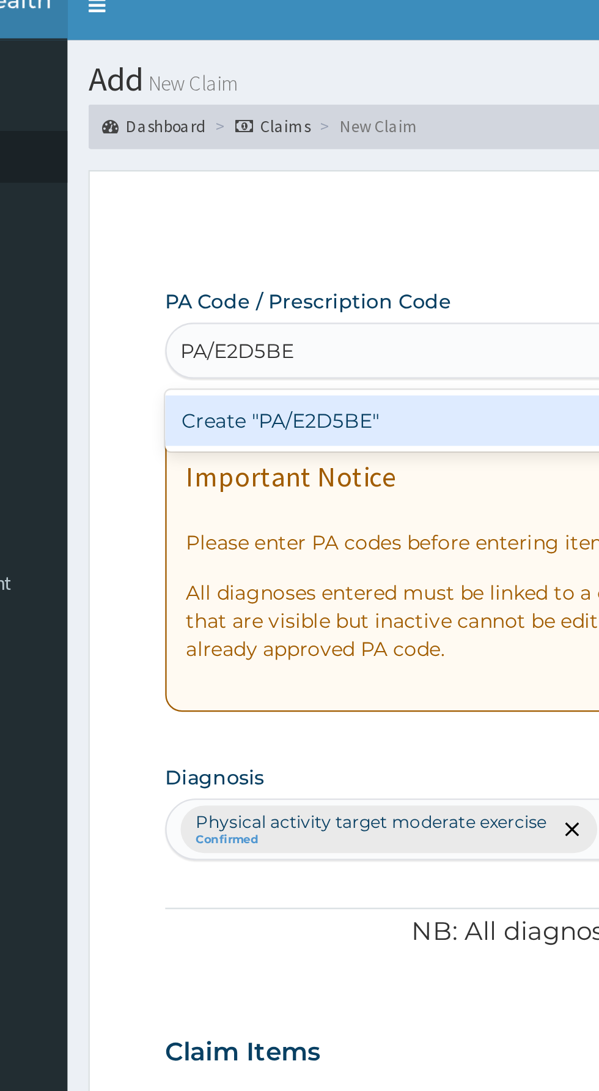
click at [313, 197] on div "Create "PA/E2D5BE"" at bounding box center [308, 197] width 248 height 22
type input "PA/E2D5BE"
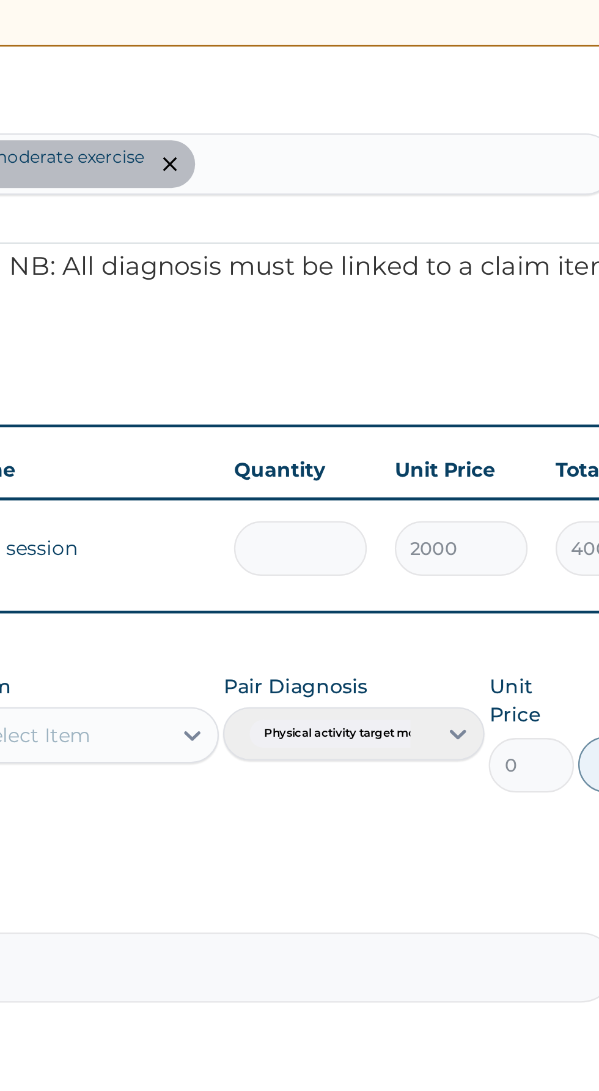
type input "0.00"
type input "1"
type input "2000.00"
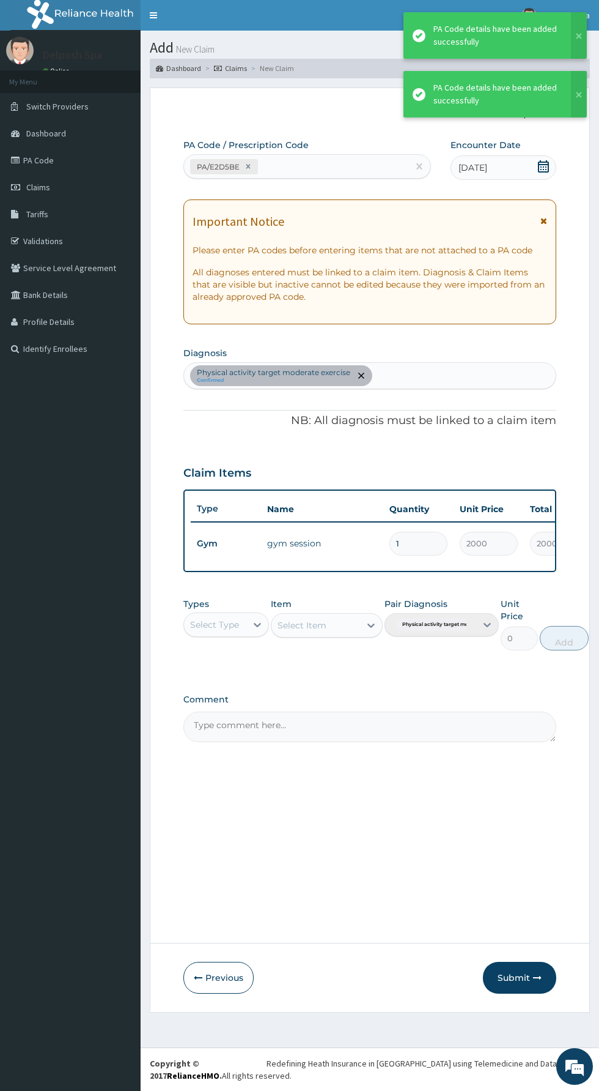
click at [525, 982] on button "Submit" at bounding box center [519, 978] width 73 height 32
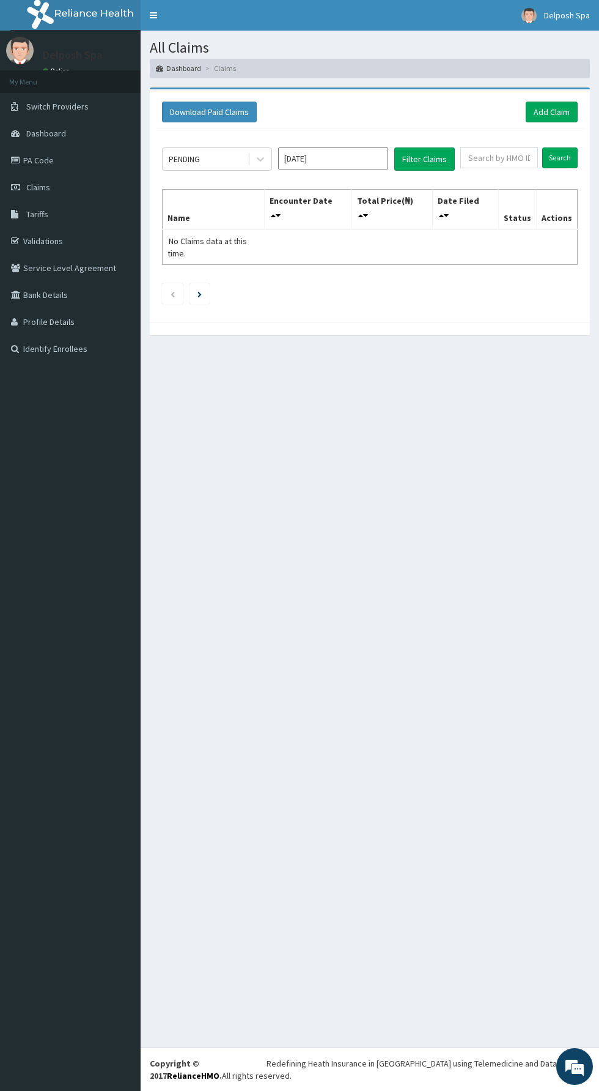
click at [261, 158] on icon at bounding box center [260, 159] width 12 height 12
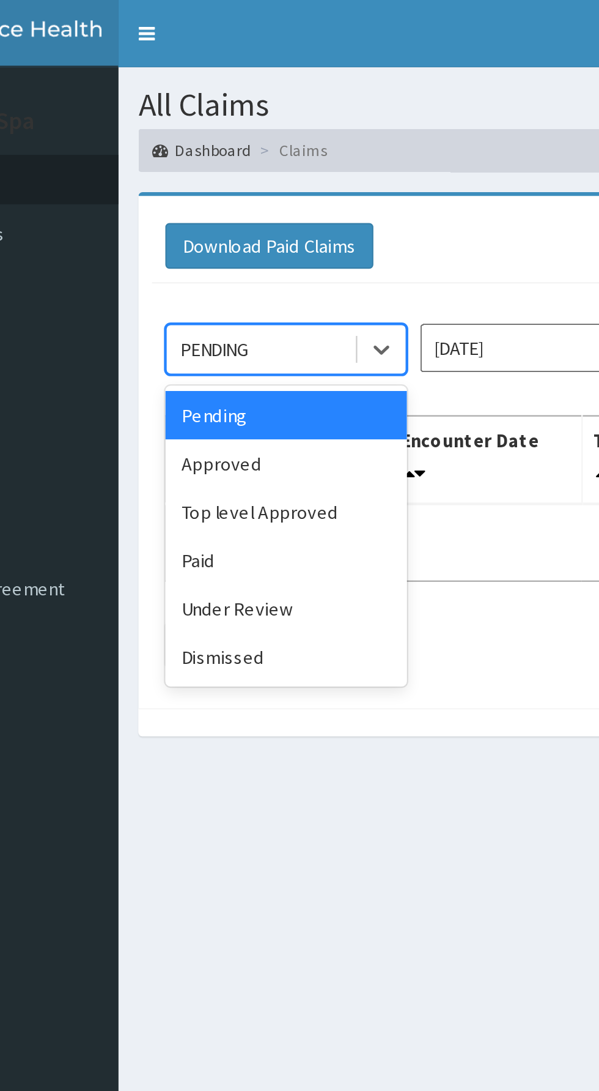
click at [237, 213] on div "Approved" at bounding box center [217, 211] width 110 height 22
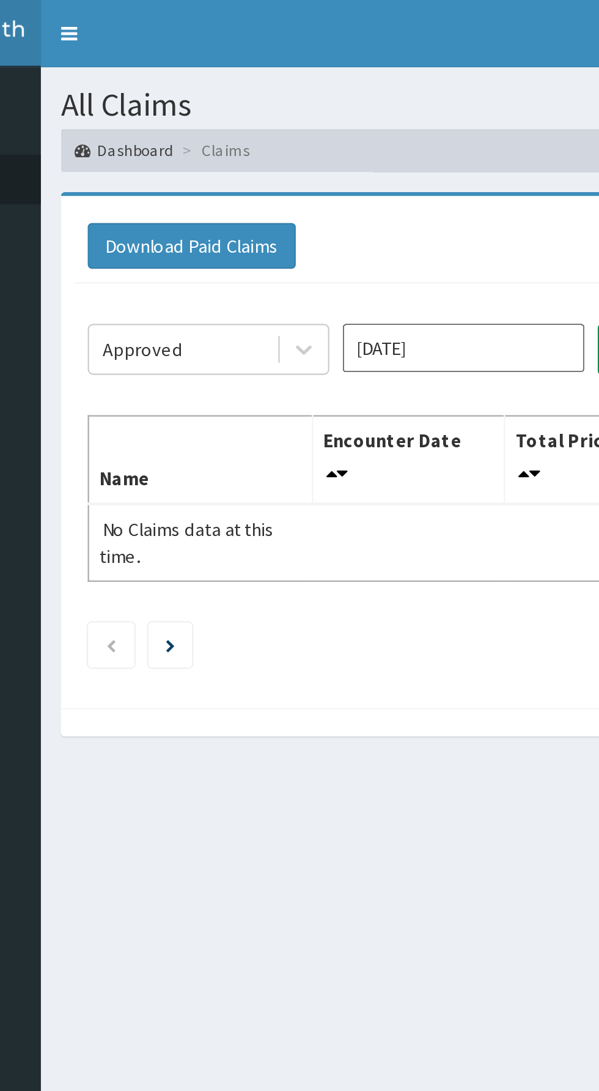
click at [258, 155] on icon at bounding box center [260, 159] width 12 height 12
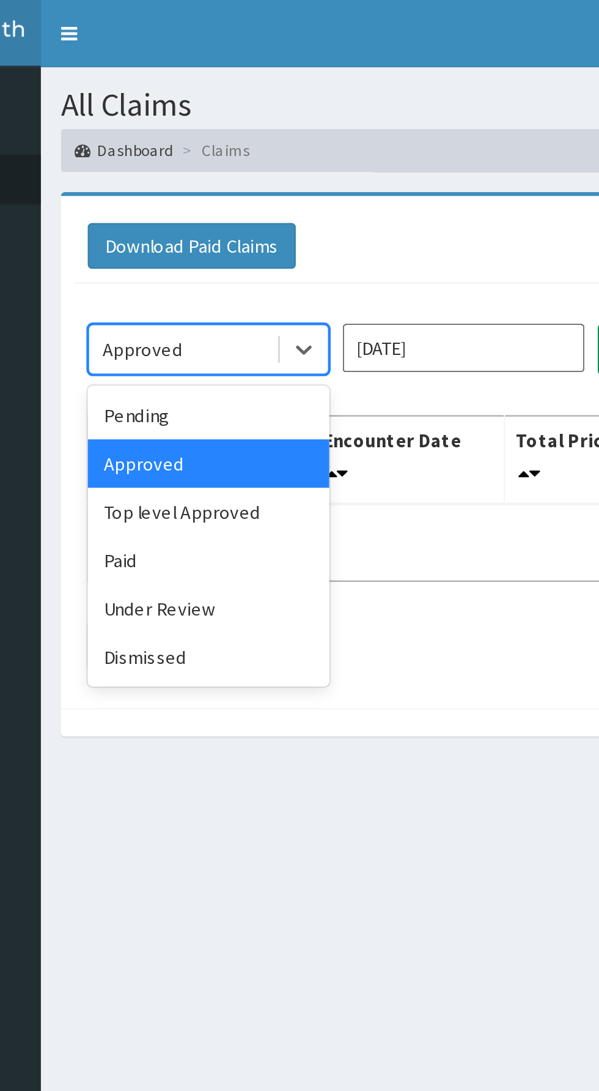
click at [229, 254] on div "Paid" at bounding box center [217, 255] width 110 height 22
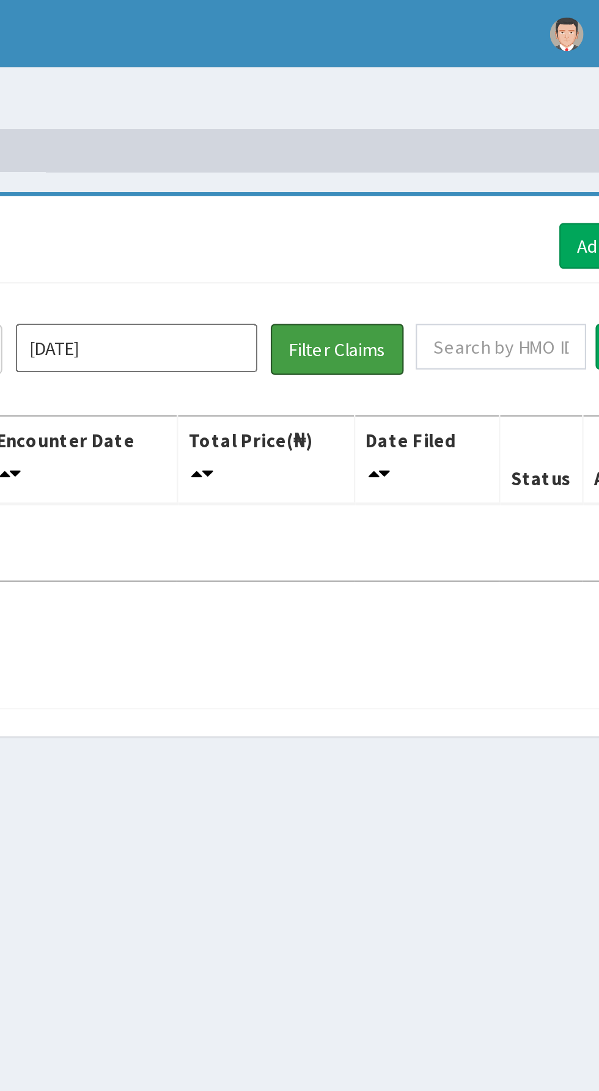
click at [431, 158] on button "Filter Claims" at bounding box center [425, 158] width 61 height 23
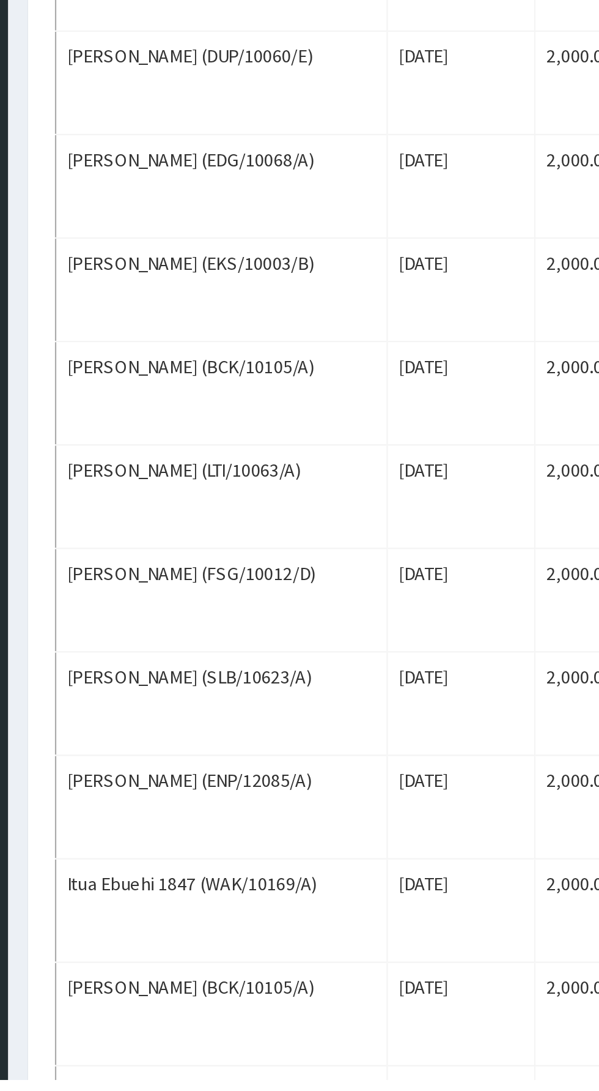
scroll to position [915, 0]
